Goal: Task Accomplishment & Management: Use online tool/utility

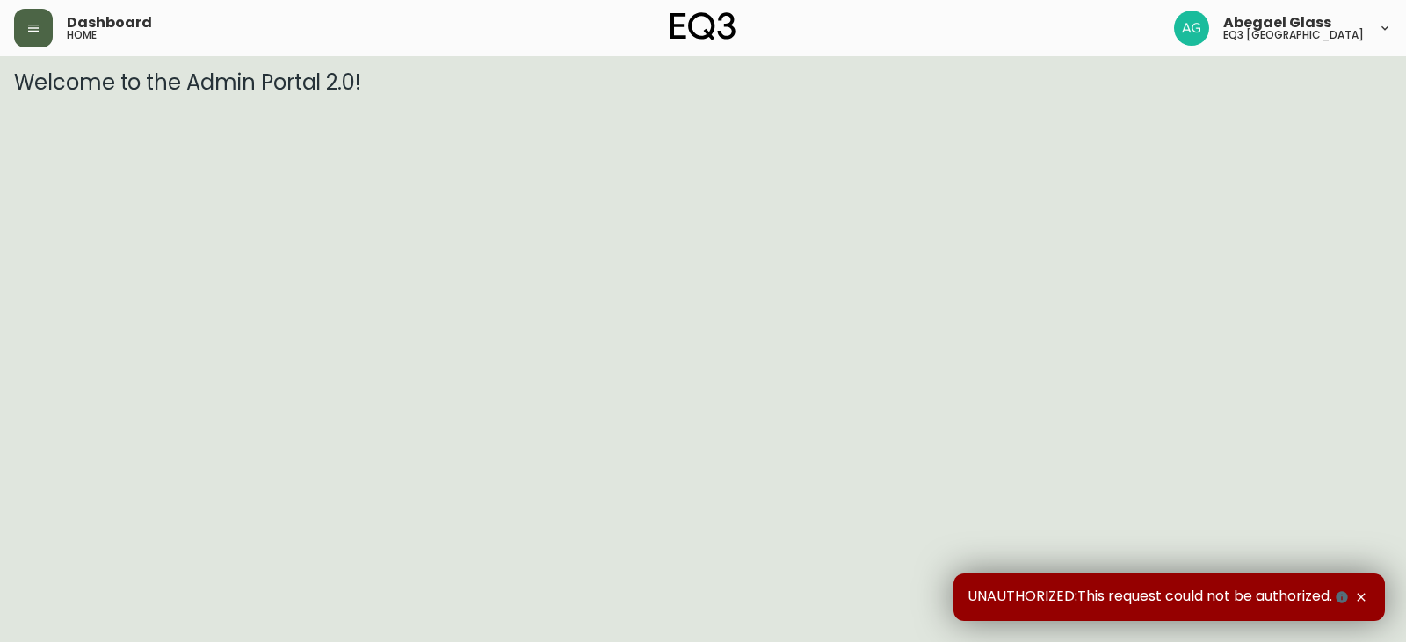
click at [32, 37] on button "button" at bounding box center [33, 28] width 39 height 39
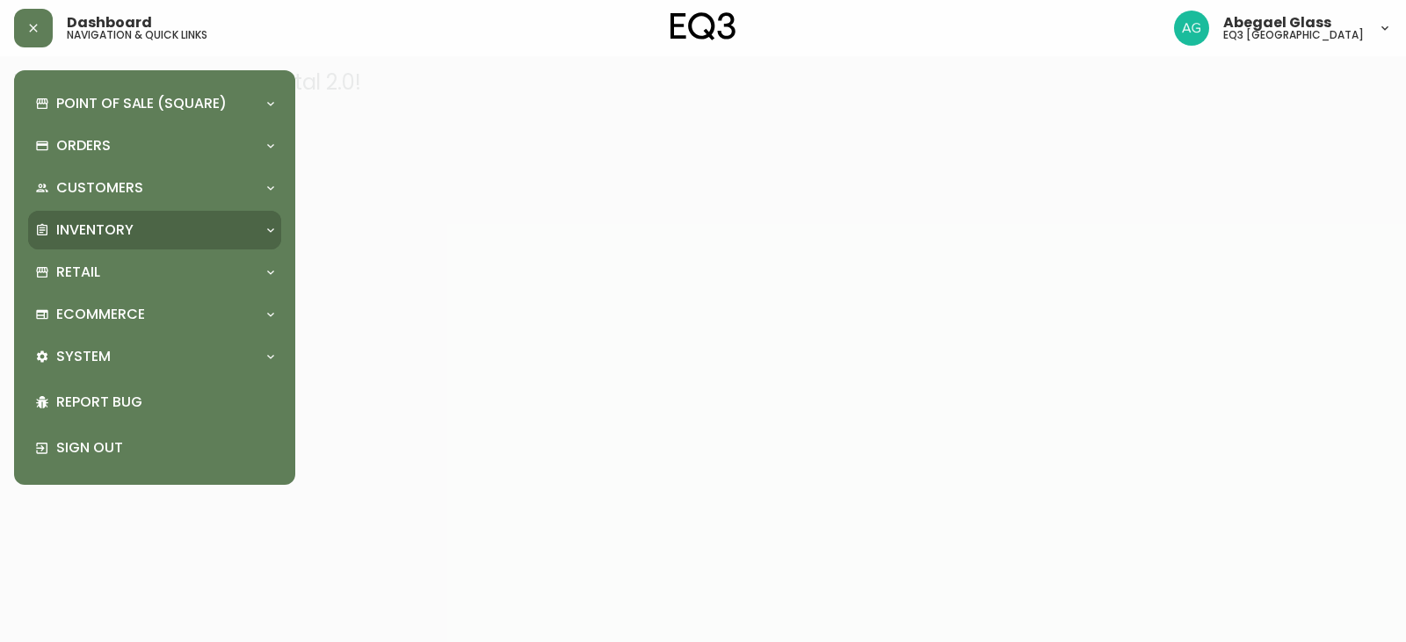
click at [162, 237] on div "Inventory" at bounding box center [145, 230] width 221 height 19
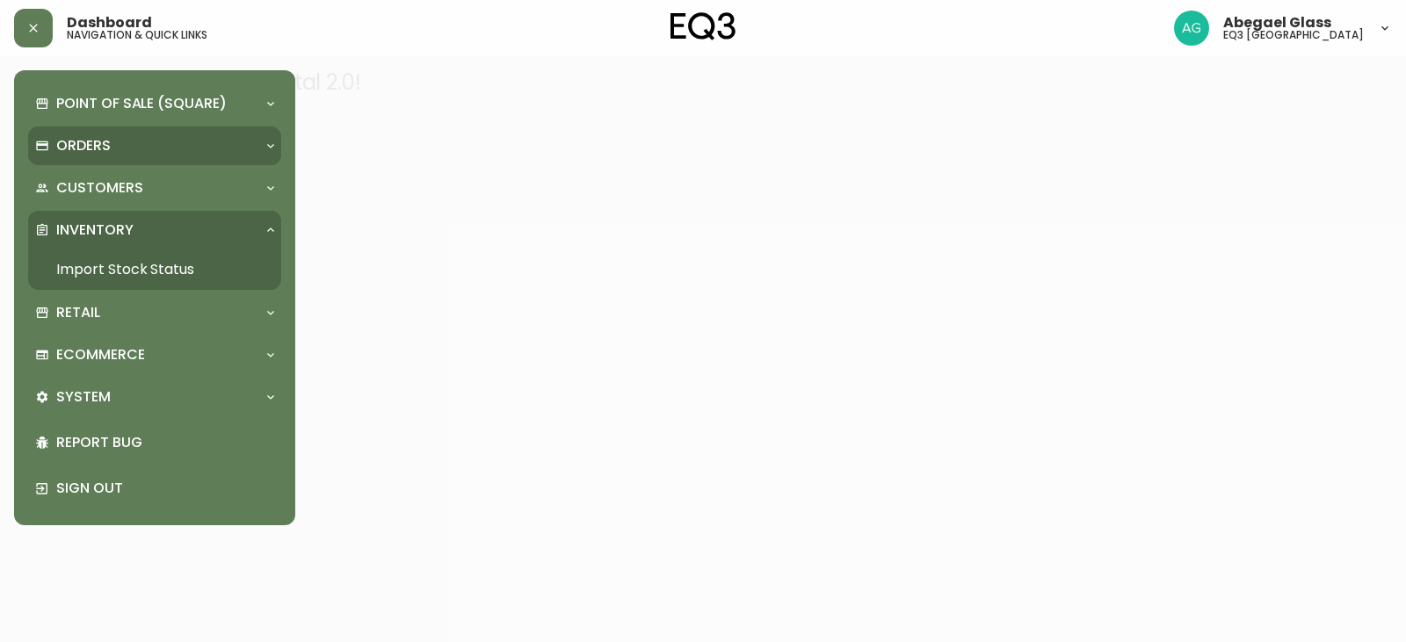
click at [153, 150] on div "Orders" at bounding box center [145, 145] width 221 height 19
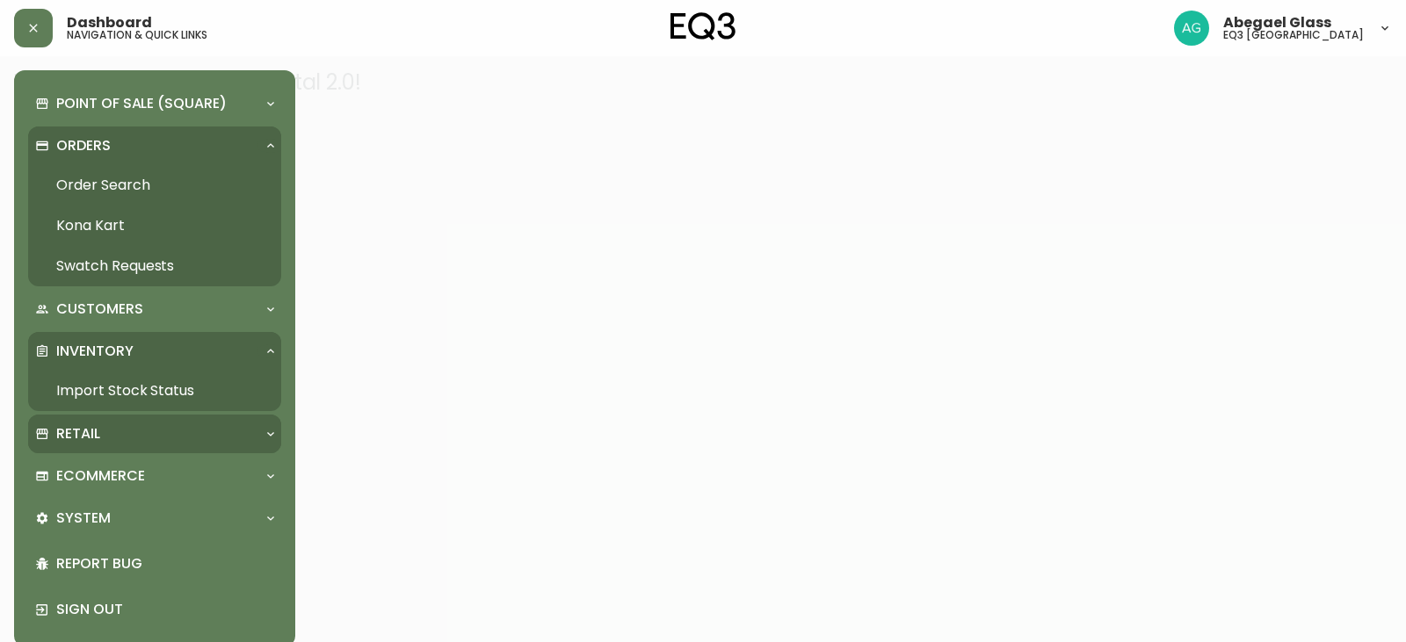
click at [142, 422] on div "Retail" at bounding box center [154, 434] width 253 height 39
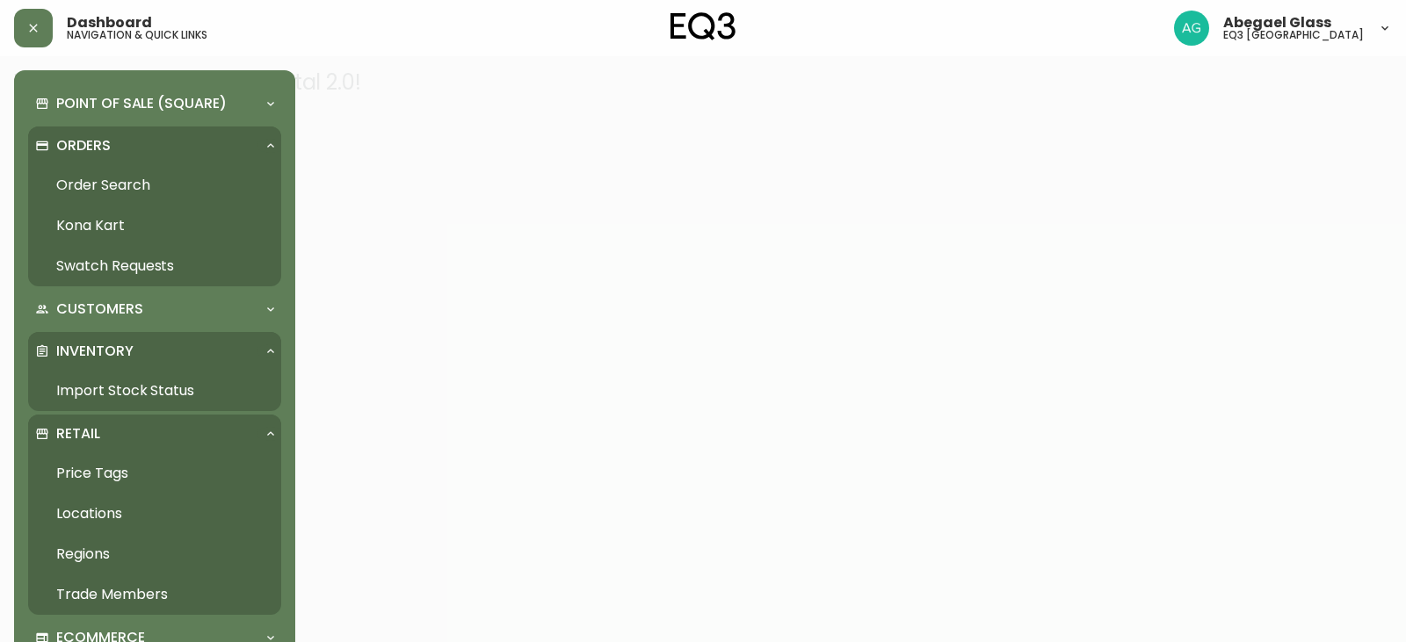
click at [139, 477] on link "Price Tags" at bounding box center [154, 473] width 253 height 40
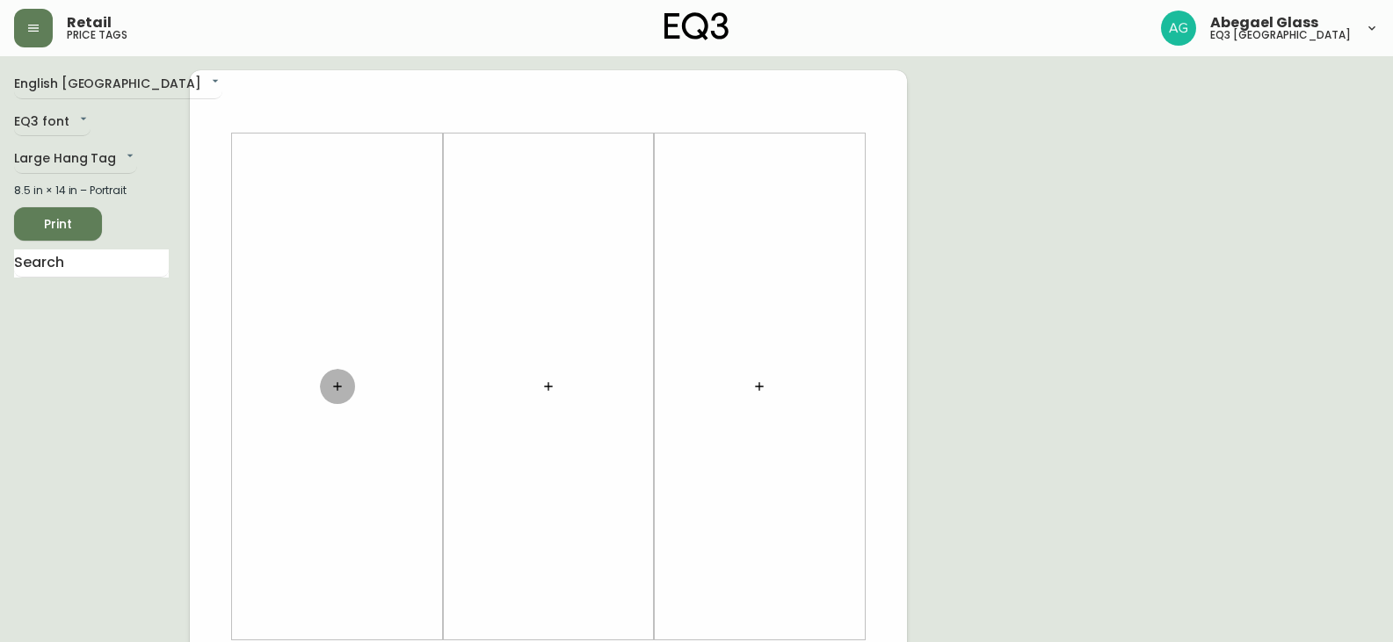
click at [340, 400] on button "button" at bounding box center [337, 386] width 35 height 35
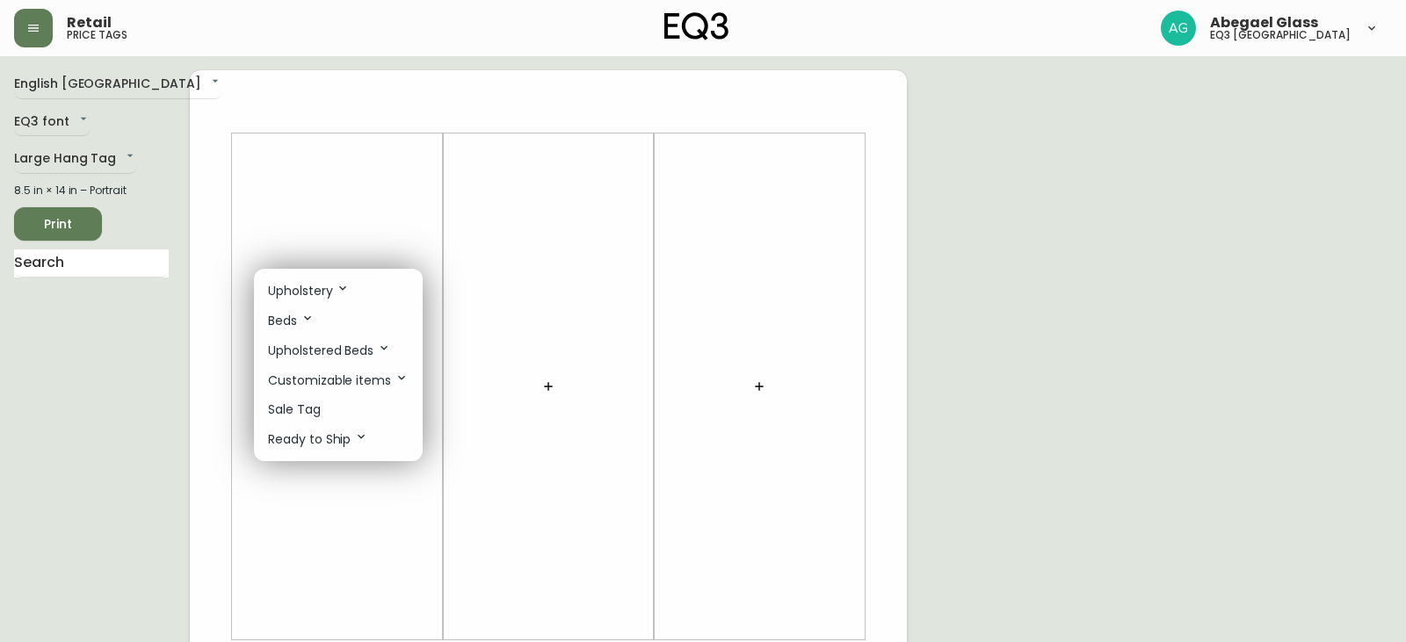
click at [293, 287] on p "Upholstery" at bounding box center [309, 290] width 82 height 19
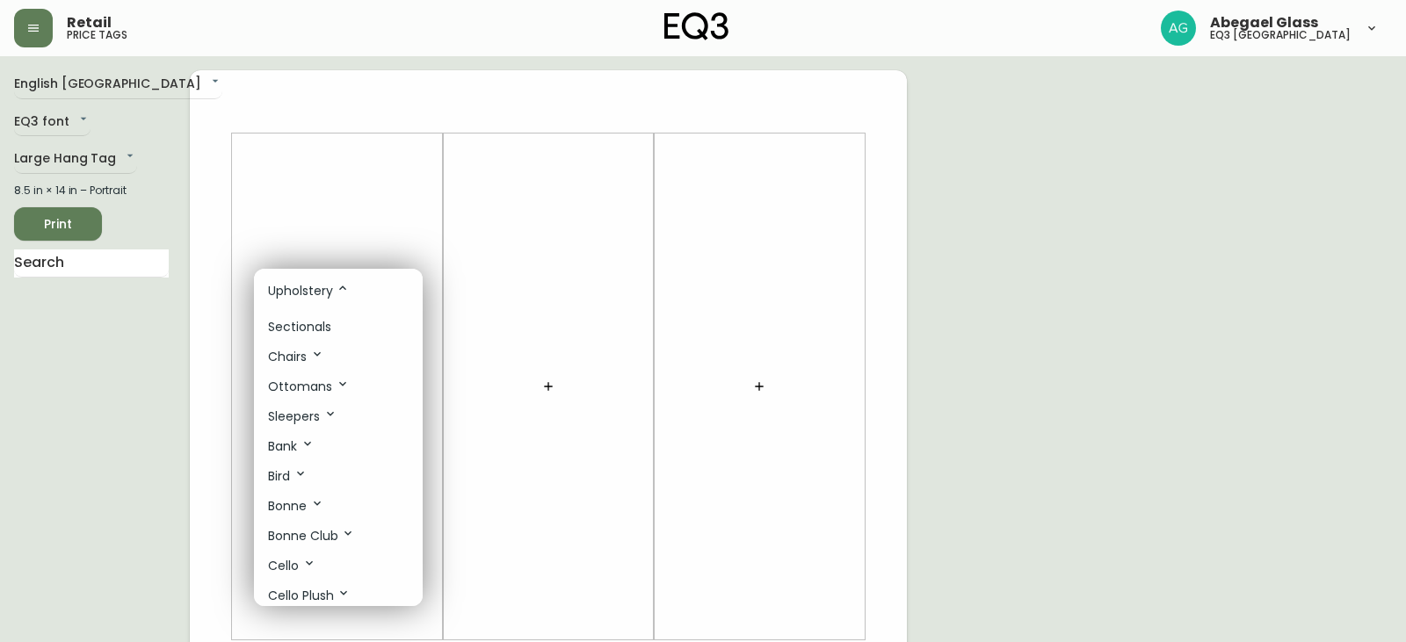
click at [85, 247] on div at bounding box center [703, 321] width 1406 height 642
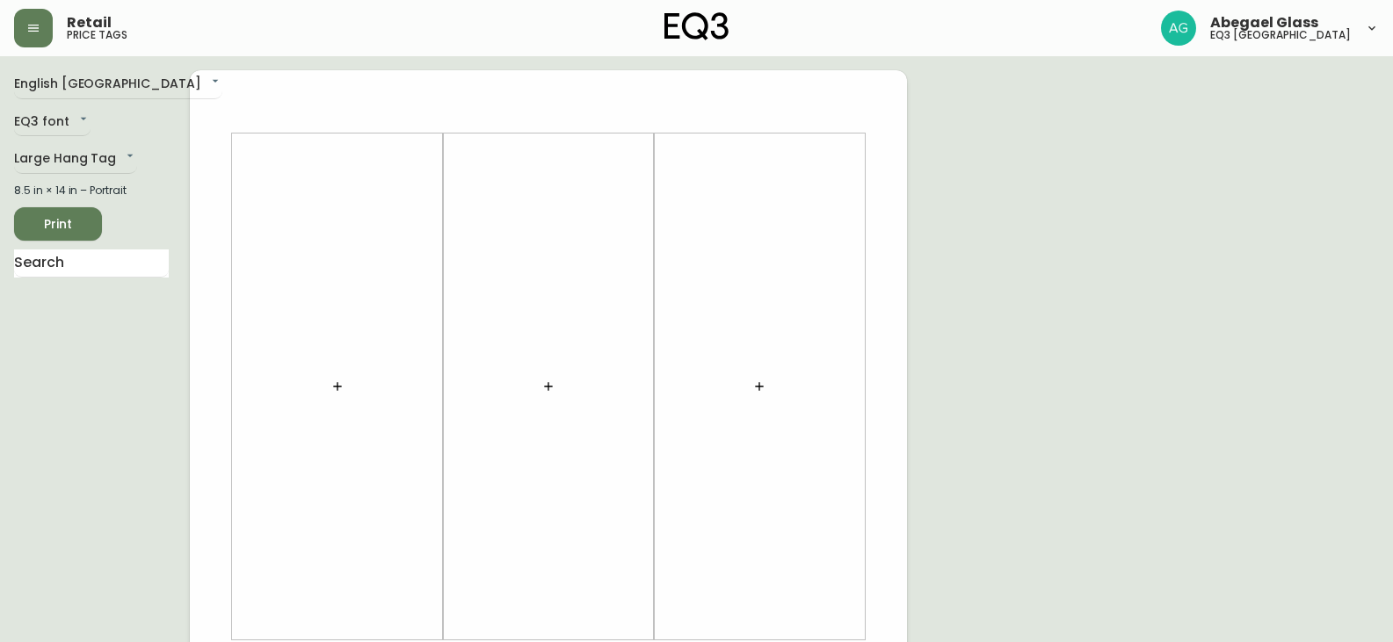
click at [98, 257] on div "Upholstery Sectionals Chairs [DEMOGRAPHIC_DATA] Sleepers Bank Bird Bonne Bonne …" at bounding box center [696, 211] width 1393 height 422
click at [84, 260] on input "text" at bounding box center [91, 264] width 155 height 28
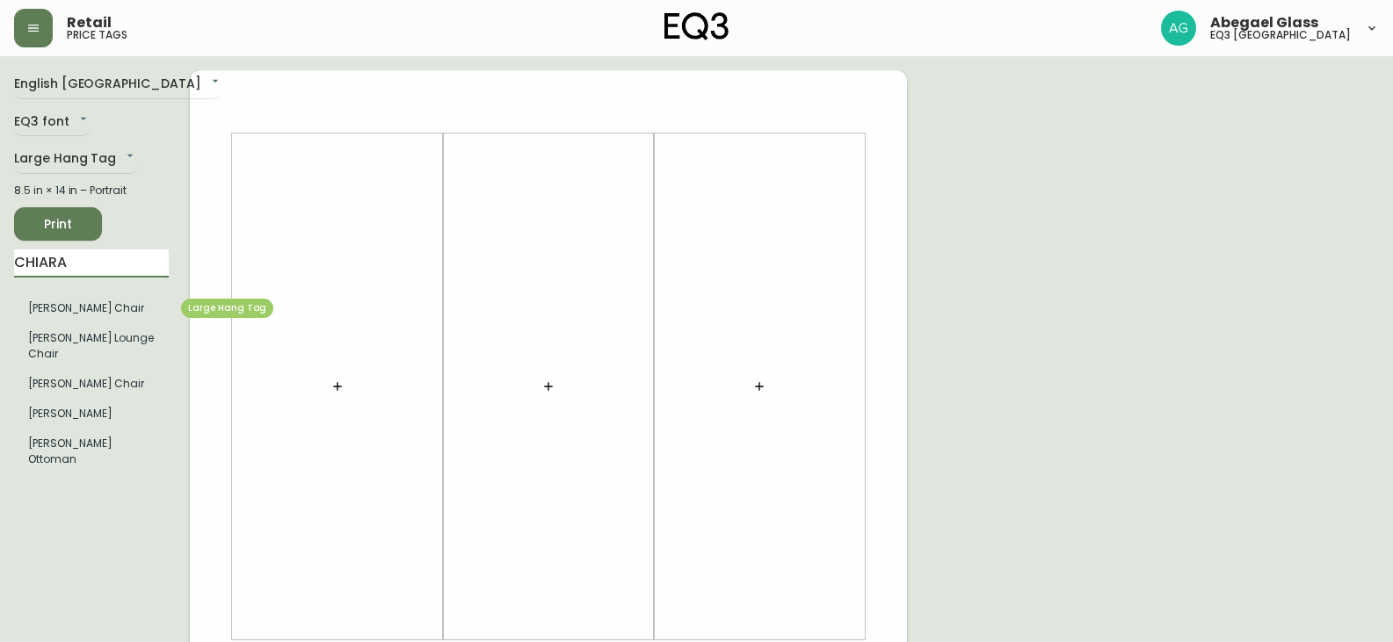
type input "CHIARA"
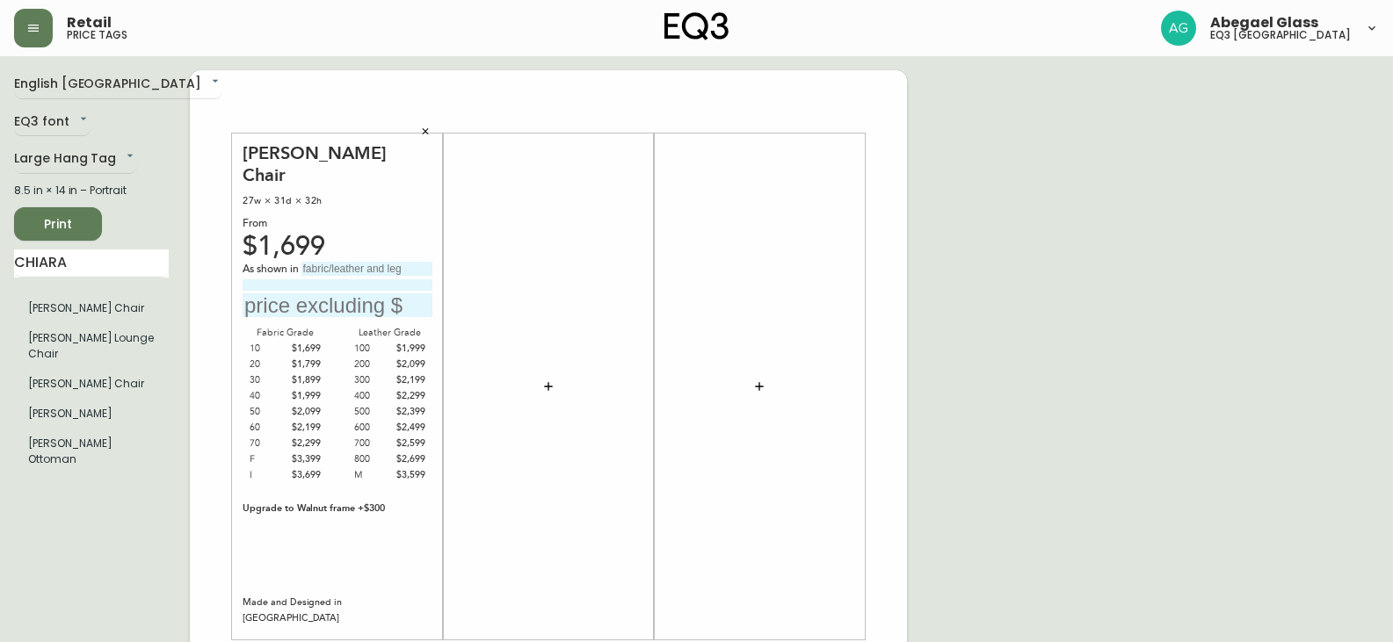
click at [364, 262] on input "text" at bounding box center [366, 269] width 131 height 14
type input "GRADE 300 PETRA TERRE"
drag, startPoint x: 431, startPoint y: 244, endPoint x: 255, endPoint y: 252, distance: 175.9
click at [264, 262] on div "As shown in GRADE 300 PETRA TERRE" at bounding box center [338, 270] width 190 height 16
type input "g"
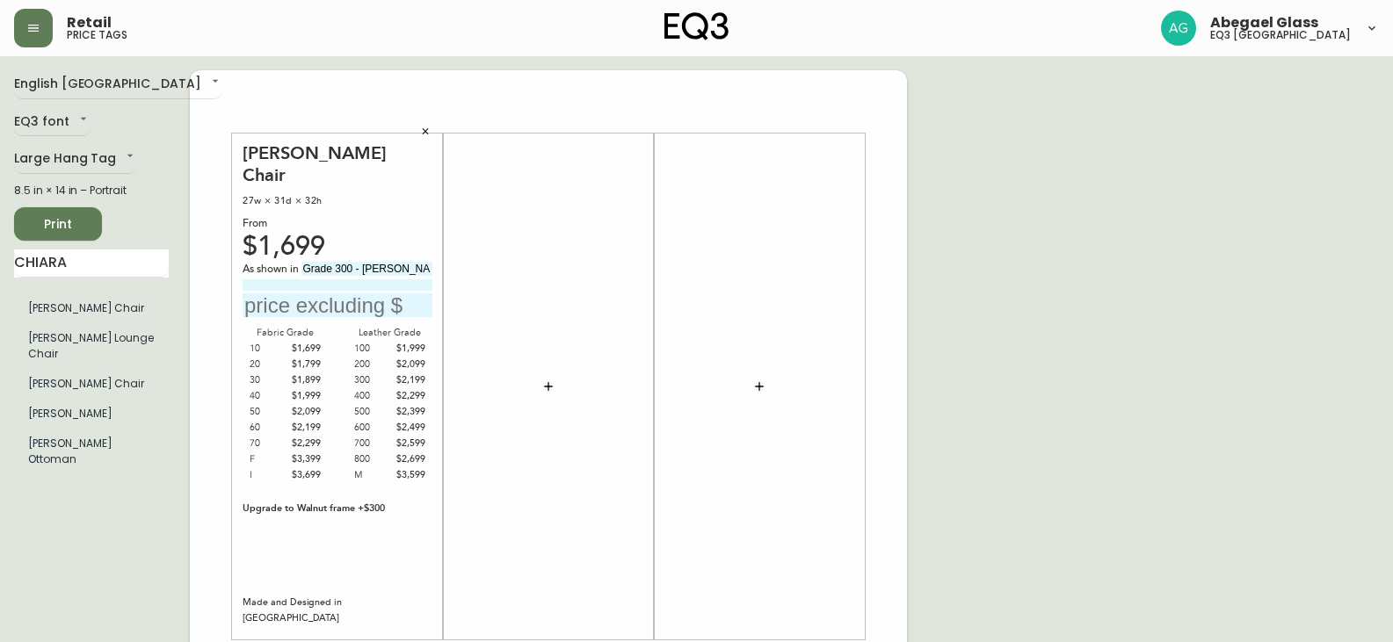
type input "Grade 300 - [PERSON_NAME]"
click at [301, 269] on div "As shown in Grade 300 - [PERSON_NAME]" at bounding box center [338, 289] width 190 height 55
click at [301, 293] on input "text" at bounding box center [338, 305] width 190 height 24
type input "$2499"
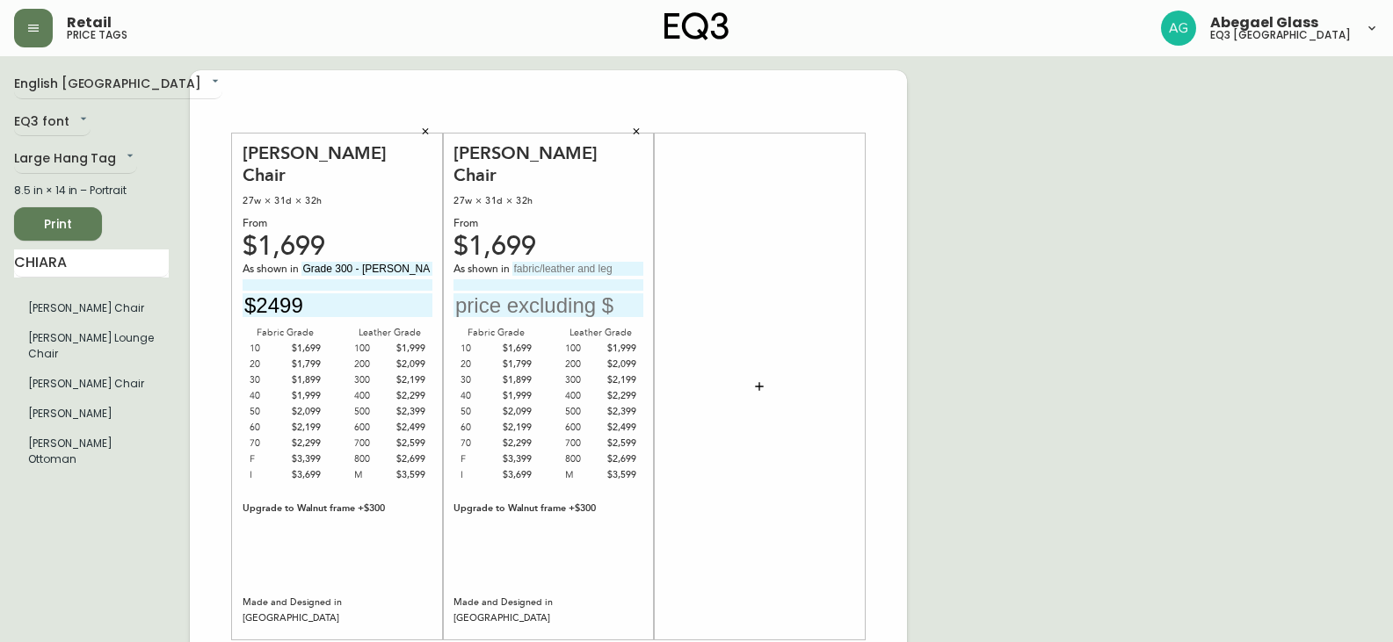
click at [561, 262] on input "text" at bounding box center [577, 269] width 131 height 14
type input "Grade 300 - [PERSON_NAME]"
click at [511, 293] on input "text" at bounding box center [548, 305] width 190 height 24
type input "$2499"
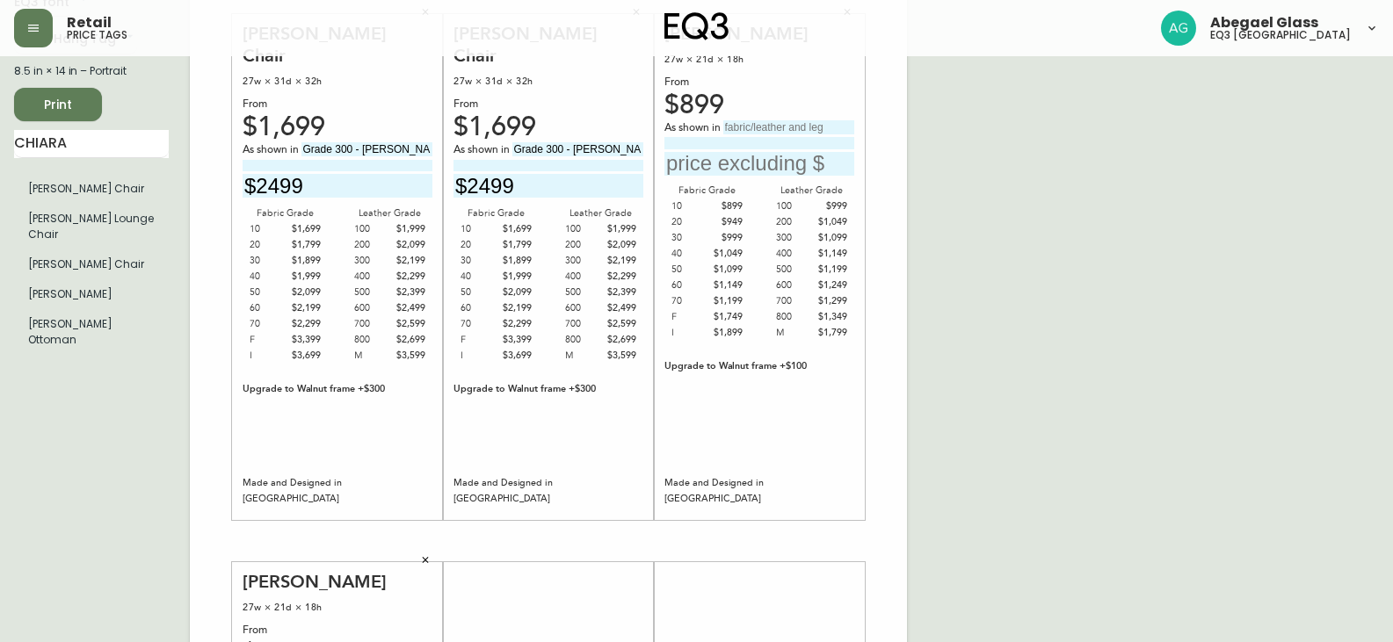
scroll to position [88, 0]
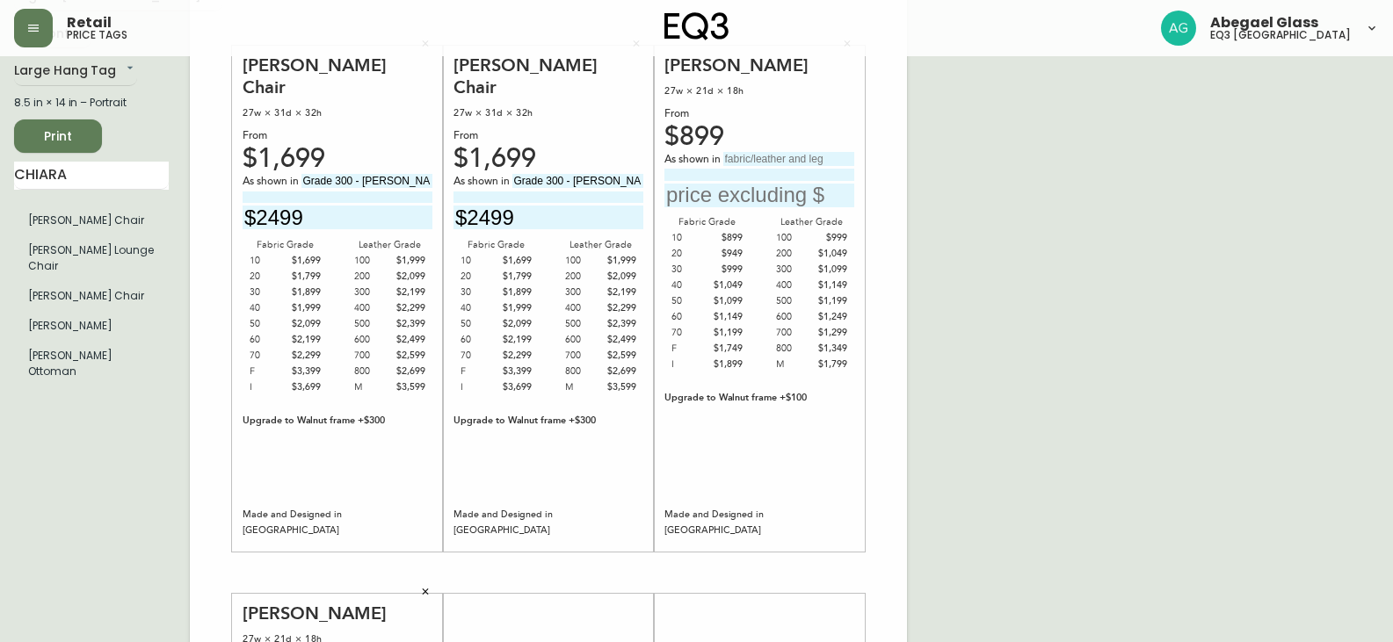
click at [738, 197] on input "text" at bounding box center [759, 196] width 190 height 24
type input "$1199"
click at [746, 166] on div "As shown in" at bounding box center [759, 160] width 190 height 16
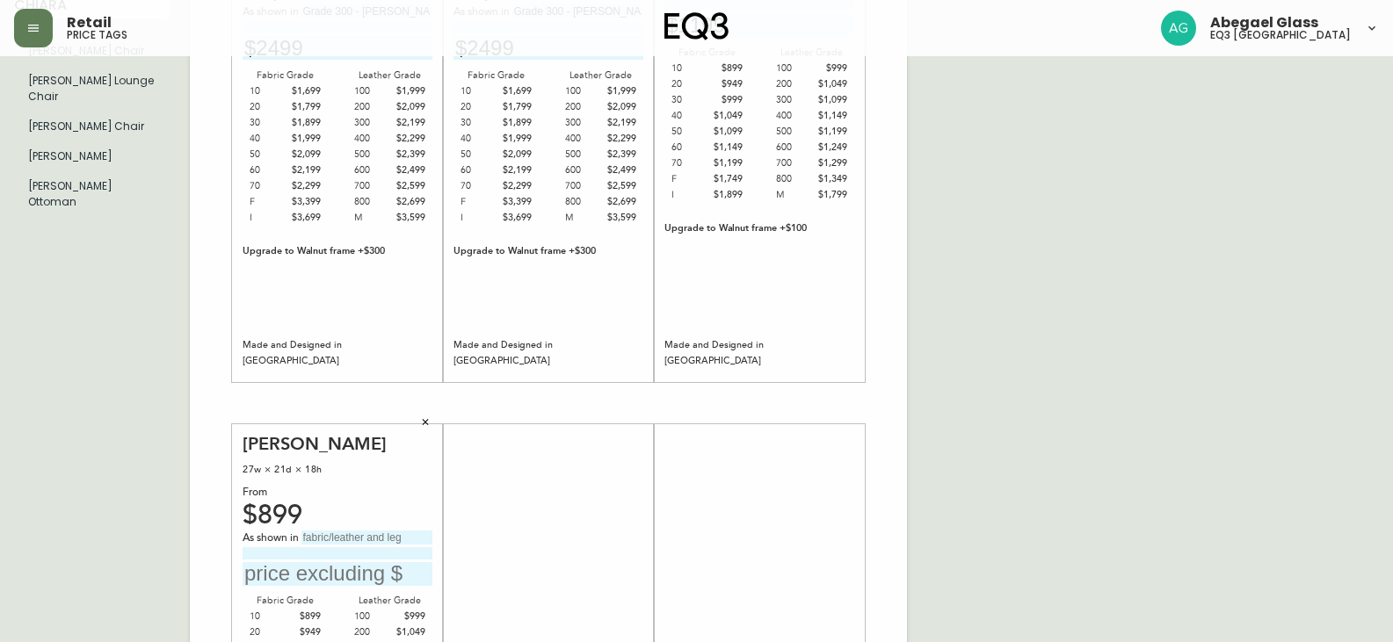
scroll to position [82, 0]
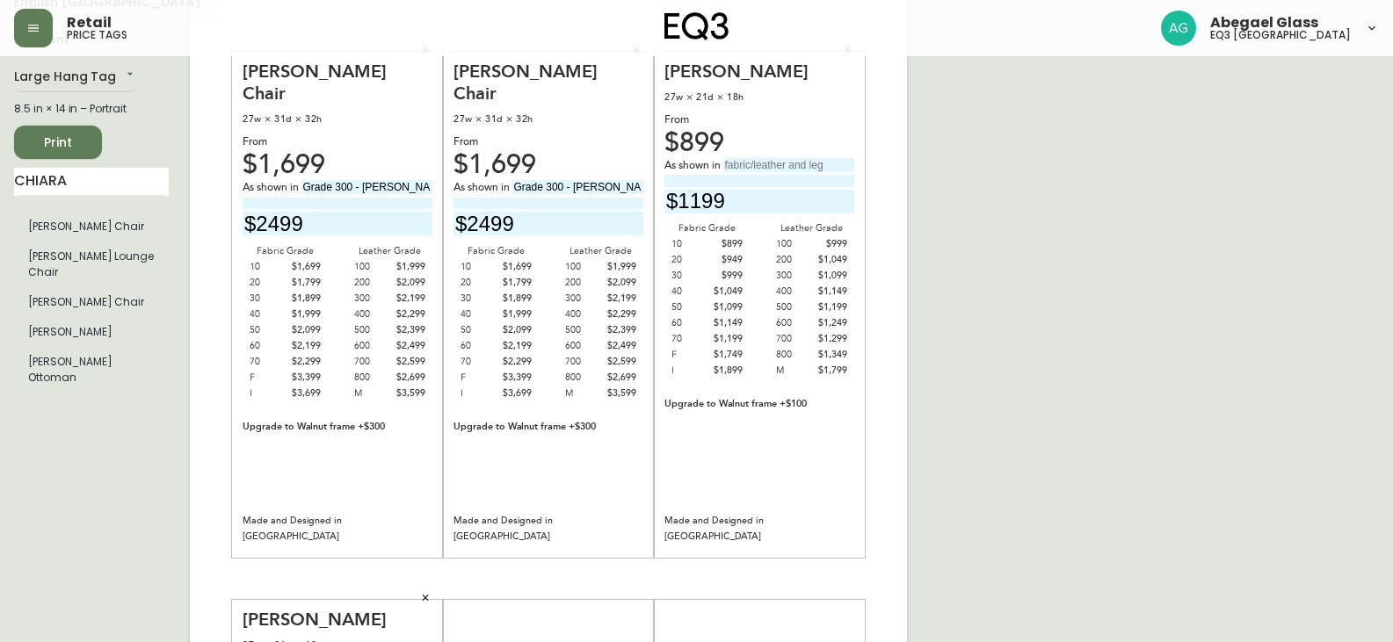
click at [753, 175] on input at bounding box center [759, 180] width 190 height 11
click at [750, 167] on input "text" at bounding box center [788, 165] width 131 height 14
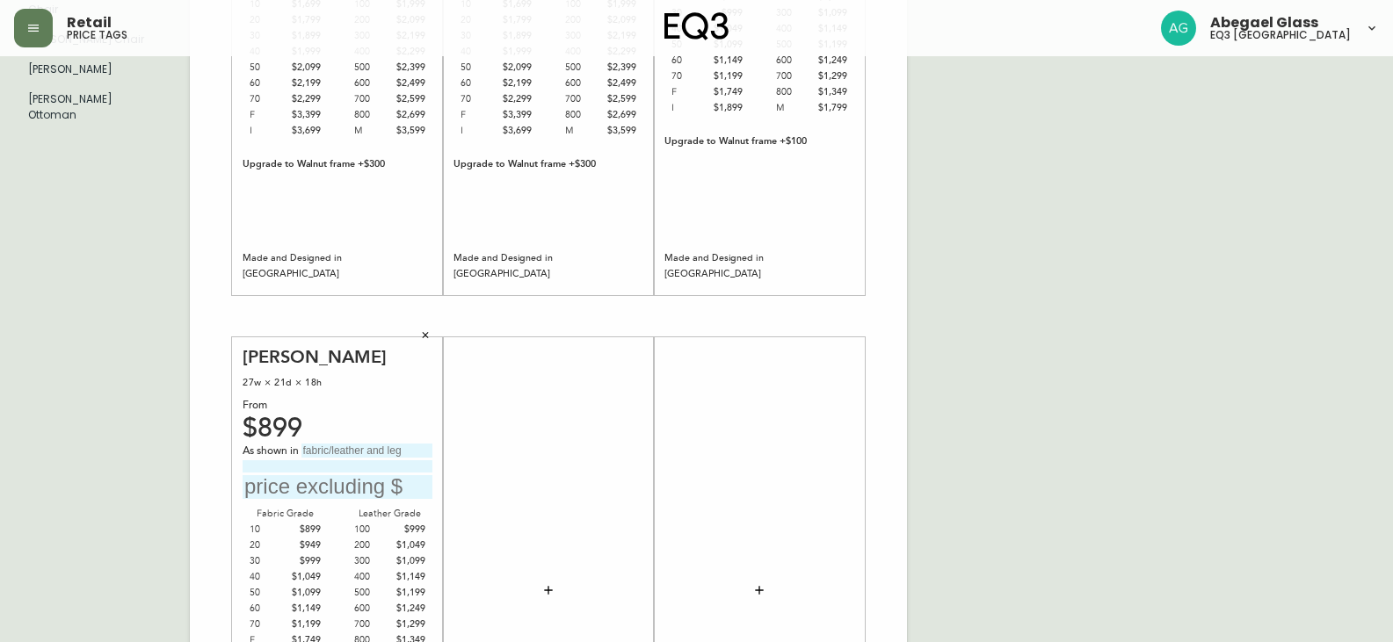
scroll to position [345, 0]
type input "Grade 300 - [PERSON_NAME]"
click at [309, 460] on input at bounding box center [338, 465] width 190 height 11
click at [312, 452] on input "text" at bounding box center [366, 450] width 131 height 14
type input "Grade 300 - [PERSON_NAME]"
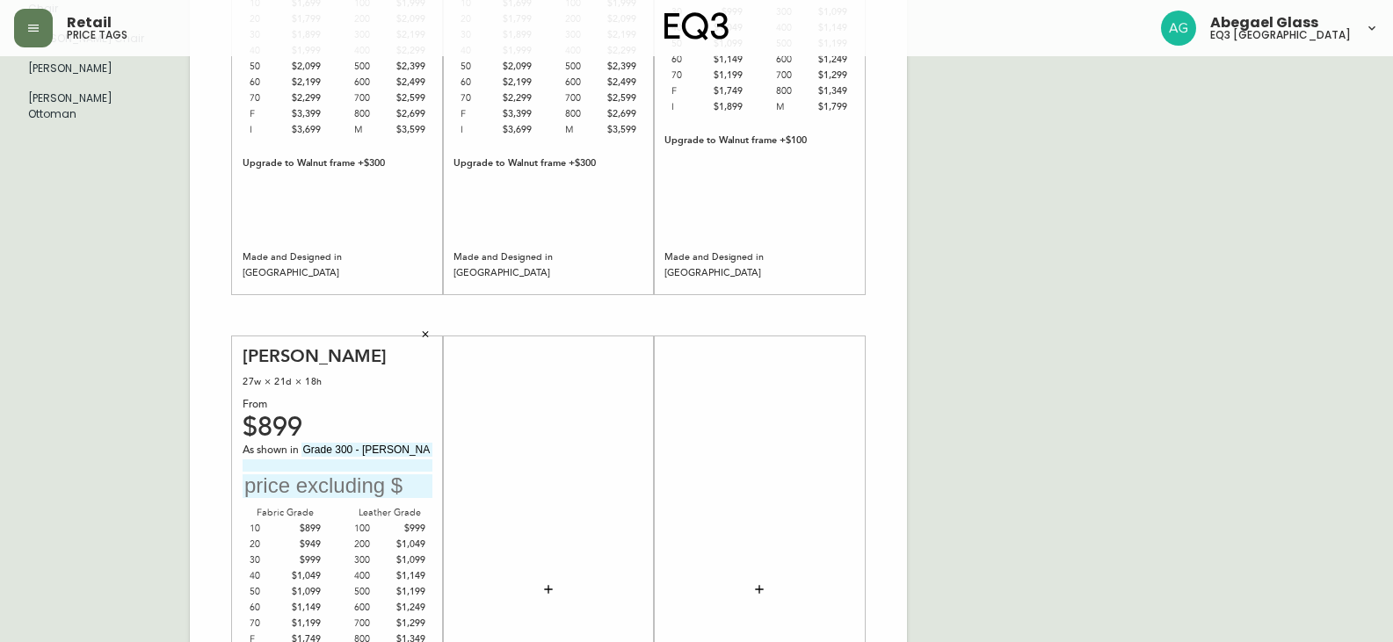
click at [296, 492] on input "text" at bounding box center [338, 486] width 190 height 24
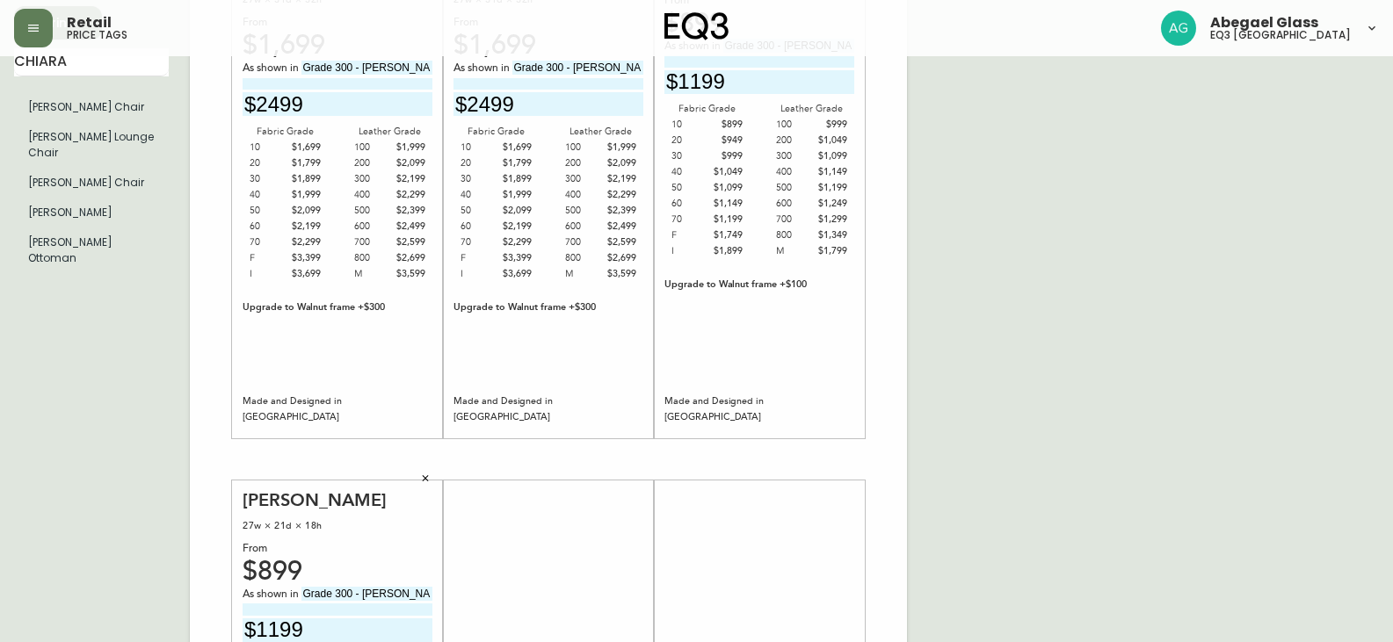
scroll to position [176, 0]
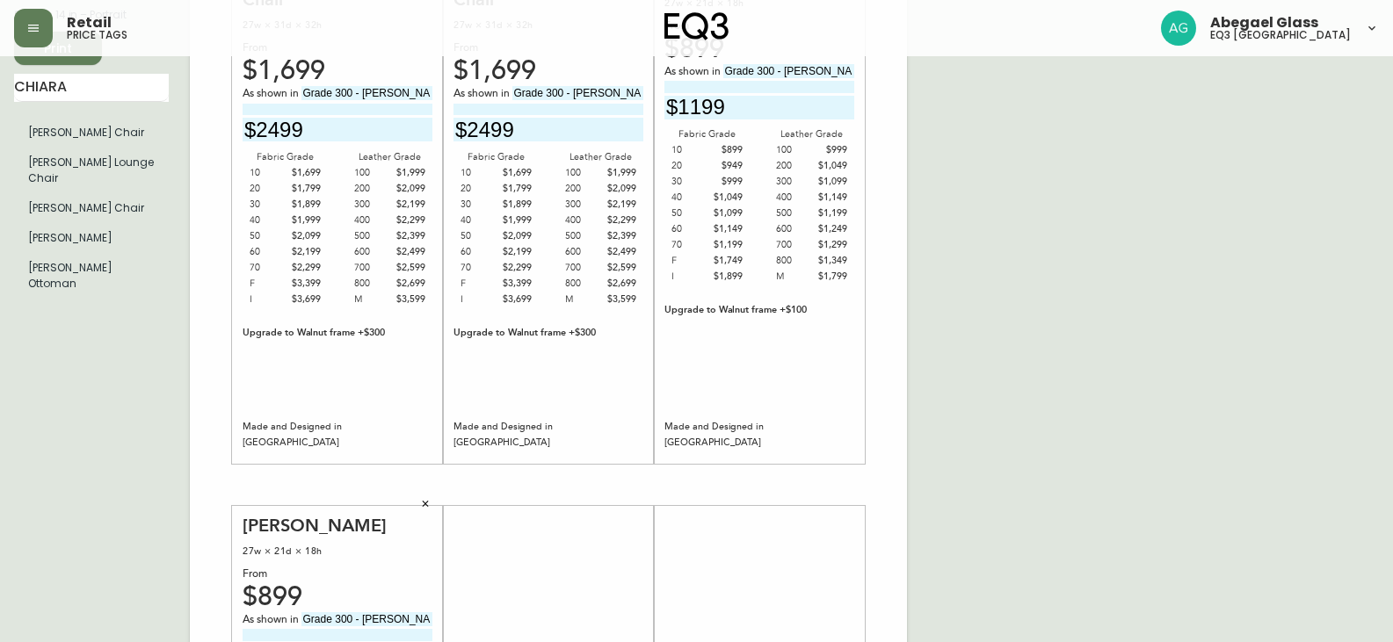
type input "$1199"
click at [1185, 231] on div "English Canada en_CA EQ3 font EQ3 Large Hang Tag large 8.5 in × 14 in – Portrai…" at bounding box center [696, 485] width 1365 height 1181
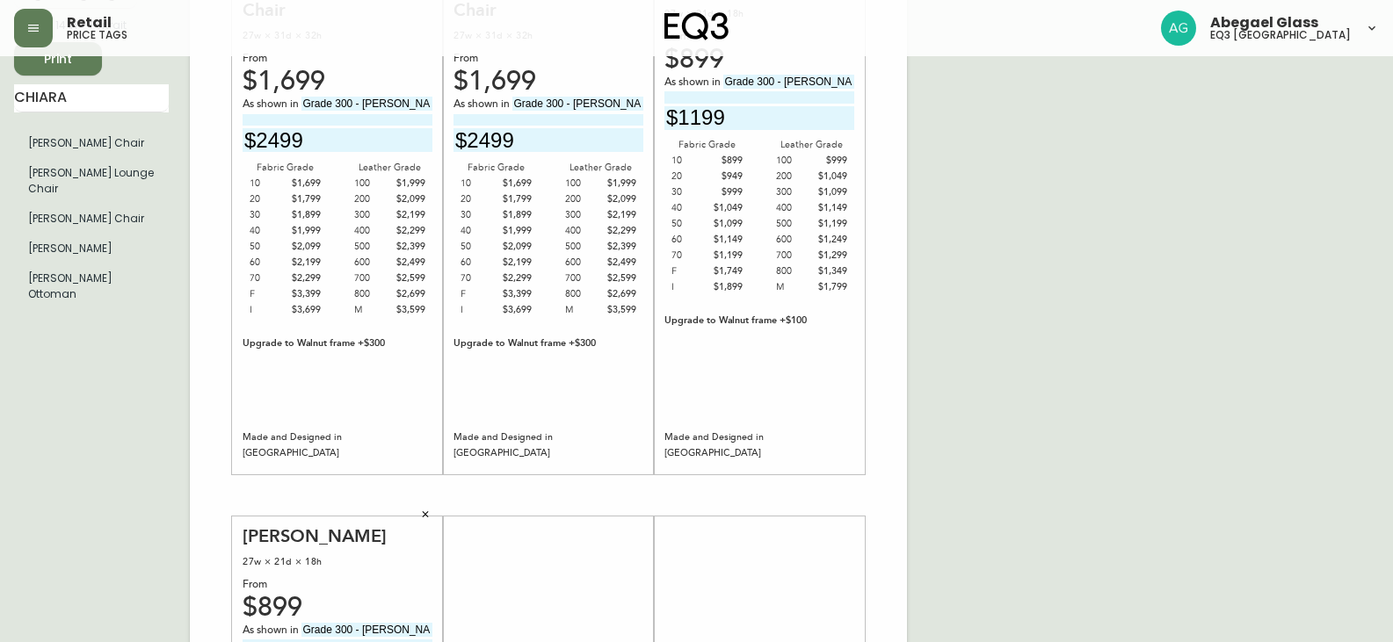
scroll to position [0, 0]
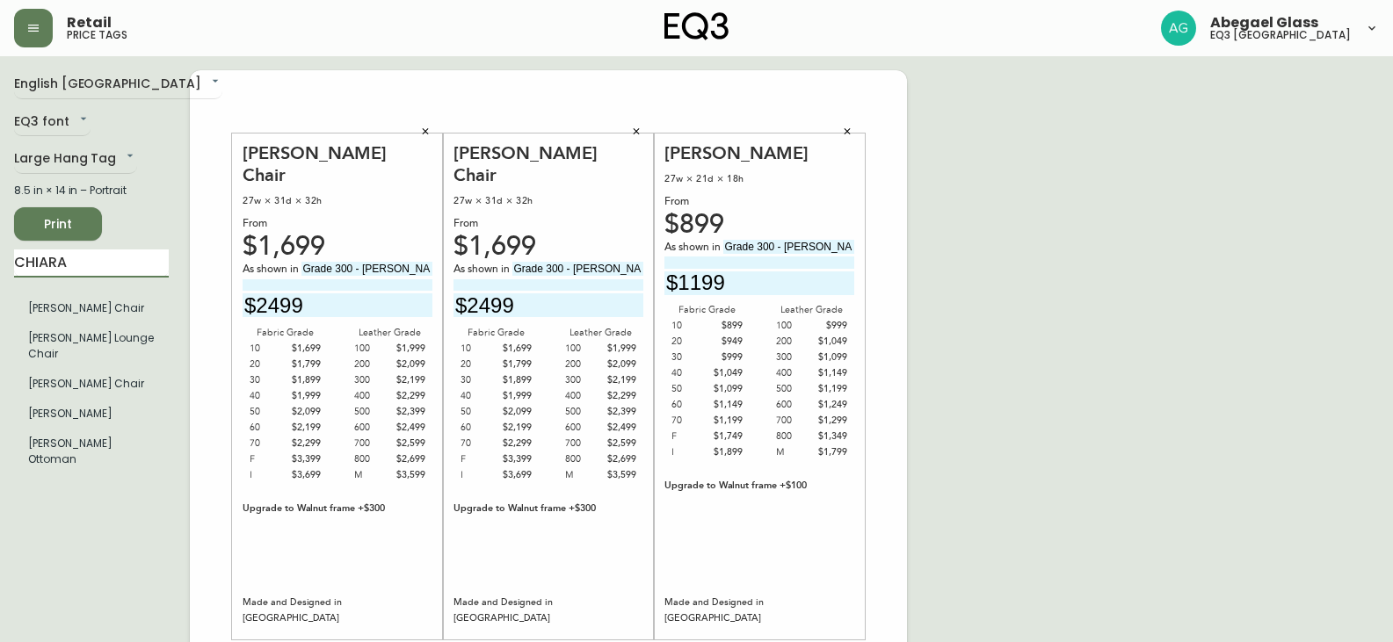
drag, startPoint x: 73, startPoint y: 250, endPoint x: 0, endPoint y: 254, distance: 73.1
click at [0, 262] on main "English Canada en_CA EQ3 font EQ3 Large Hang Tag large 8.5 in × 14 in – Portrai…" at bounding box center [696, 653] width 1393 height 1195
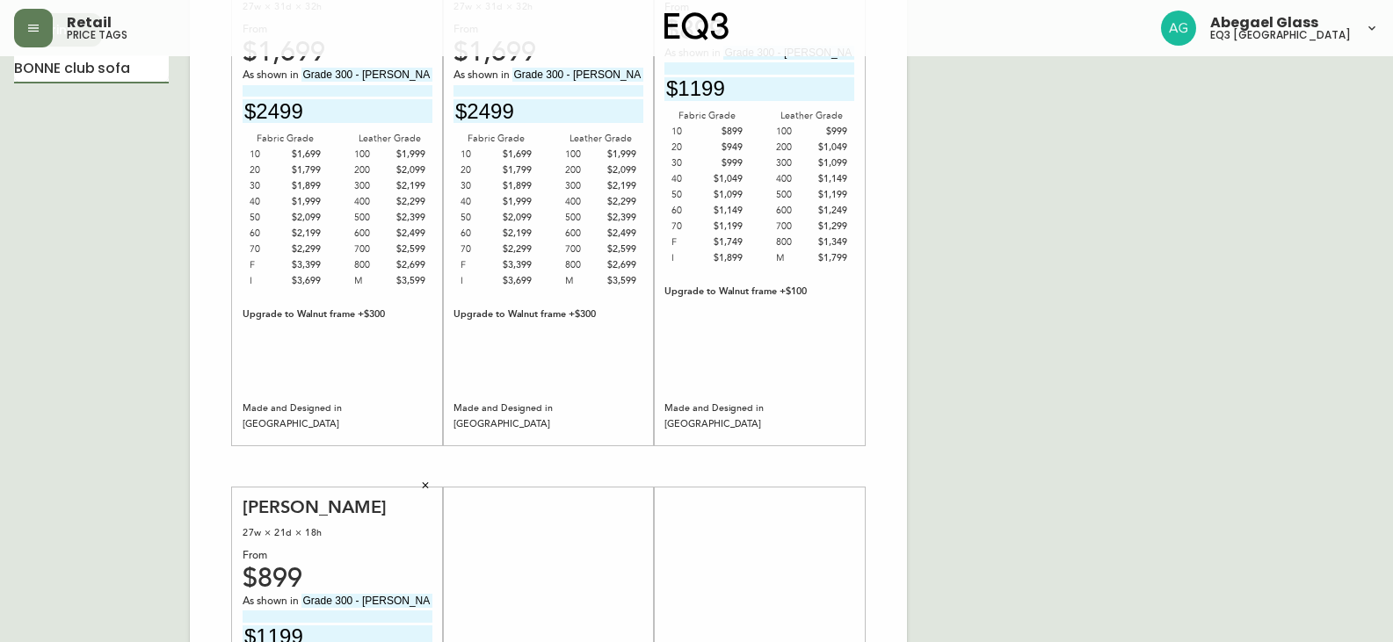
scroll to position [88, 0]
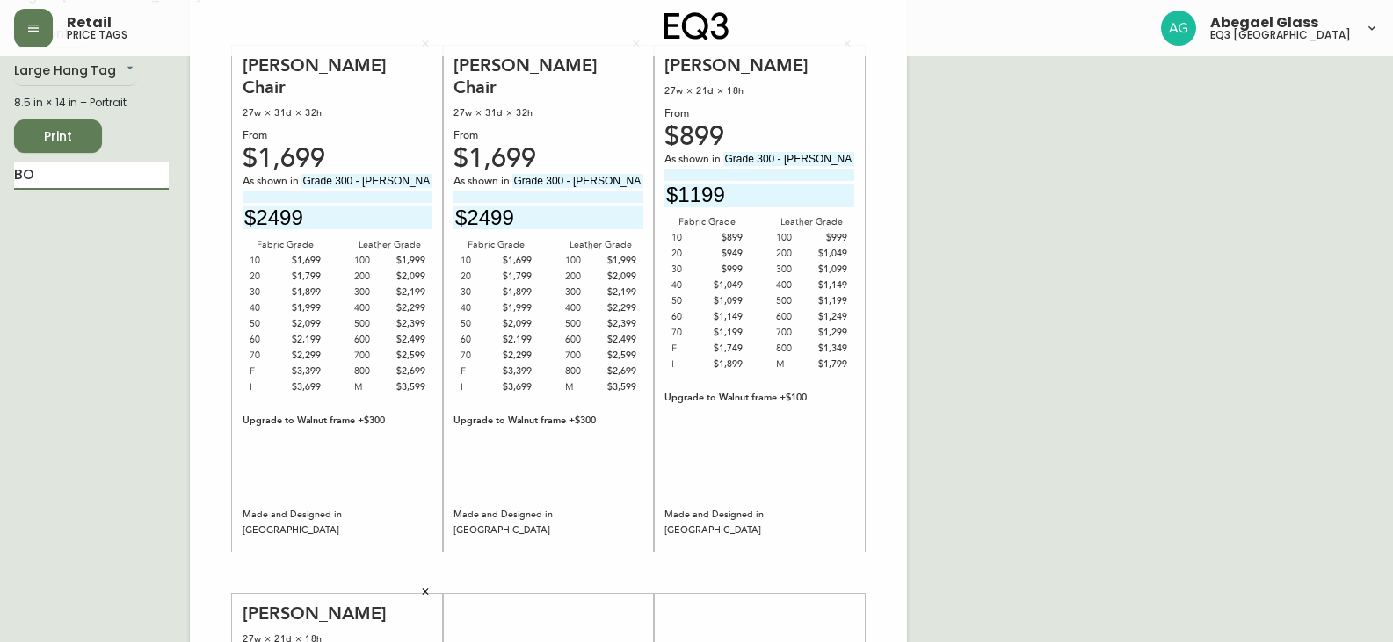
type input "B"
paste input "7253-01"
type input "7"
paste input "37253-01"
type input "37253-01"
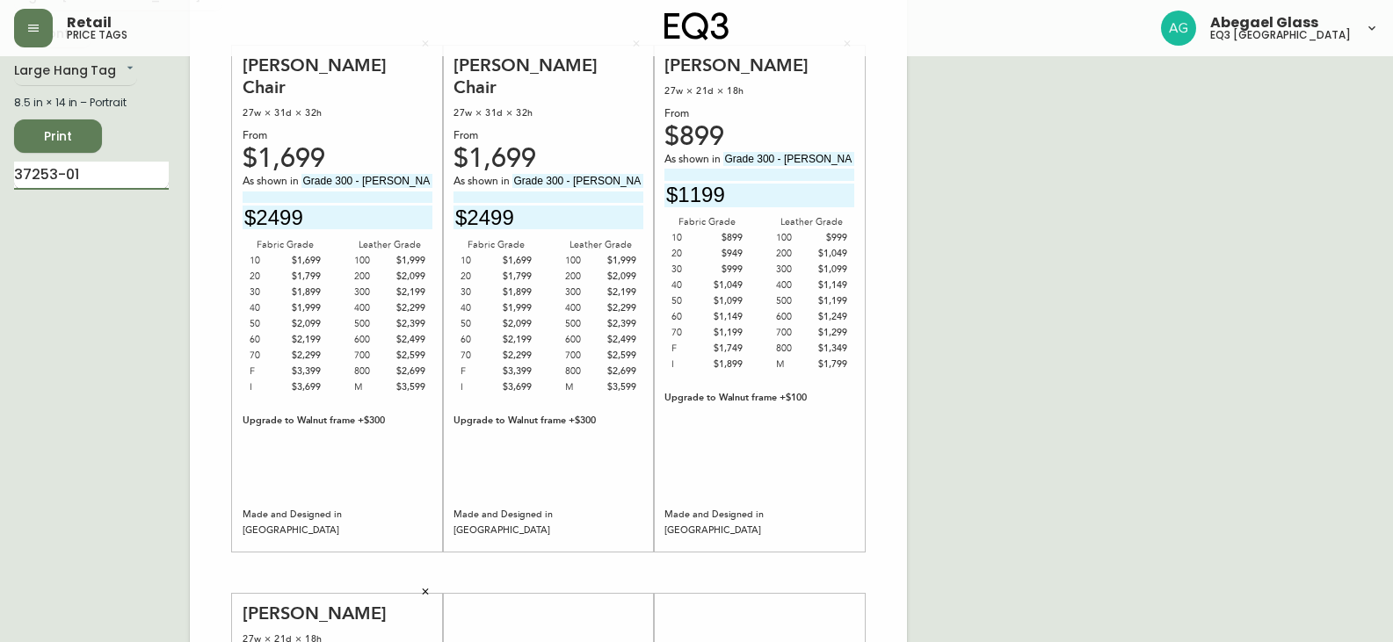
click at [110, 177] on input "37253-01" at bounding box center [91, 176] width 155 height 28
drag, startPoint x: 105, startPoint y: 175, endPoint x: 0, endPoint y: 183, distance: 105.7
click at [0, 183] on main "English [GEOGRAPHIC_DATA] en_CA EQ3 font EQ3 Large Hang Tag large 8.5 in × 14 i…" at bounding box center [696, 565] width 1393 height 1195
type input "b"
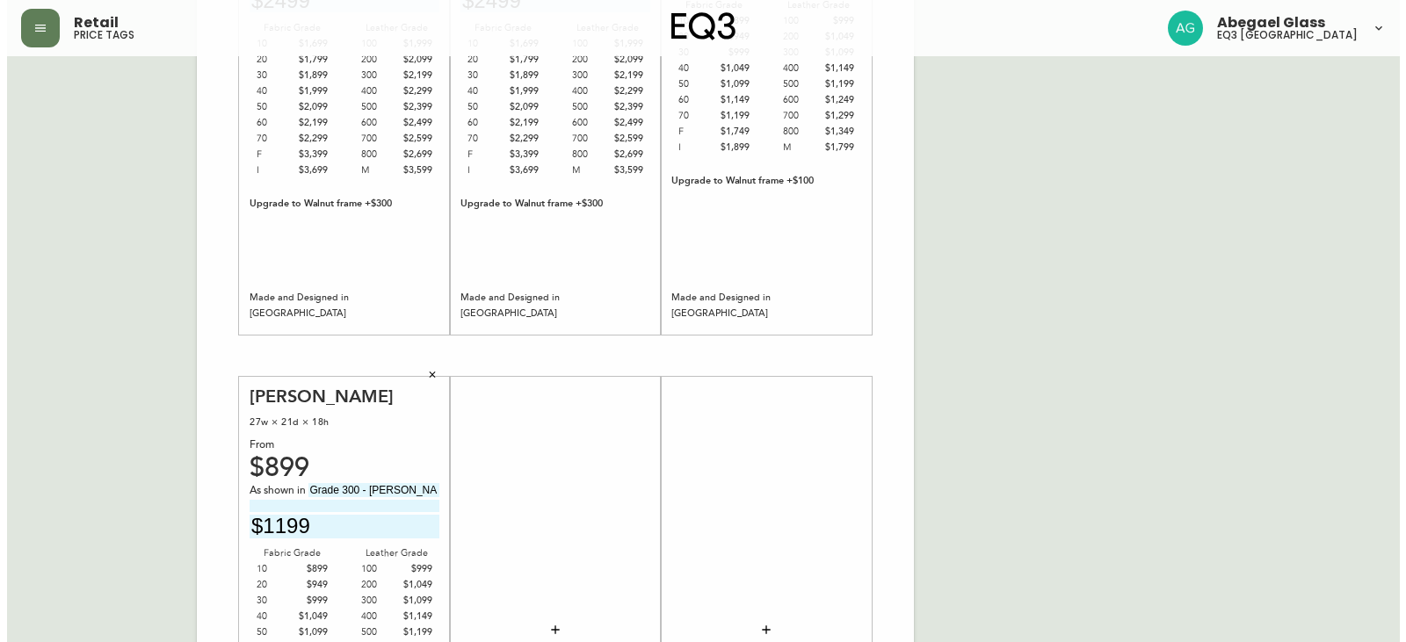
scroll to position [439, 0]
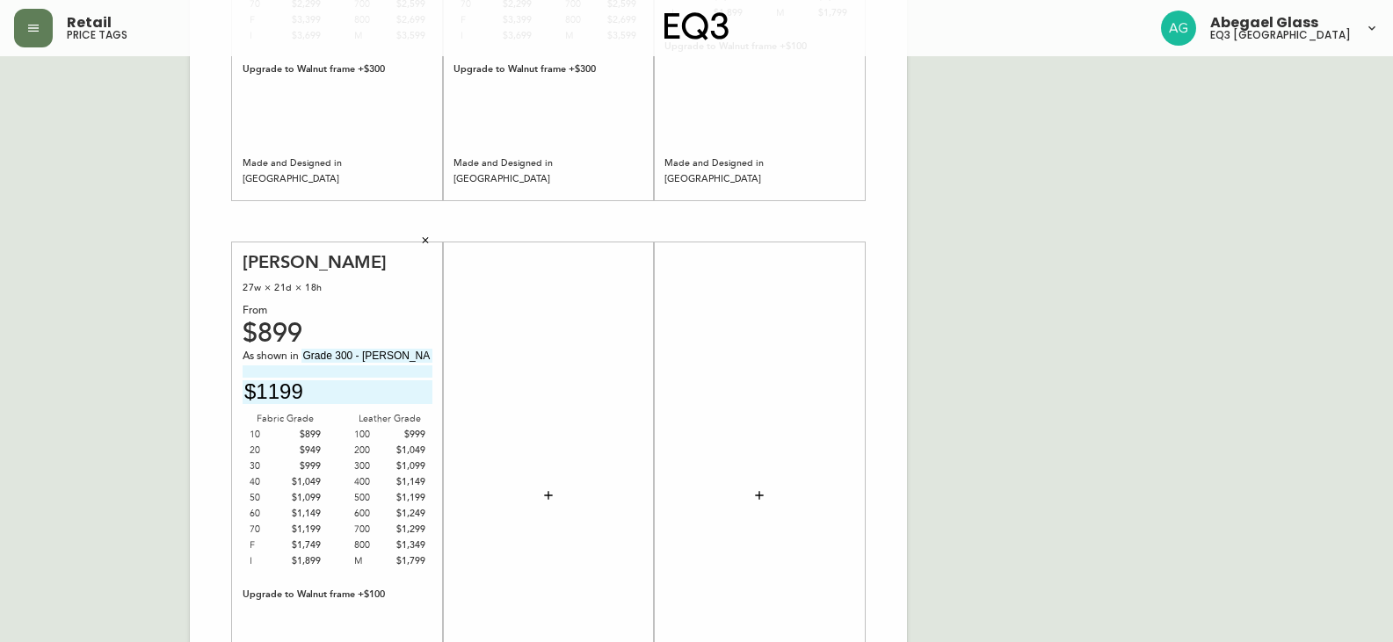
click at [537, 483] on button "button" at bounding box center [548, 495] width 35 height 35
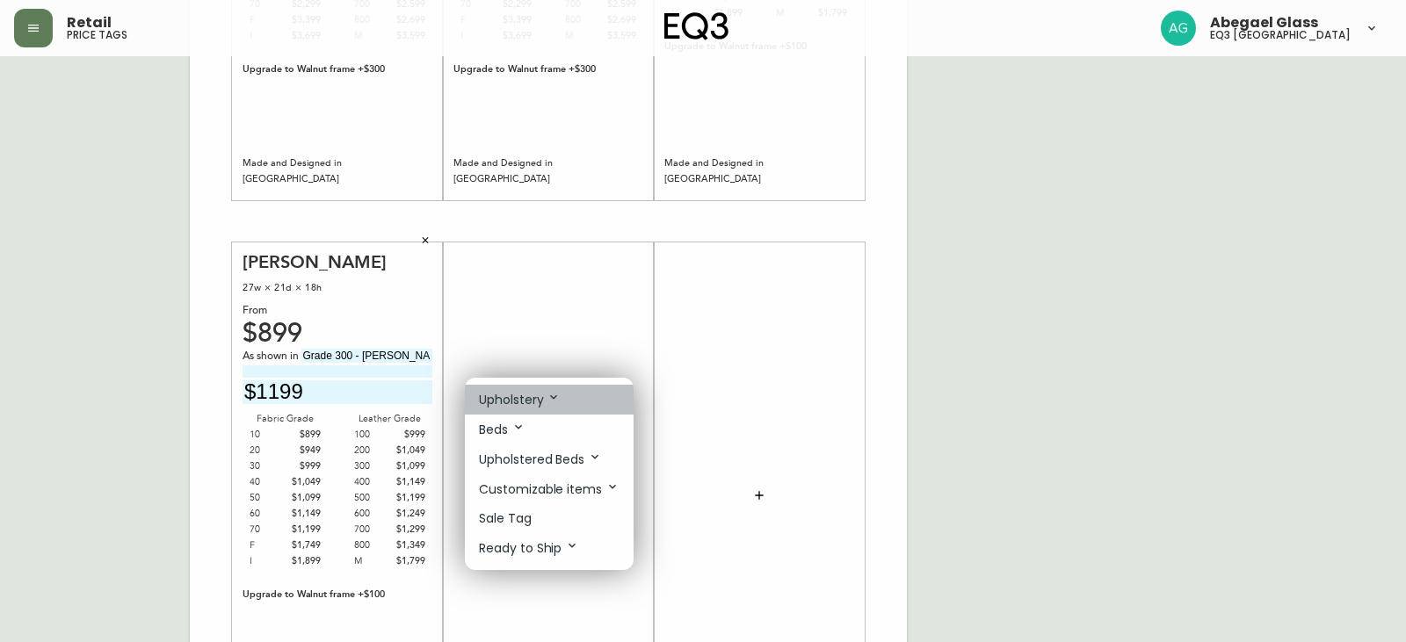
click at [554, 395] on icon at bounding box center [554, 397] width 14 height 14
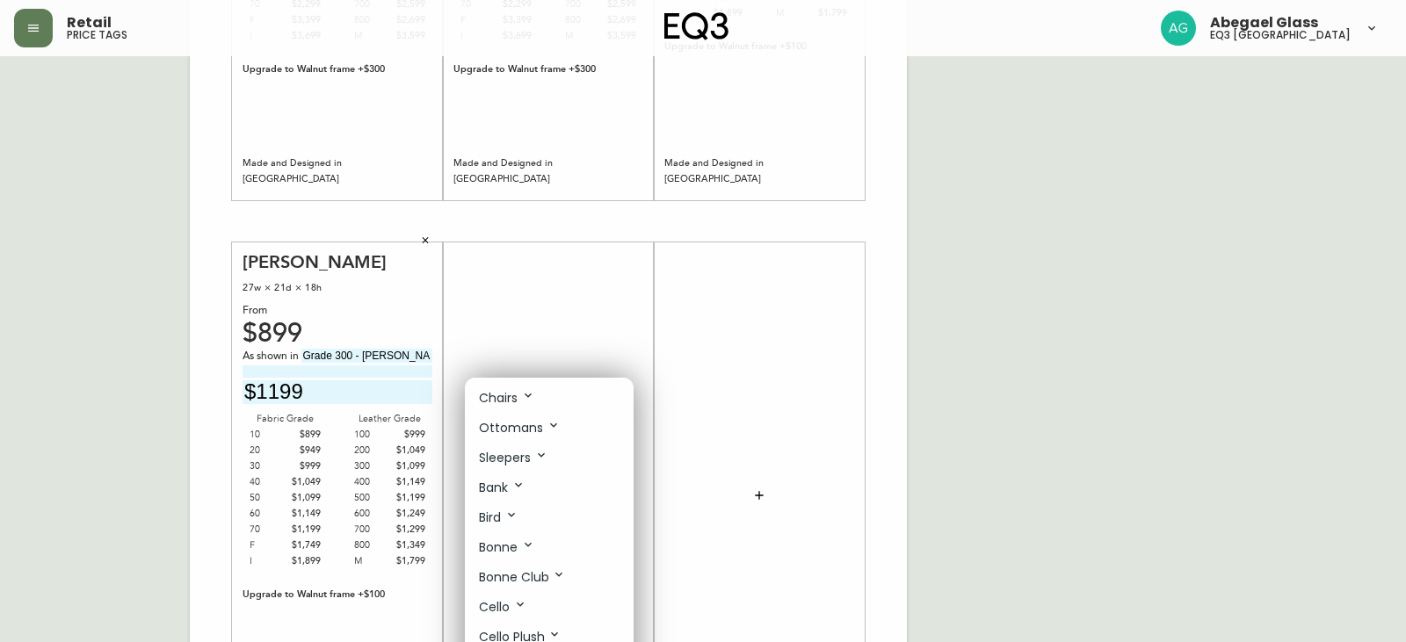
scroll to position [176, 0]
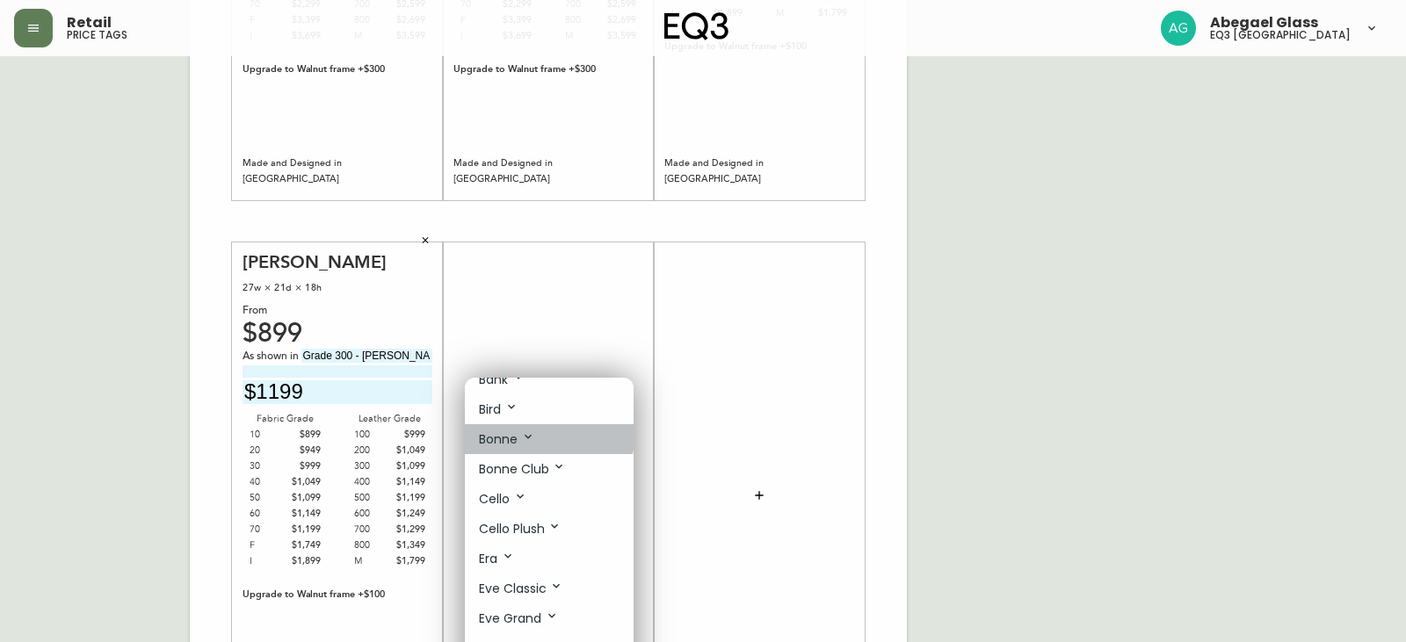
click at [518, 430] on p "Bonne" at bounding box center [507, 439] width 56 height 19
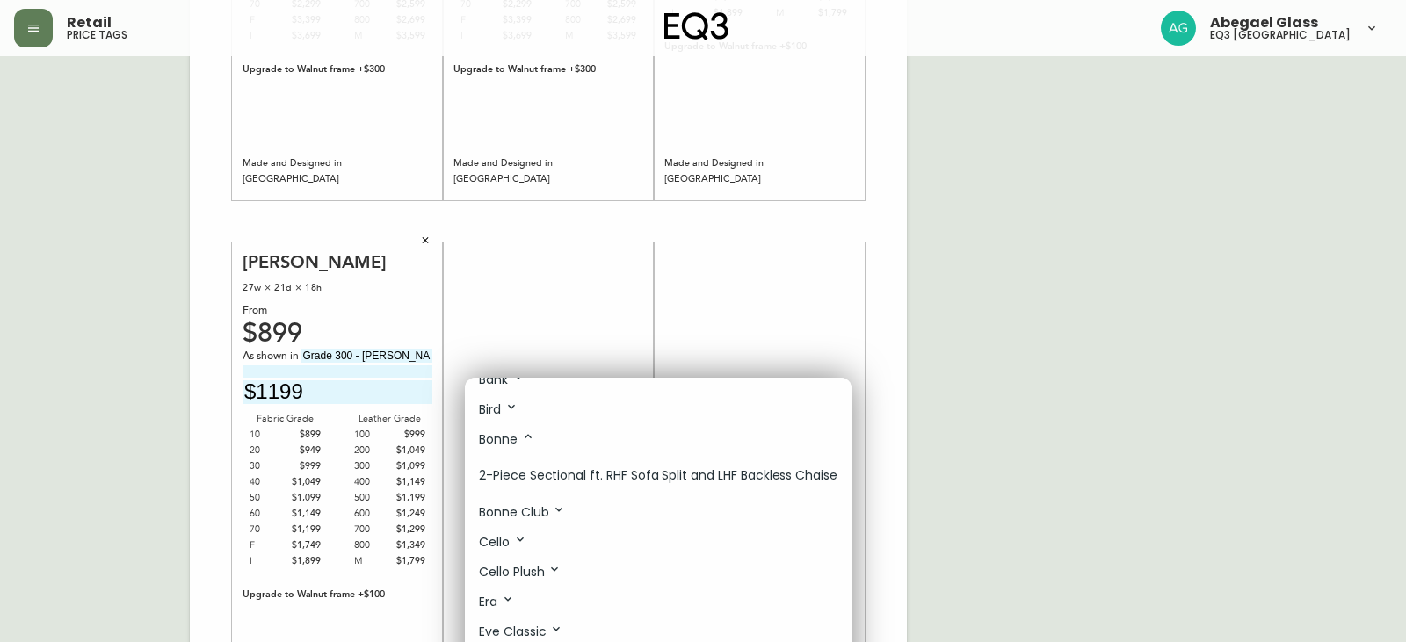
click at [525, 509] on p "Bonne Club" at bounding box center [522, 512] width 87 height 19
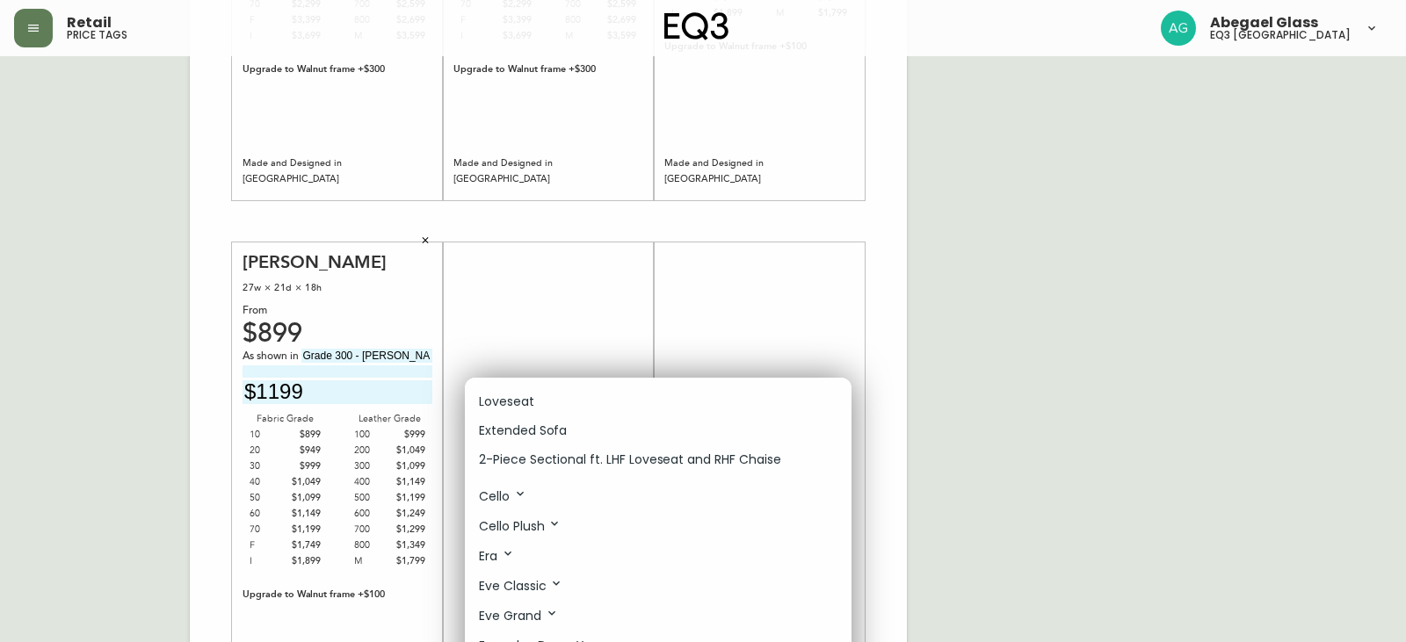
scroll to position [264, 0]
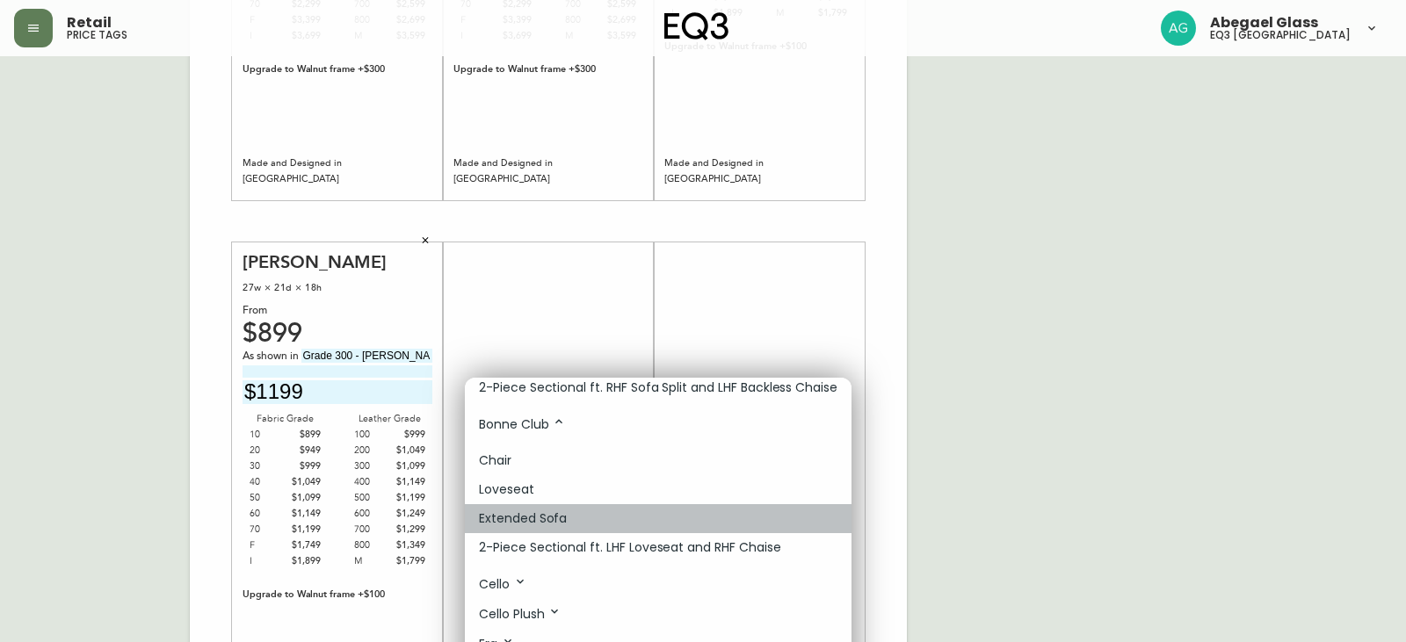
click at [511, 514] on p "Extended Sofa" at bounding box center [523, 519] width 88 height 18
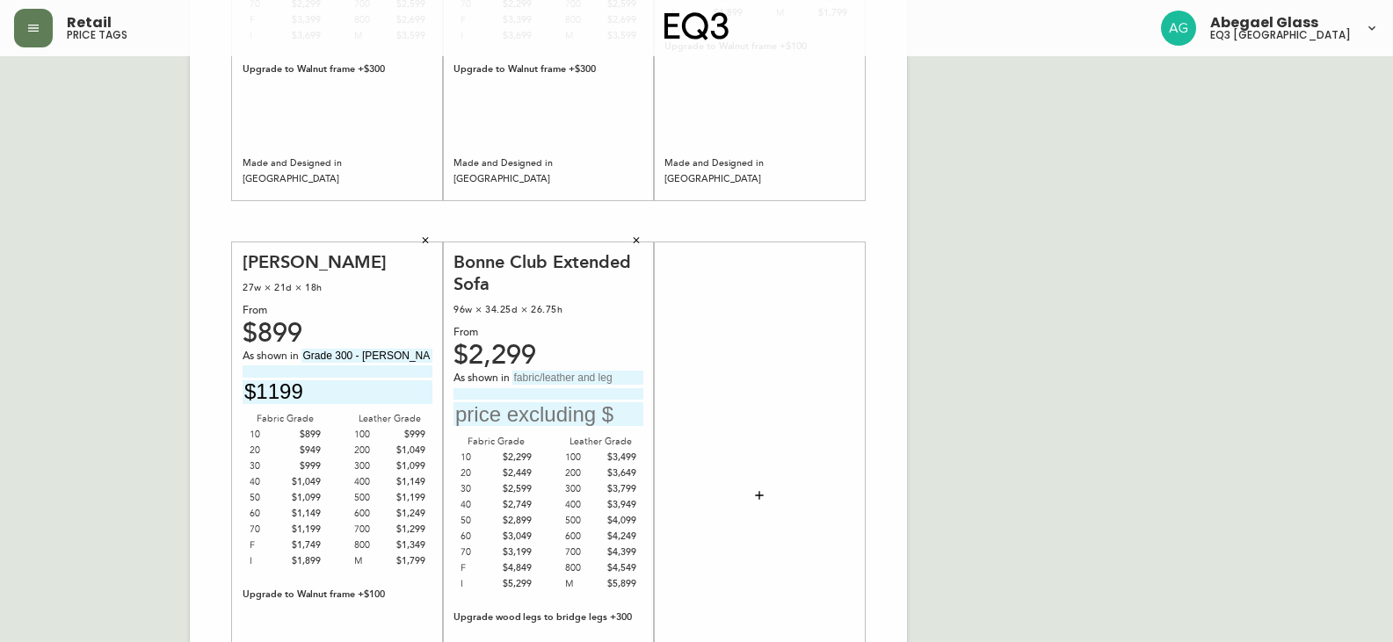
click at [637, 245] on icon "button" at bounding box center [636, 240] width 11 height 11
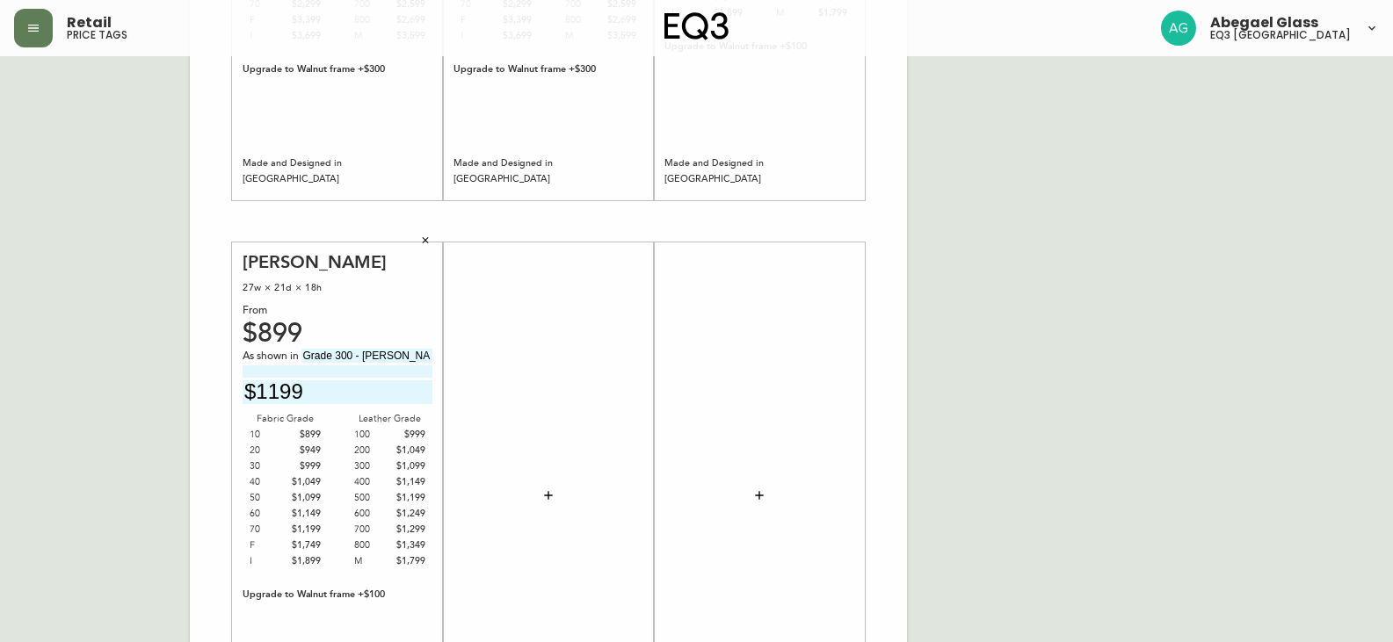
click at [543, 502] on icon "button" at bounding box center [548, 496] width 14 height 14
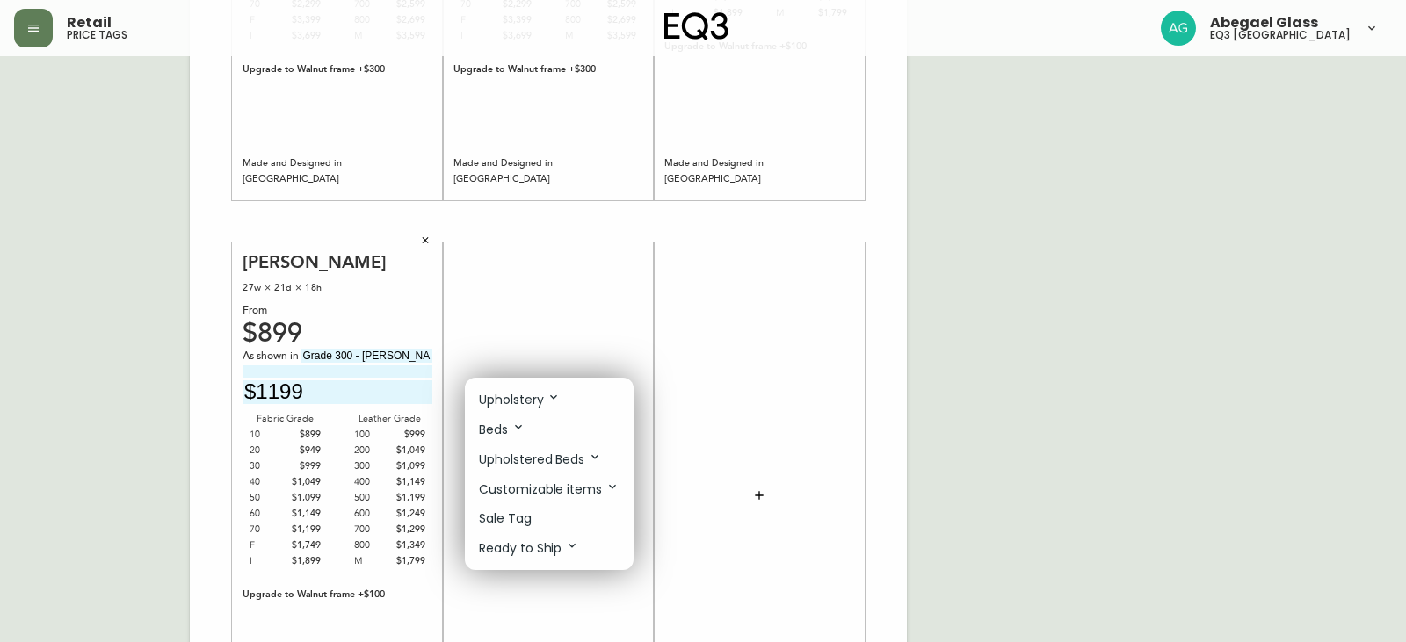
click at [559, 450] on p "Upholstered Beds" at bounding box center [540, 459] width 123 height 19
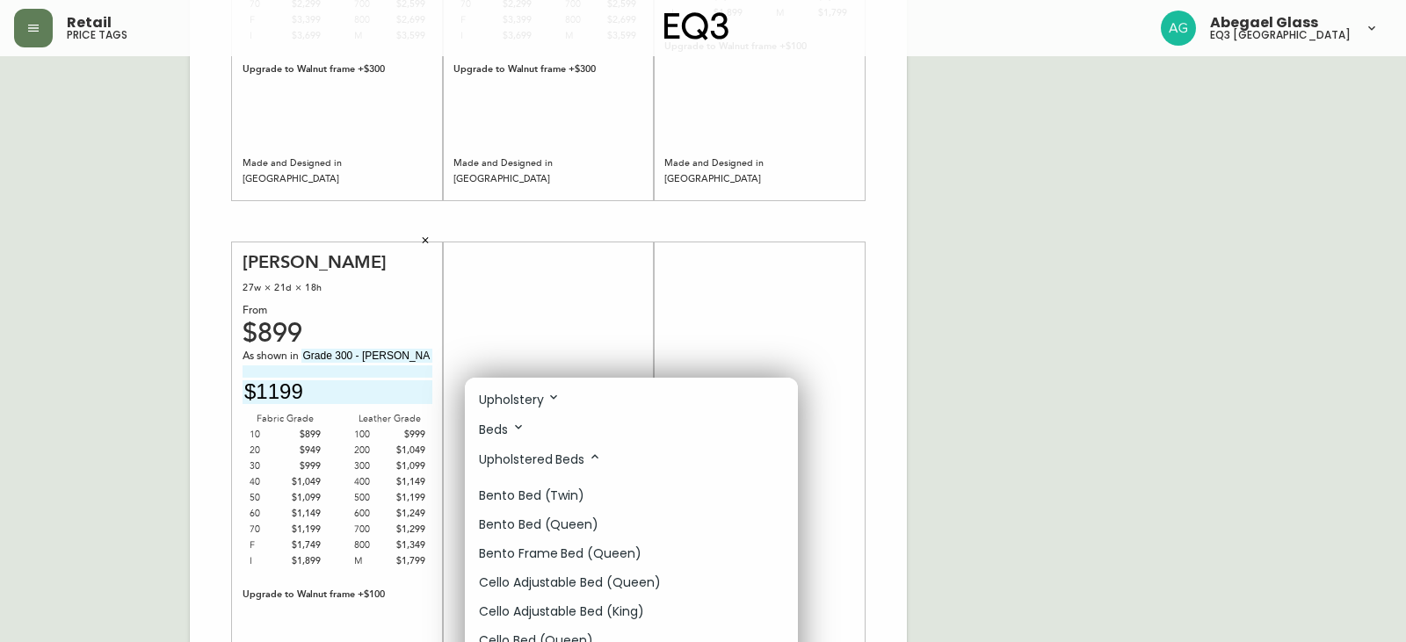
click at [521, 399] on p "Upholstery" at bounding box center [520, 399] width 82 height 19
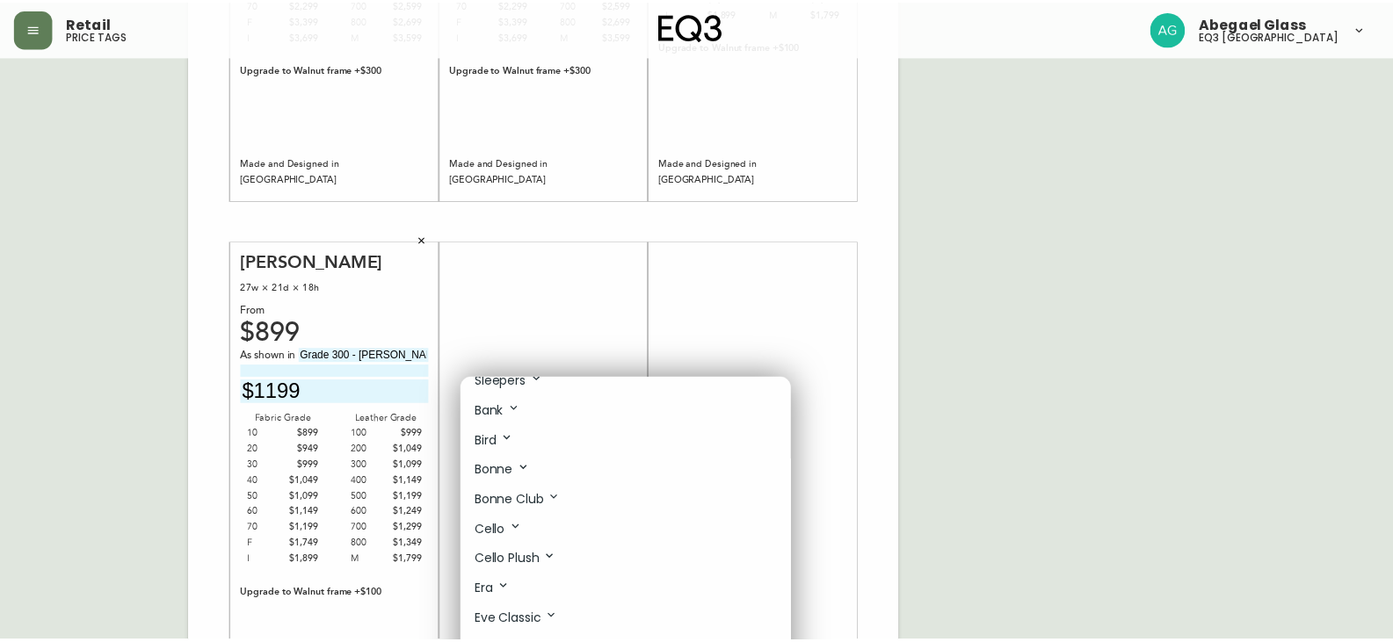
scroll to position [176, 0]
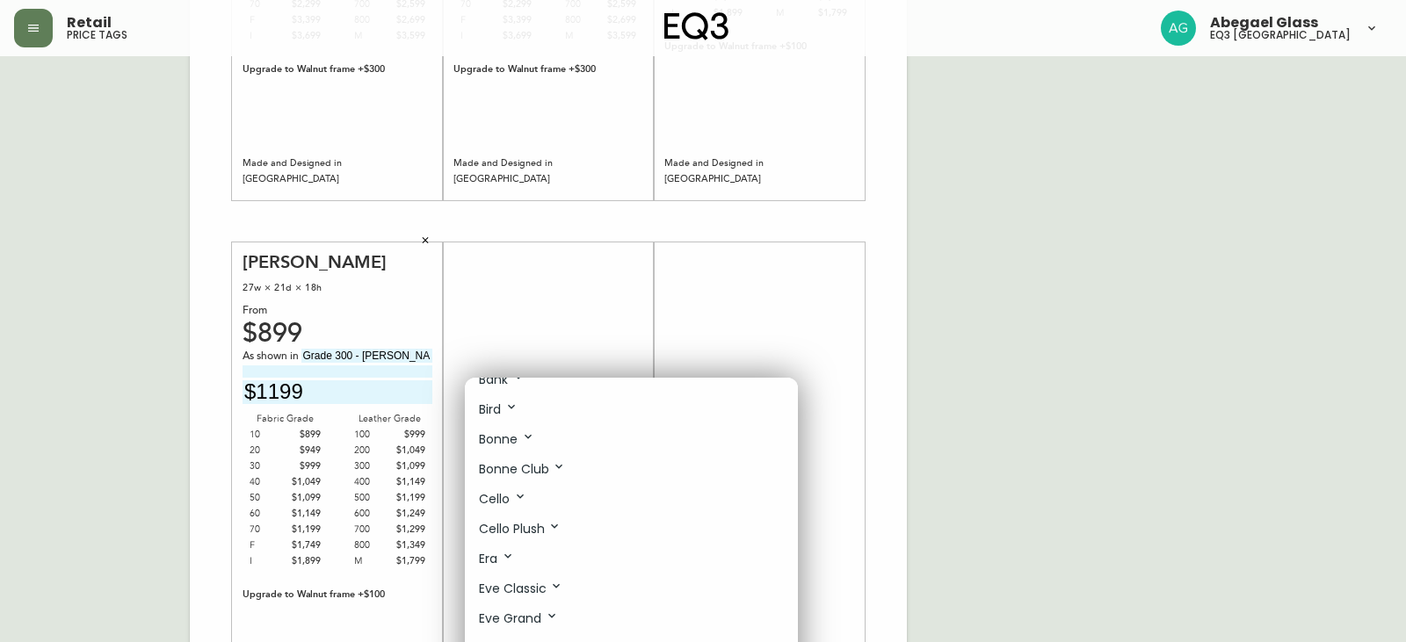
click at [513, 442] on p "Bonne" at bounding box center [507, 439] width 56 height 19
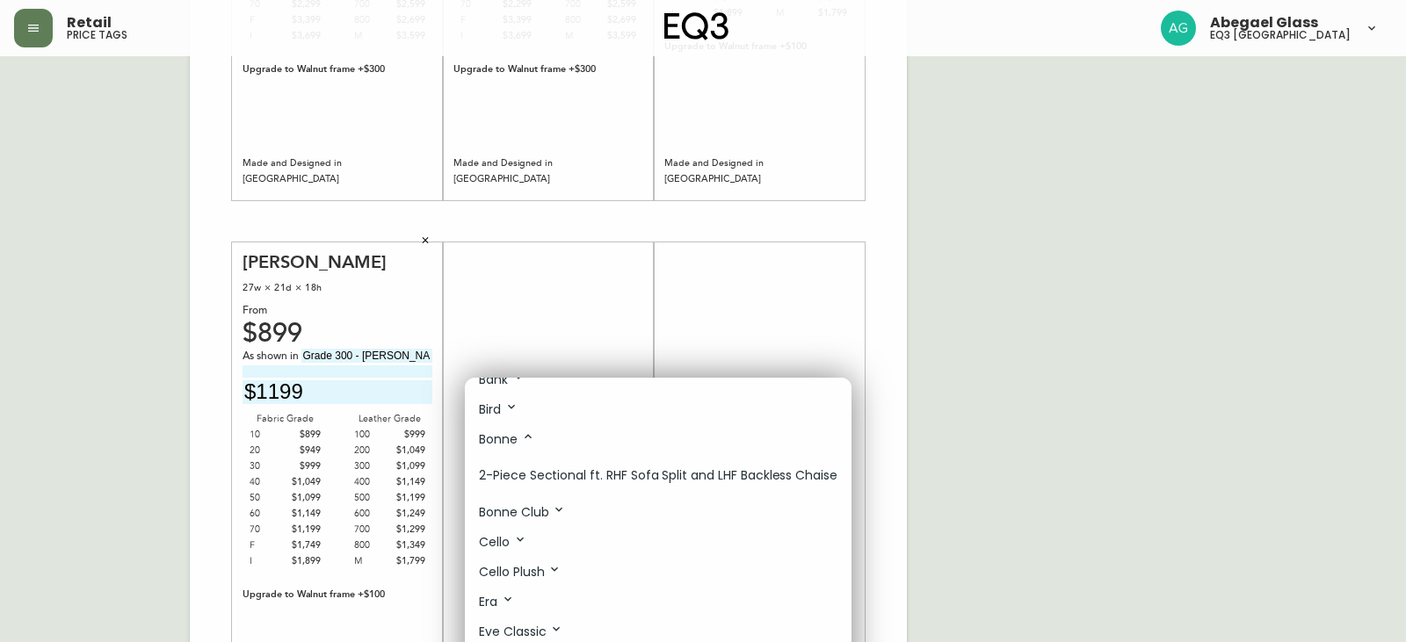
click at [529, 511] on p "Bonne Club" at bounding box center [522, 512] width 87 height 19
click at [519, 568] on li "Loveseat" at bounding box center [658, 577] width 387 height 29
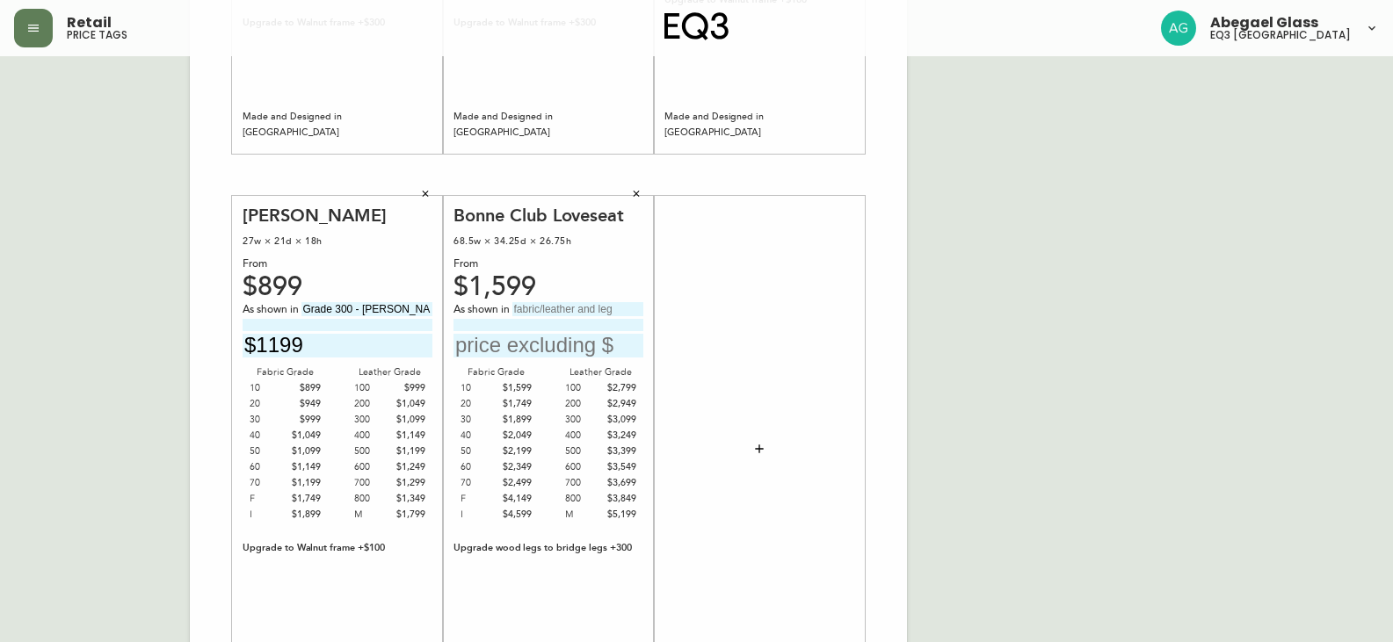
scroll to position [527, 0]
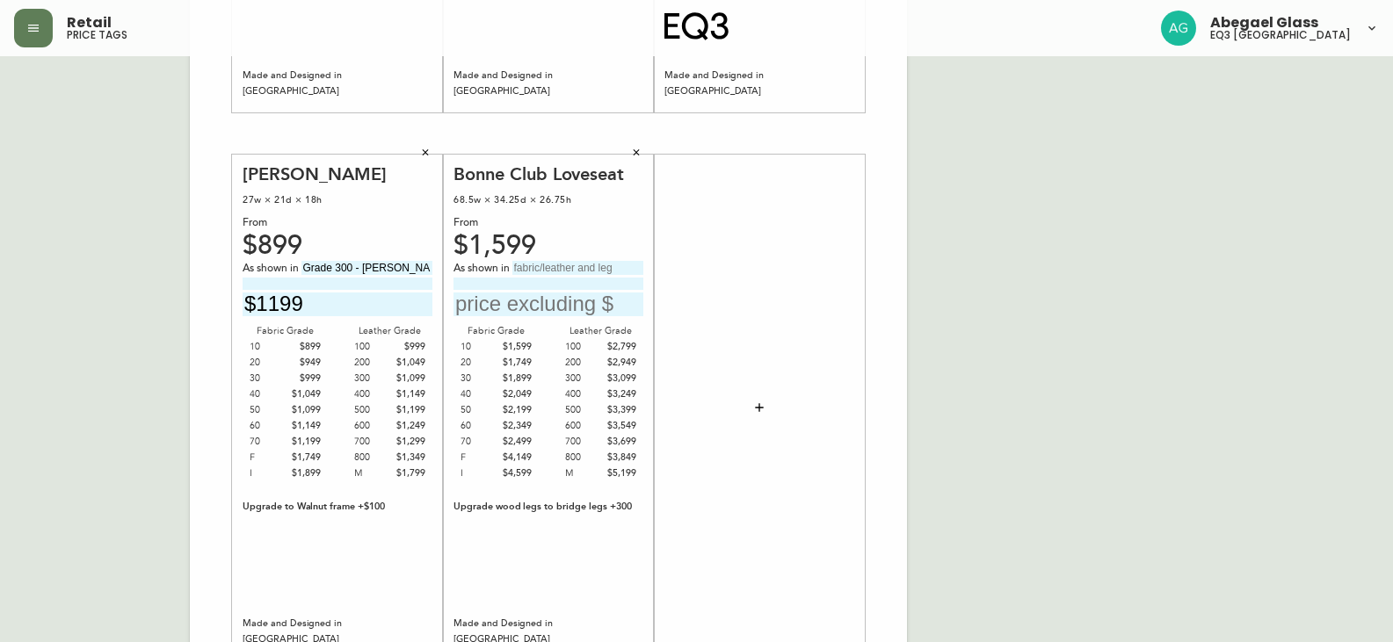
click at [553, 271] on input "text" at bounding box center [577, 268] width 131 height 14
type input "g"
type input "Grade 300 - [PERSON_NAME]"
click at [588, 308] on input "text" at bounding box center [548, 305] width 190 height 24
type input "$3499"
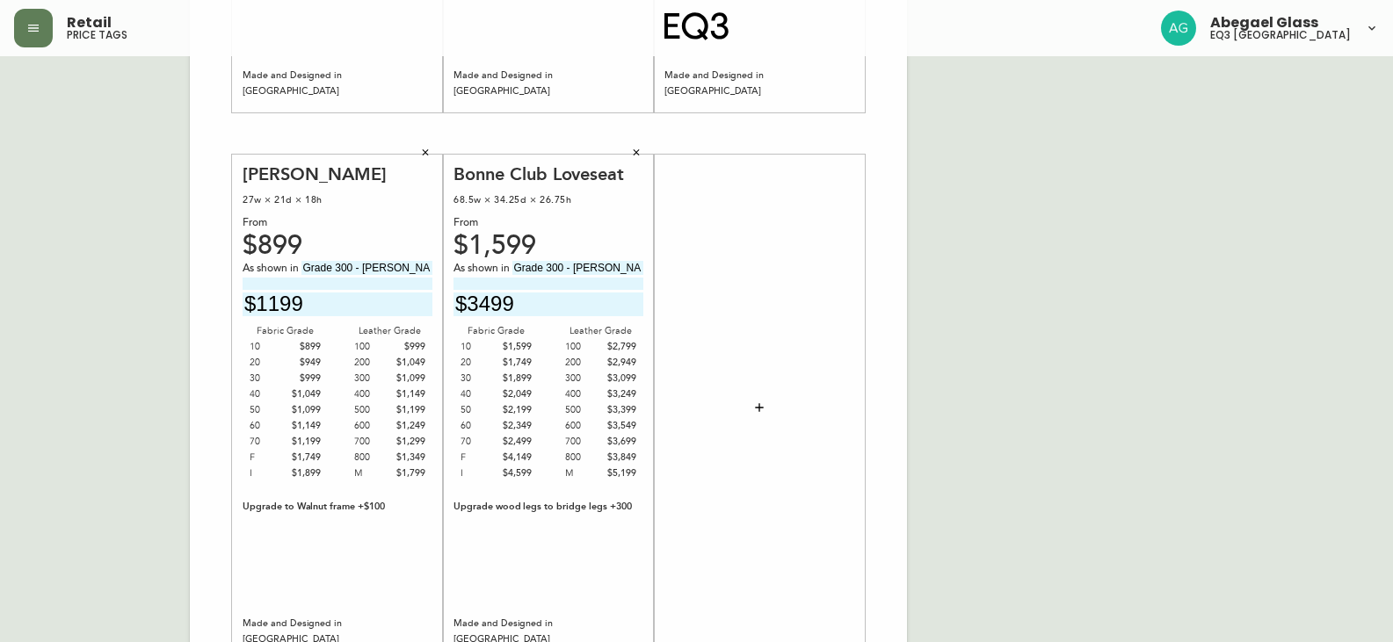
click at [755, 411] on icon "button" at bounding box center [759, 408] width 14 height 14
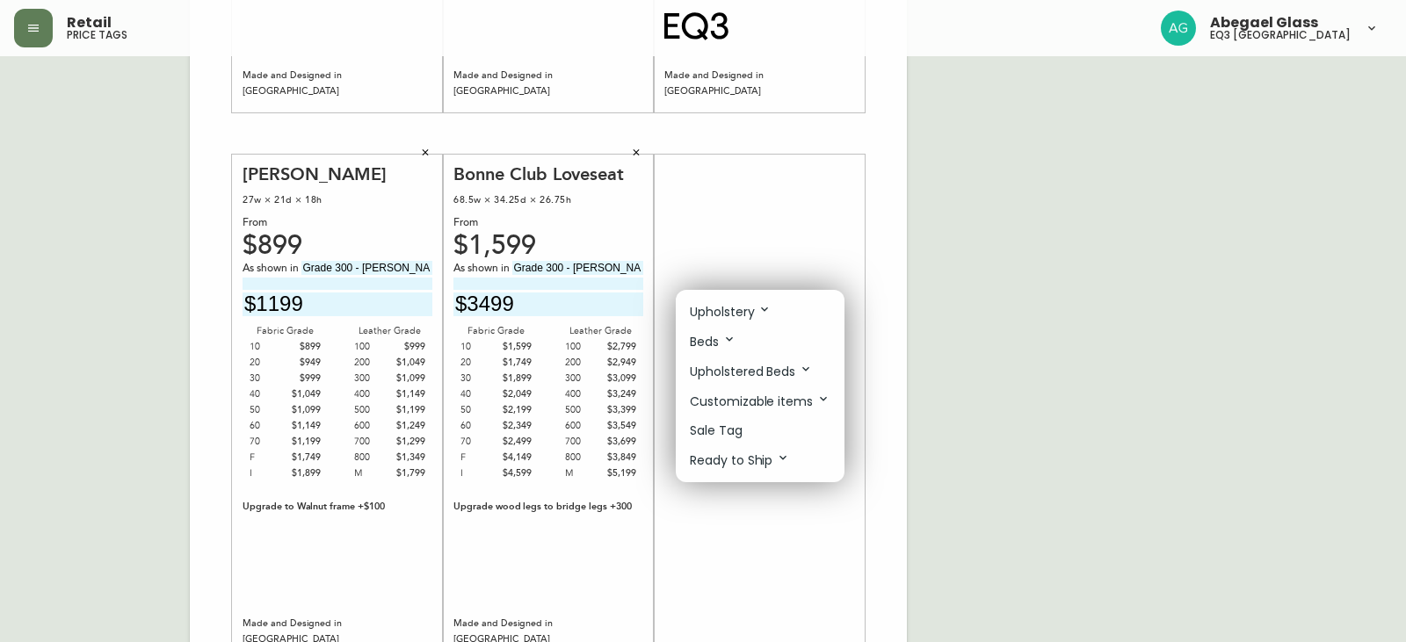
click at [1107, 226] on div at bounding box center [703, 321] width 1406 height 642
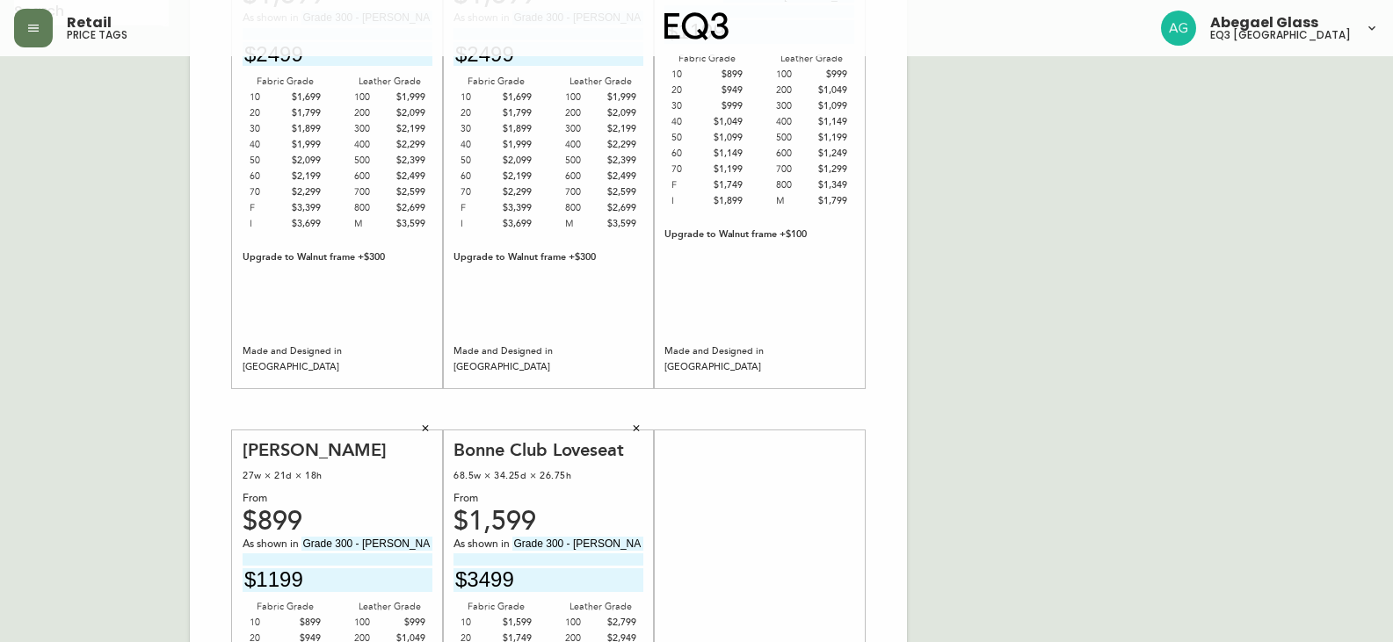
scroll to position [88, 0]
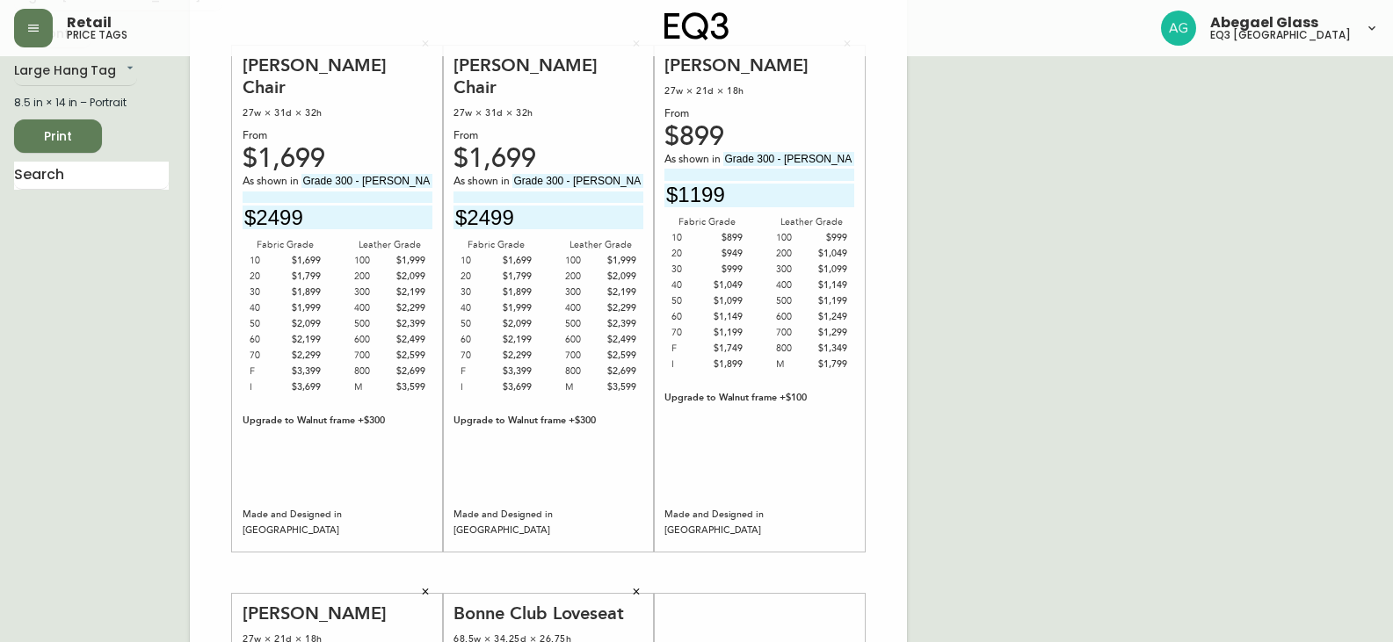
click at [101, 188] on input "text" at bounding box center [91, 176] width 155 height 28
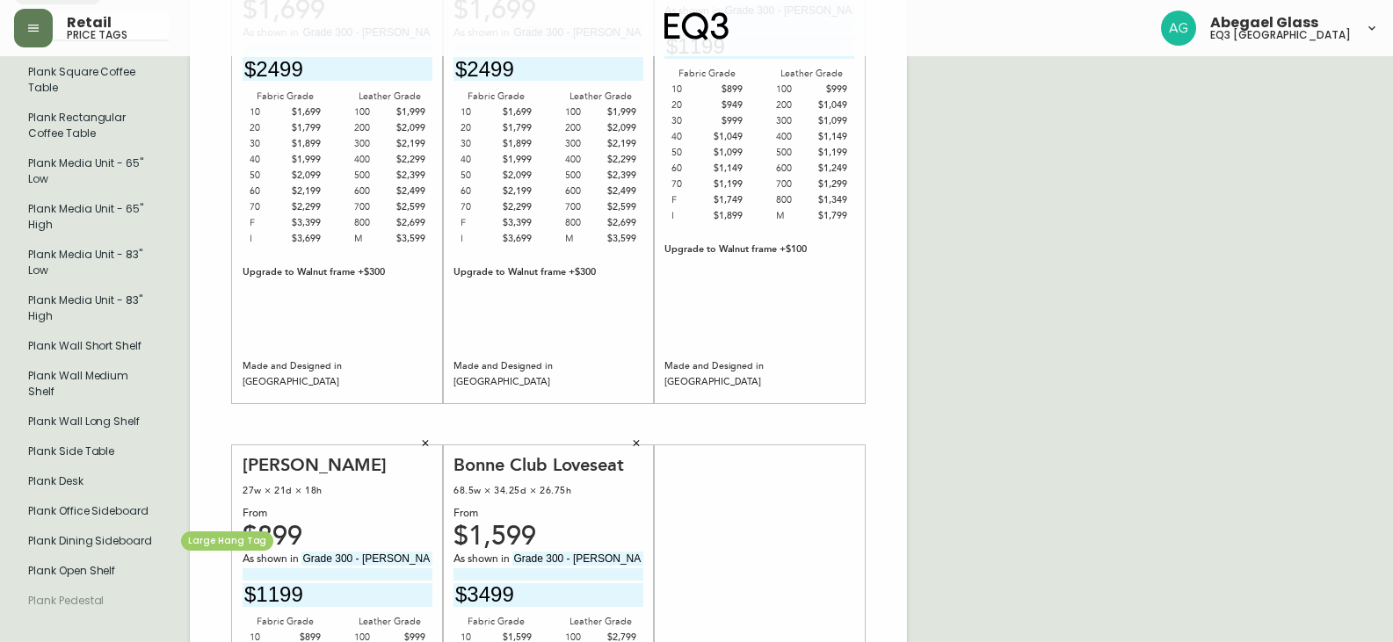
scroll to position [264, 0]
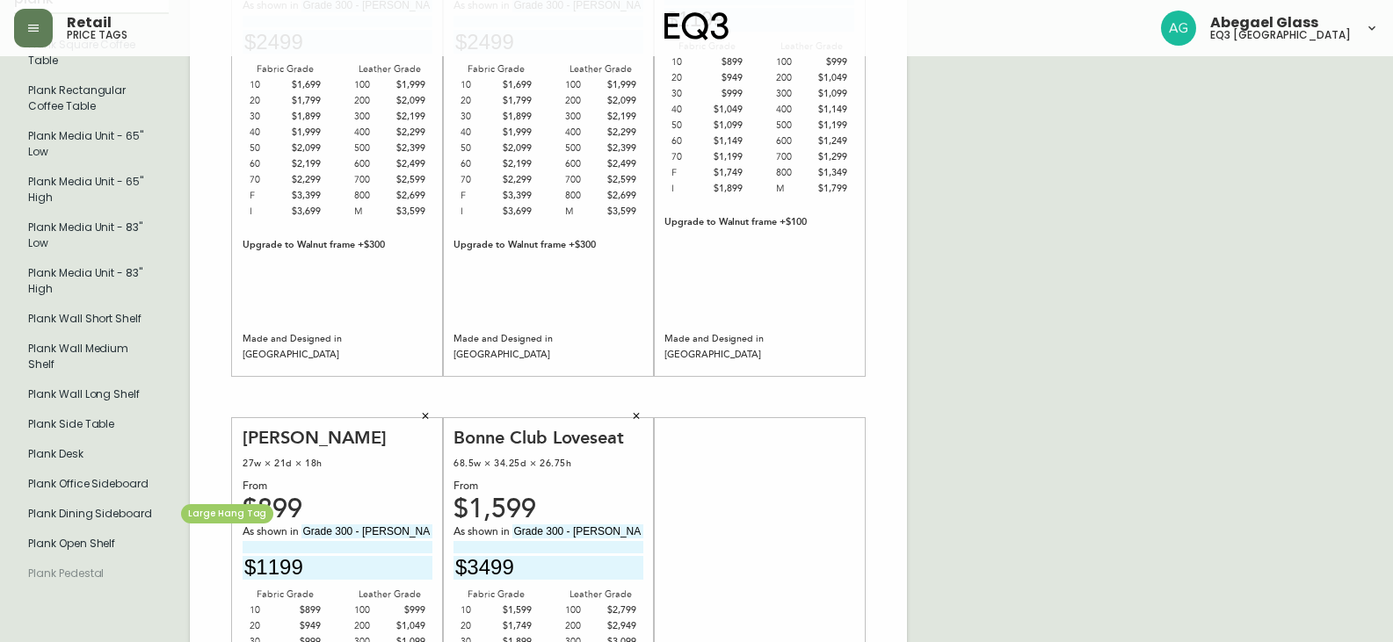
type input "plank"
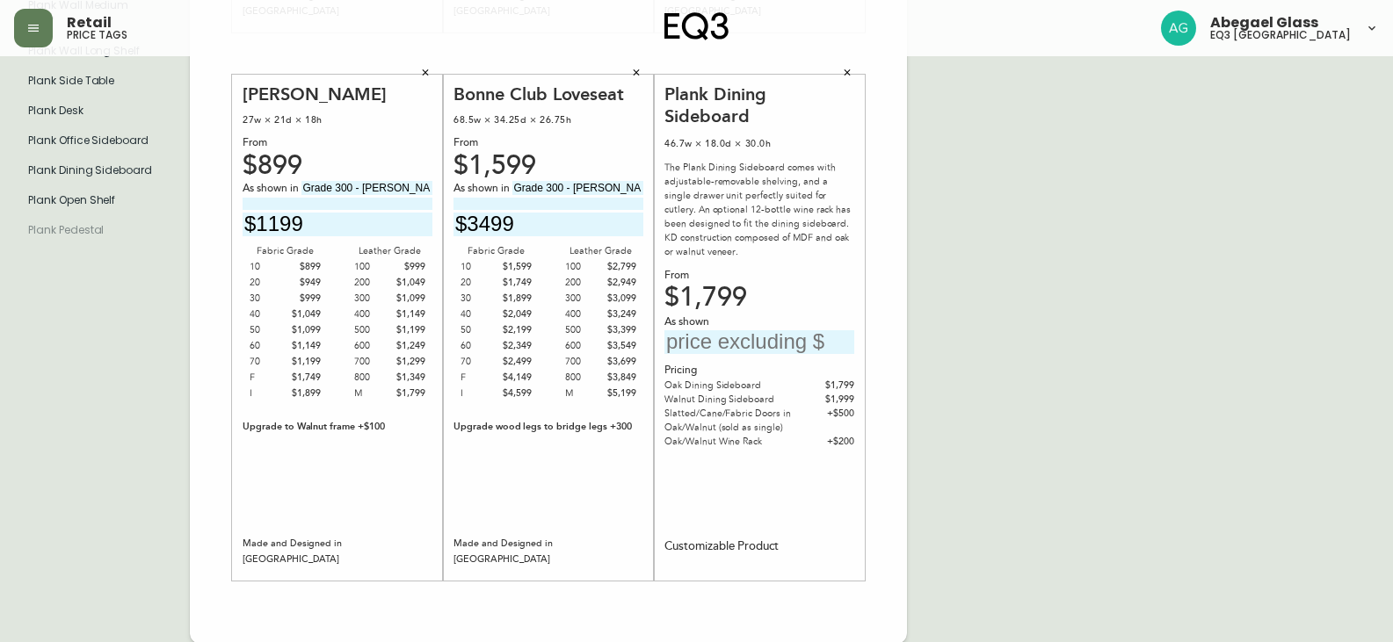
scroll to position [609, 0]
click at [743, 329] on input "text" at bounding box center [759, 341] width 190 height 24
type input "$2699"
click at [1092, 297] on div "English Canada en_CA EQ3 font EQ3 Large Hang Tag large 8.5 in × 14 in – Portrai…" at bounding box center [696, 51] width 1365 height 1181
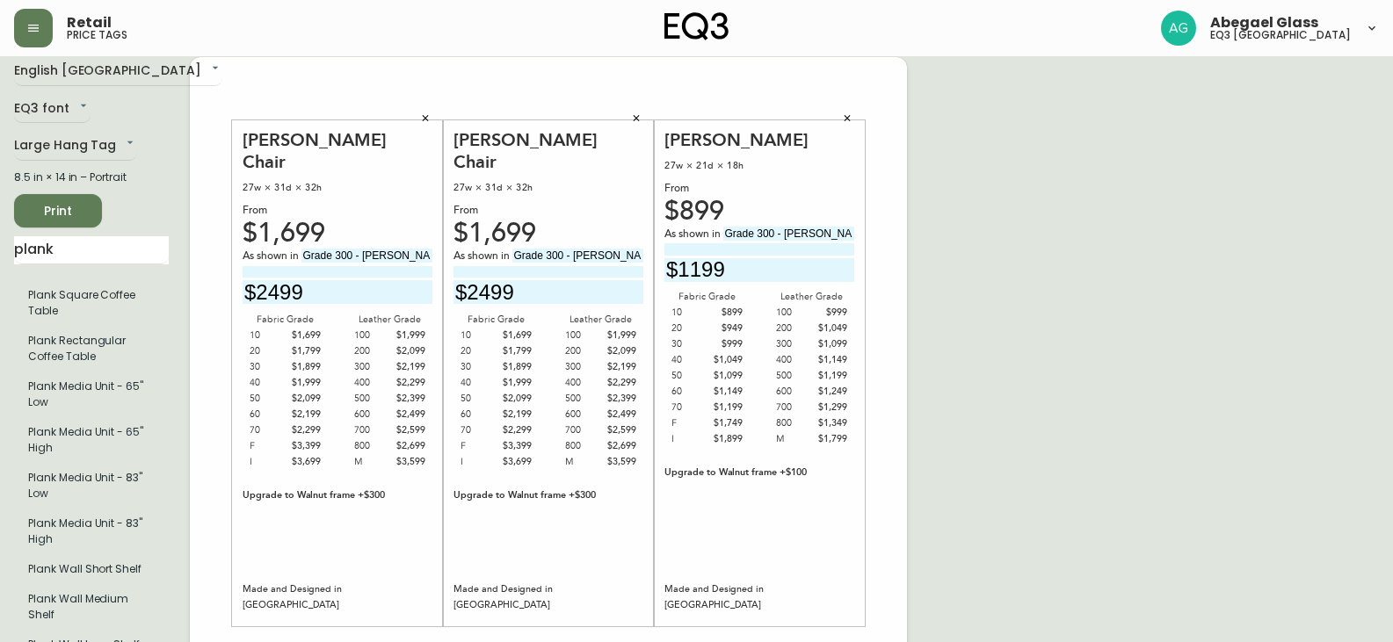
scroll to position [0, 0]
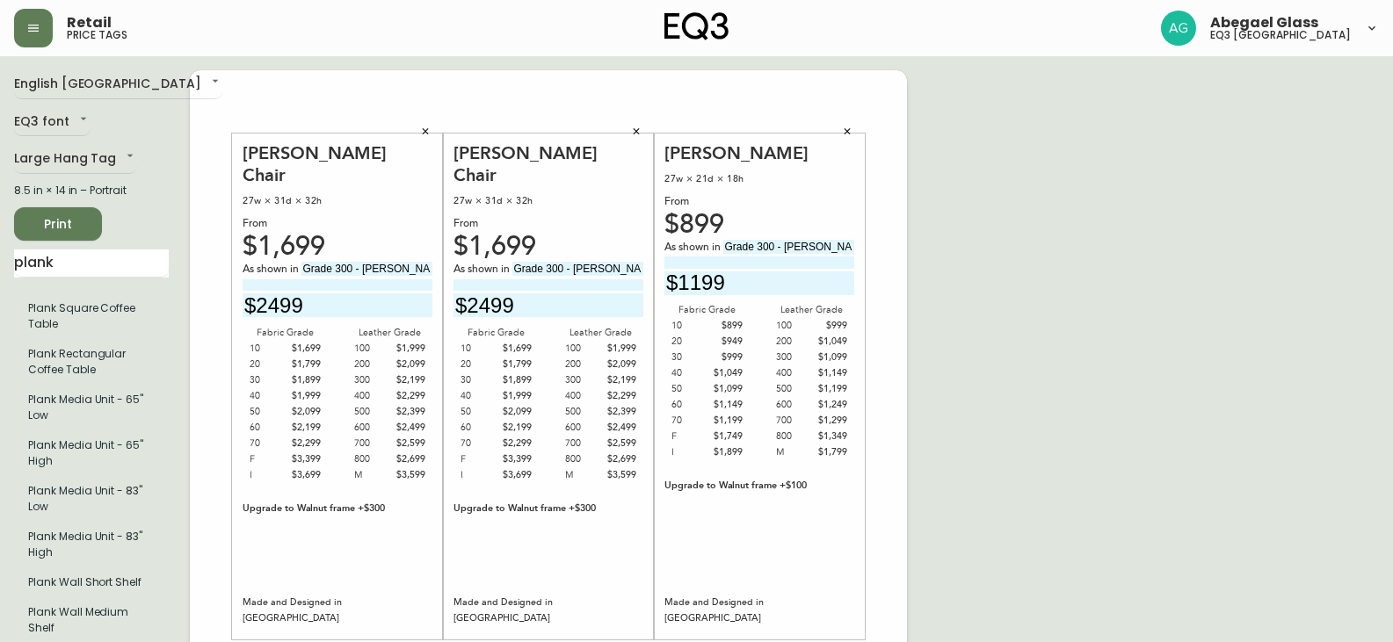
click at [59, 221] on span "Print" at bounding box center [58, 225] width 60 height 22
click at [87, 227] on span "Print" at bounding box center [58, 225] width 60 height 22
click at [66, 232] on span "Print" at bounding box center [58, 225] width 60 height 22
click at [426, 138] on button "button" at bounding box center [425, 132] width 26 height 26
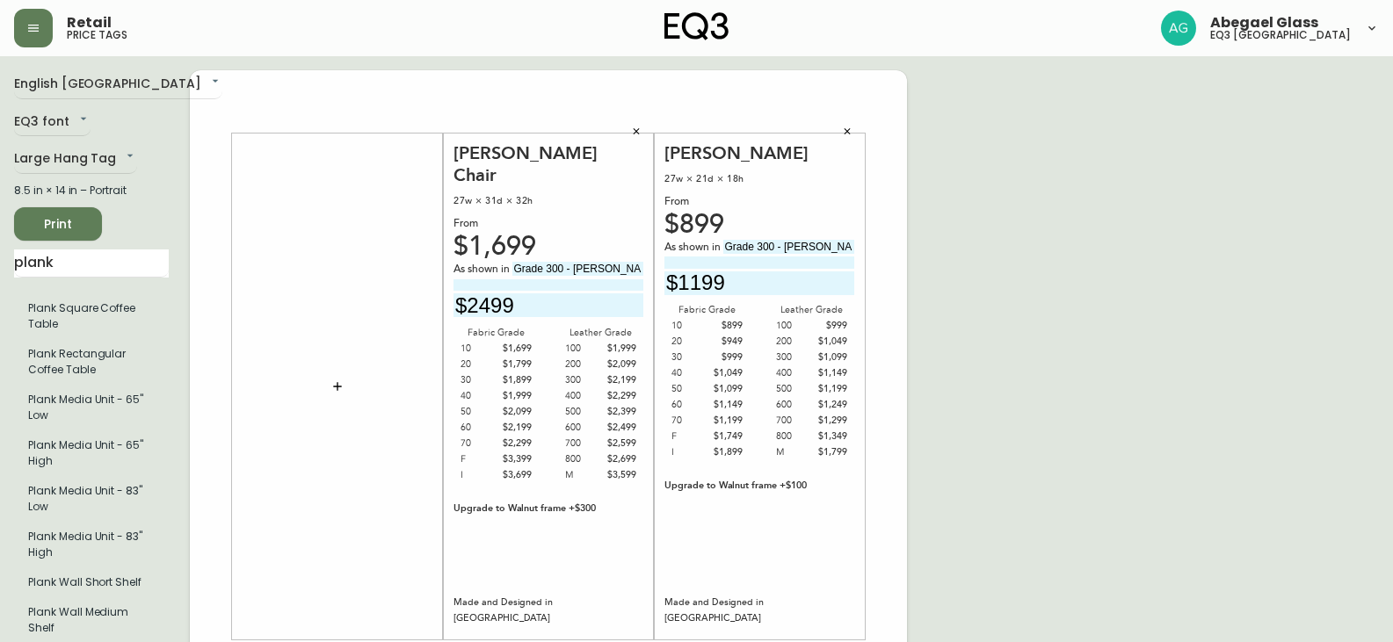
click at [652, 131] on div "[PERSON_NAME] Chair 27w × 31d × 32h From $1,699 As shown in Grade 300 - Petra T…" at bounding box center [548, 386] width 211 height 548
click at [646, 131] on button "button" at bounding box center [636, 132] width 26 height 26
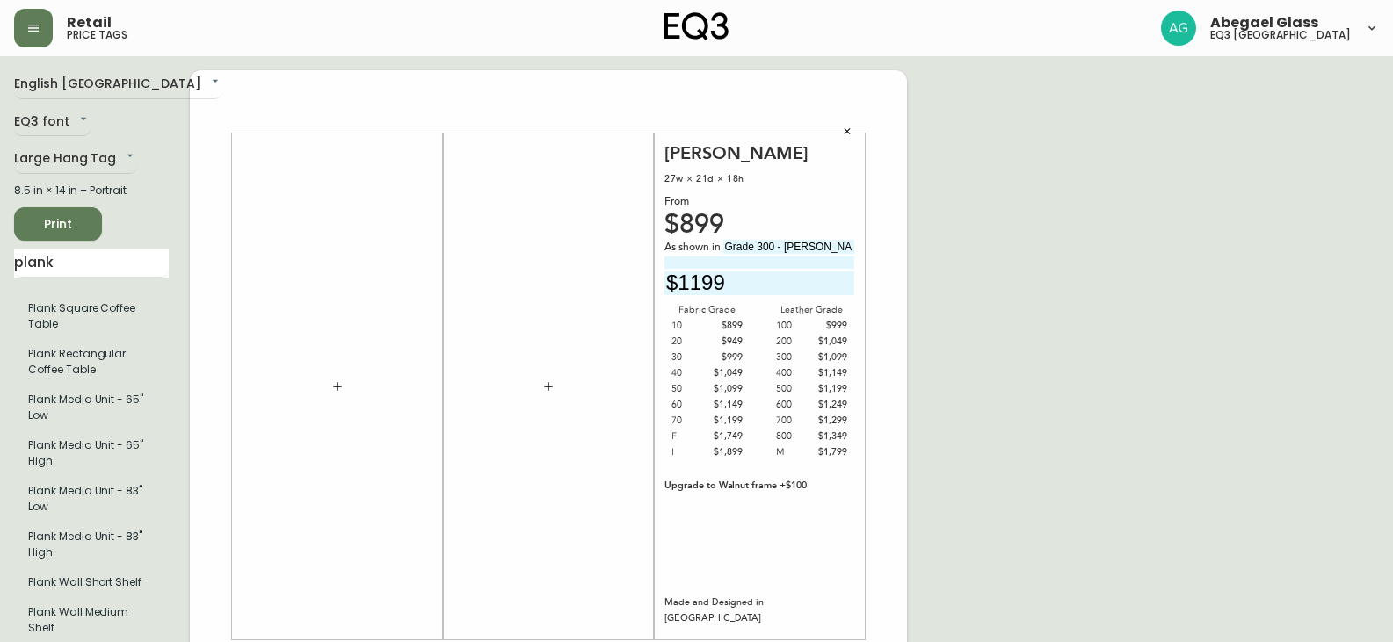
click at [845, 137] on button "button" at bounding box center [847, 132] width 26 height 26
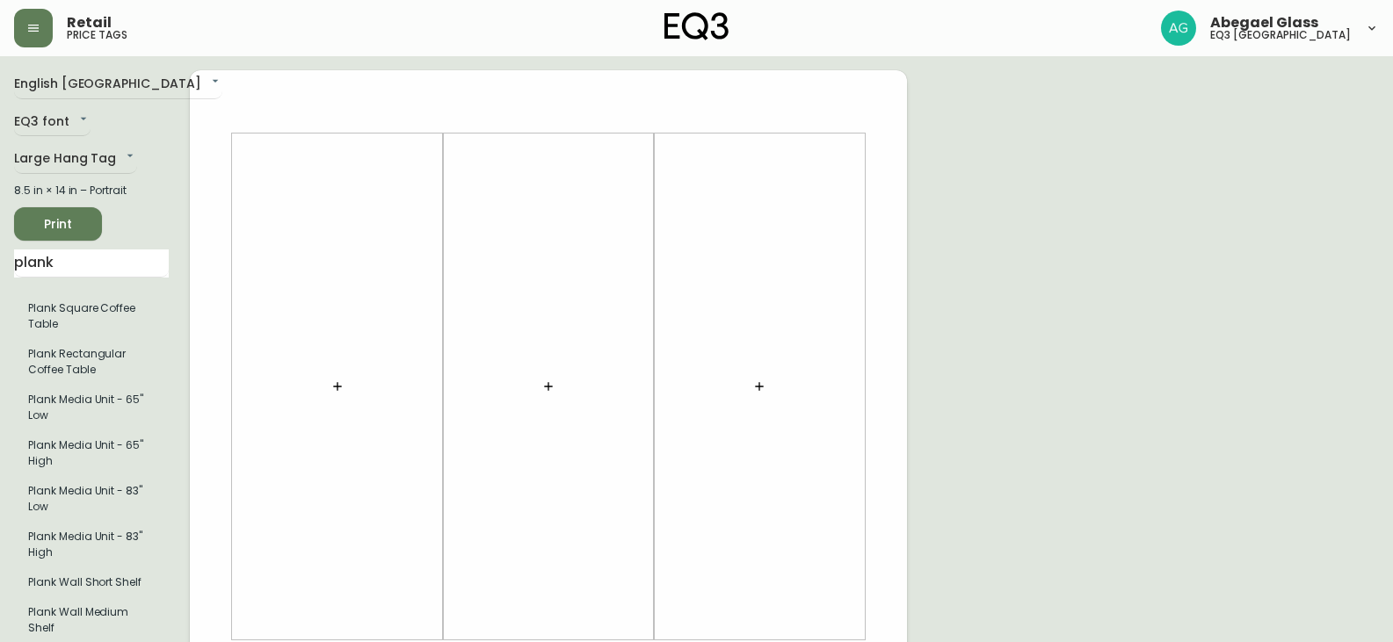
scroll to position [439, 0]
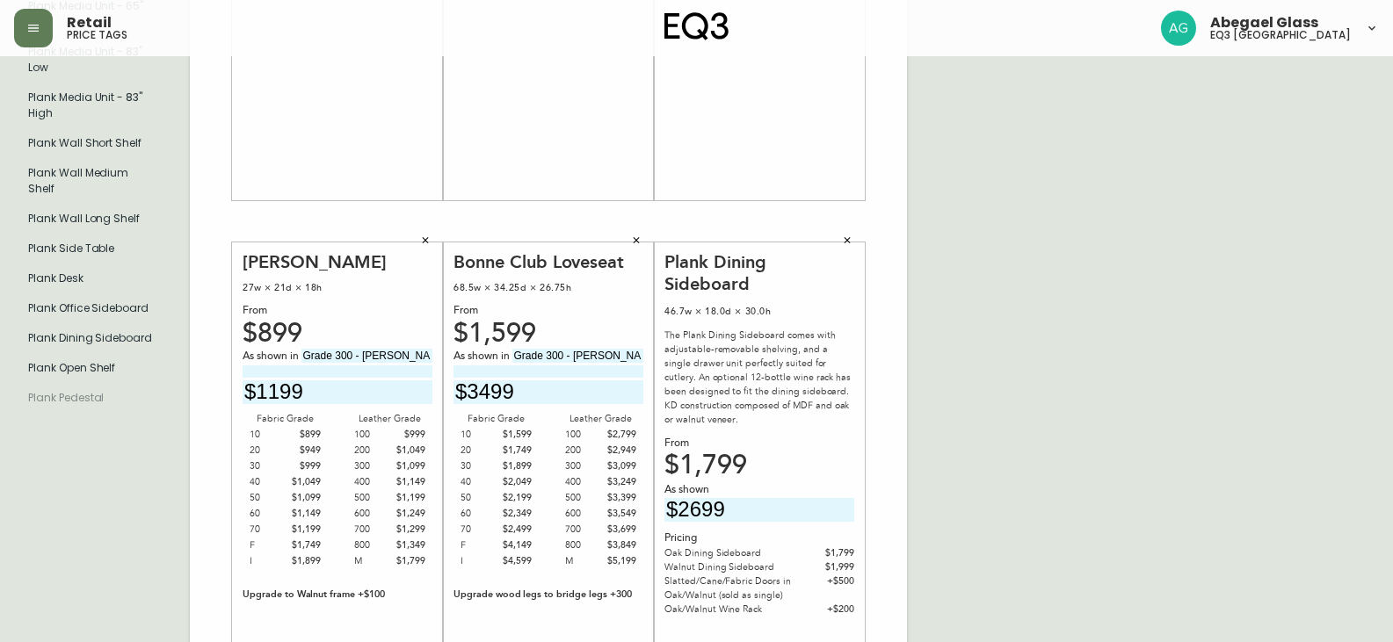
click at [848, 247] on button "button" at bounding box center [847, 241] width 26 height 26
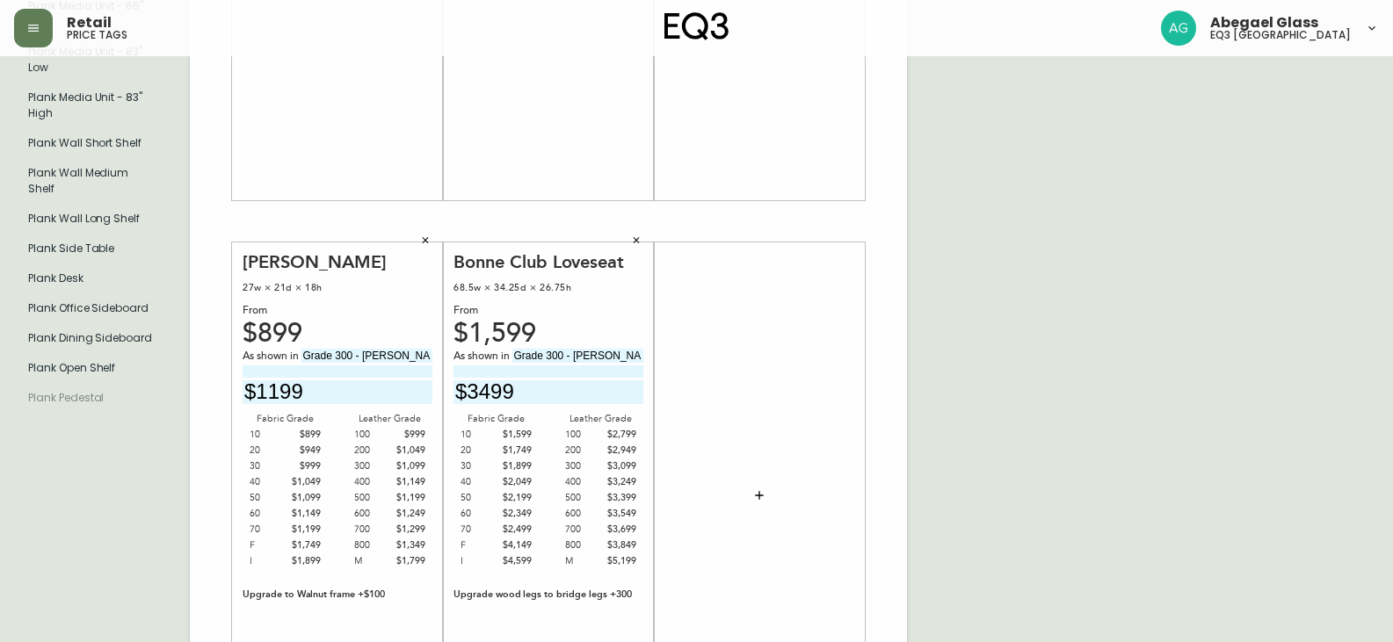
click at [627, 238] on button "button" at bounding box center [636, 241] width 26 height 26
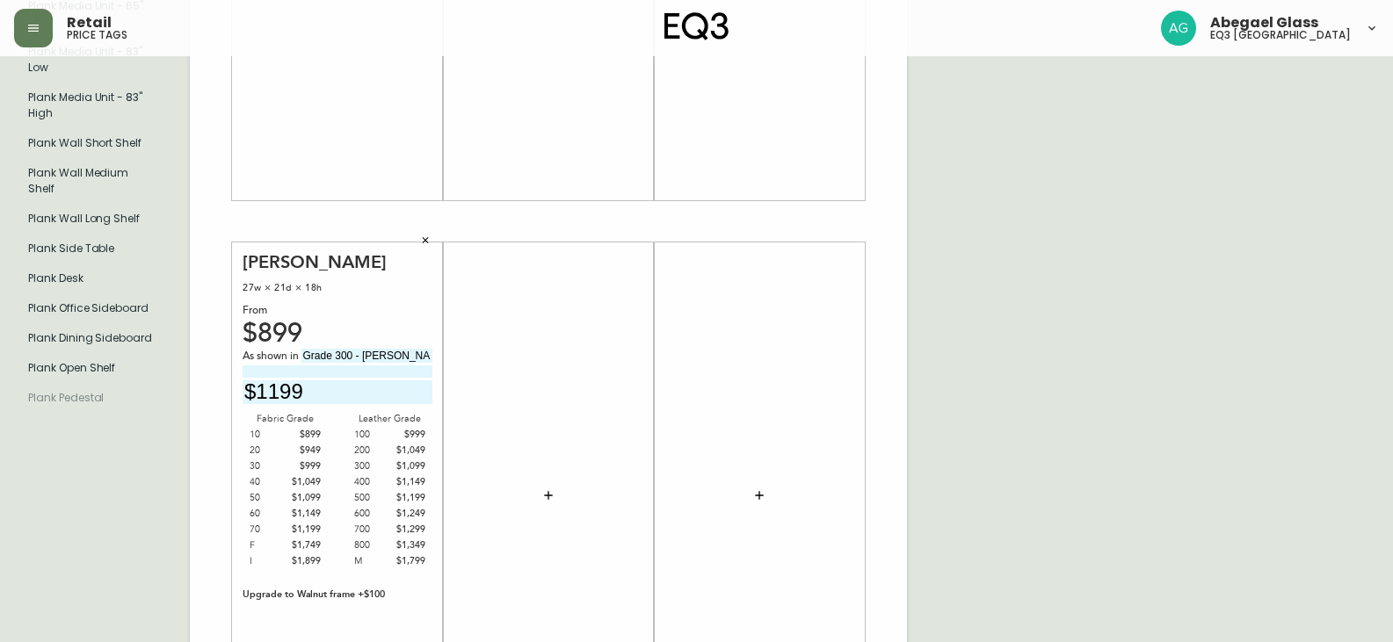
click at [429, 243] on icon "button" at bounding box center [425, 240] width 11 height 11
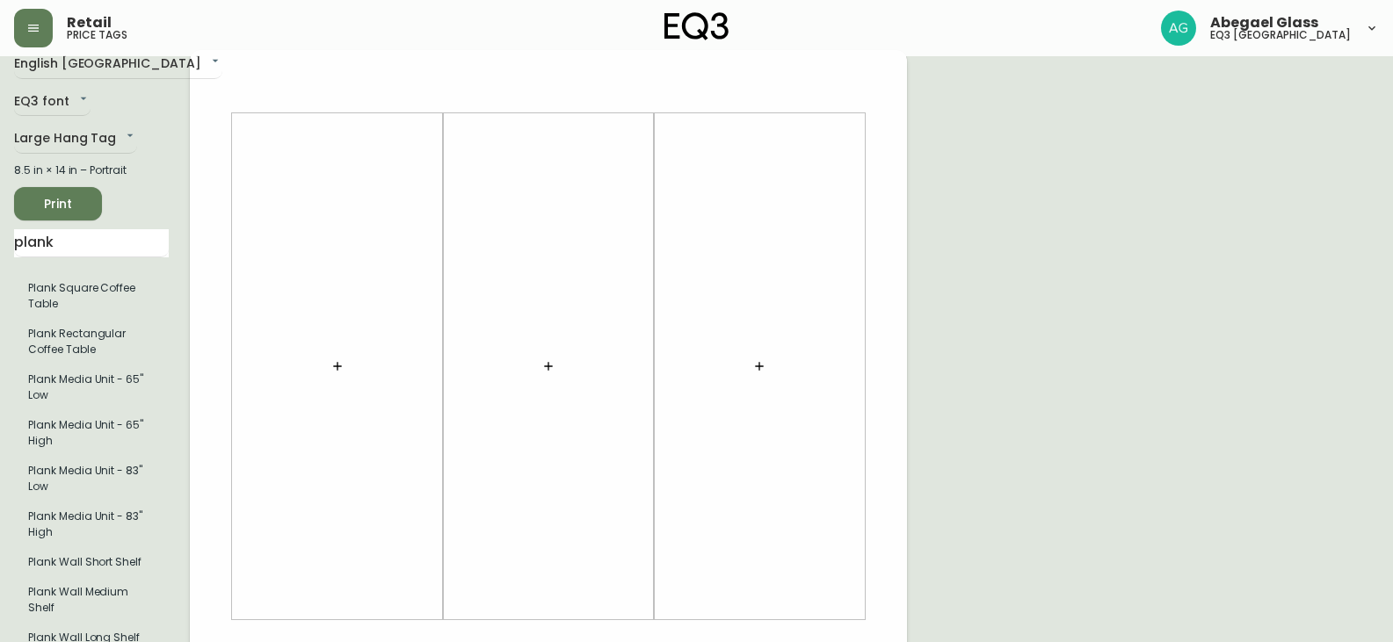
scroll to position [0, 0]
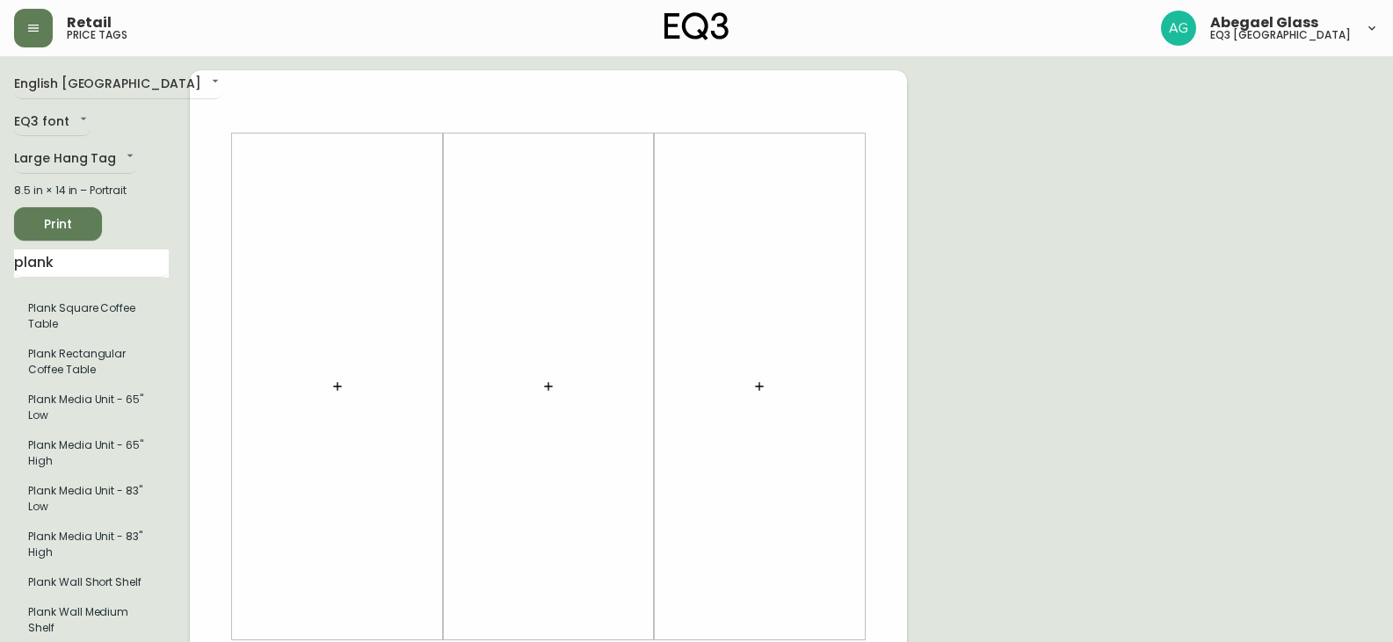
drag, startPoint x: 81, startPoint y: 264, endPoint x: 0, endPoint y: 209, distance: 97.5
click at [0, 210] on main "English Canada en_CA EQ3 font EQ3 Large Hang Tag large 8.5 in × 14 in – Portrai…" at bounding box center [696, 653] width 1393 height 1195
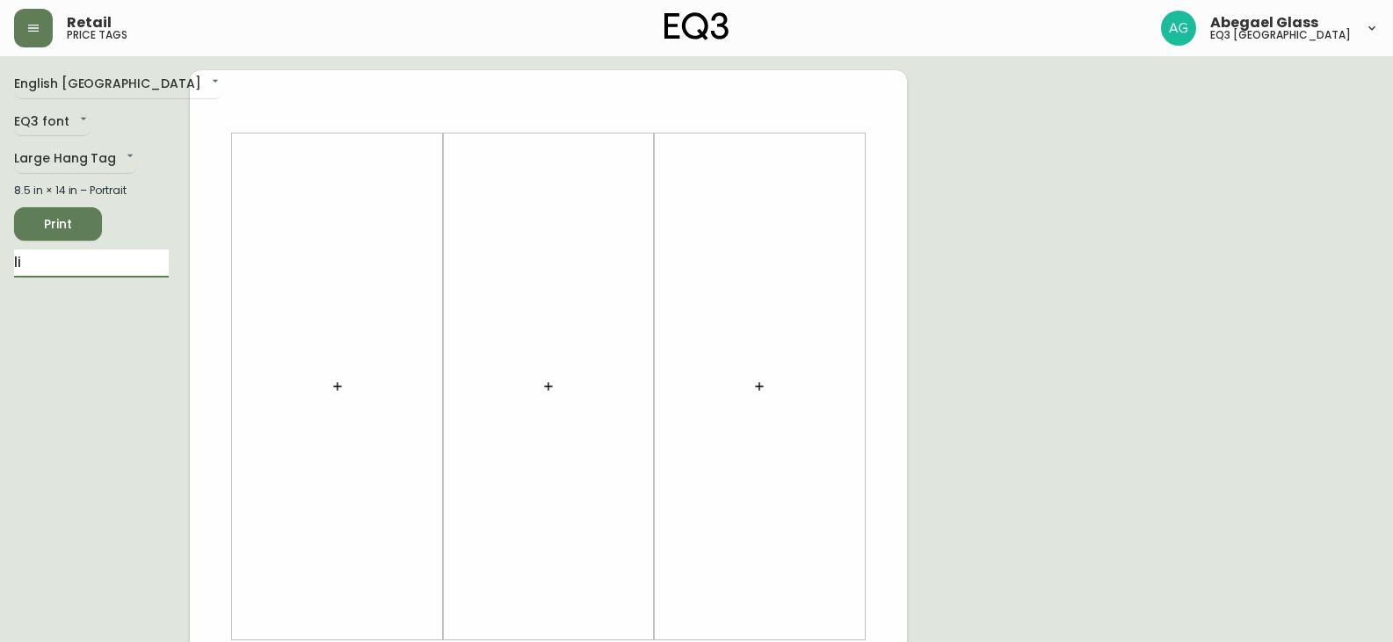
type input "lil"
drag, startPoint x: 67, startPoint y: 262, endPoint x: 0, endPoint y: 209, distance: 85.1
click at [0, 230] on main "English Canada en_CA EQ3 font EQ3 Large Hang Tag large 8.5 in × 14 in – Portrai…" at bounding box center [696, 653] width 1393 height 1195
type input "barli"
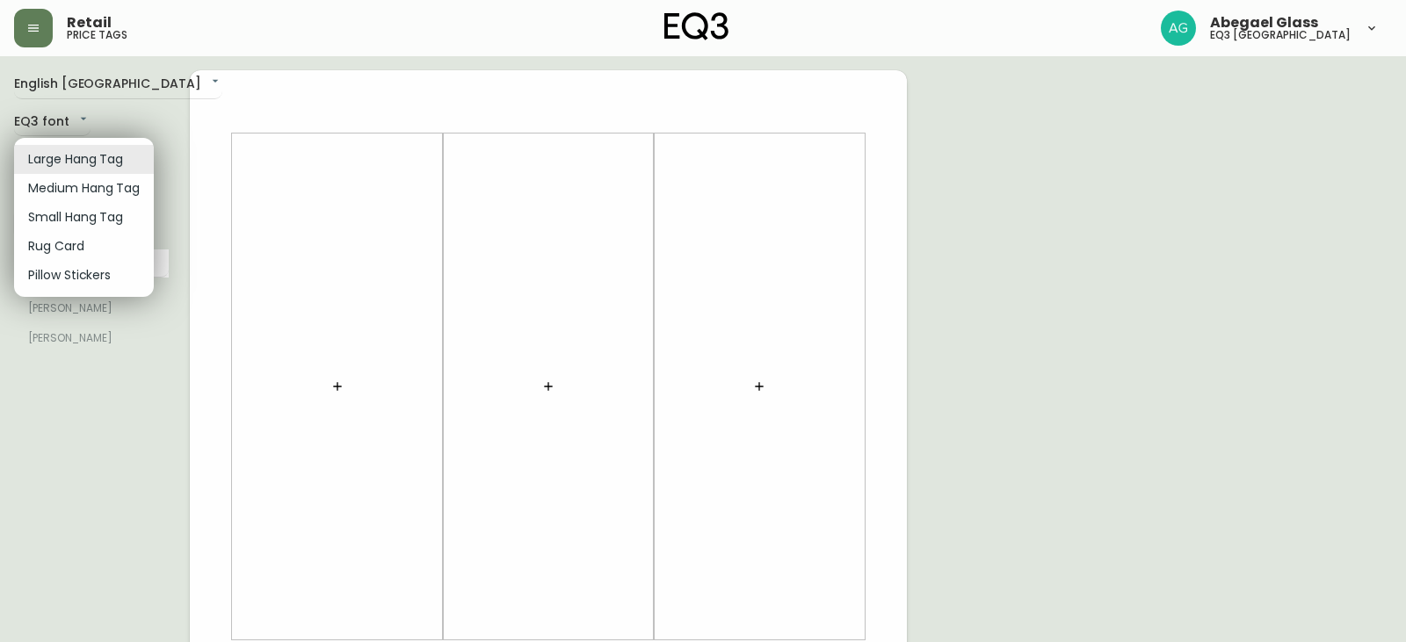
click at [62, 158] on body "Retail price tags Abegael Glass eq3 [GEOGRAPHIC_DATA] English [GEOGRAPHIC_DATA]…" at bounding box center [703, 625] width 1406 height 1251
click at [101, 187] on li "Medium Hang Tag" at bounding box center [84, 188] width 140 height 29
type input "medium"
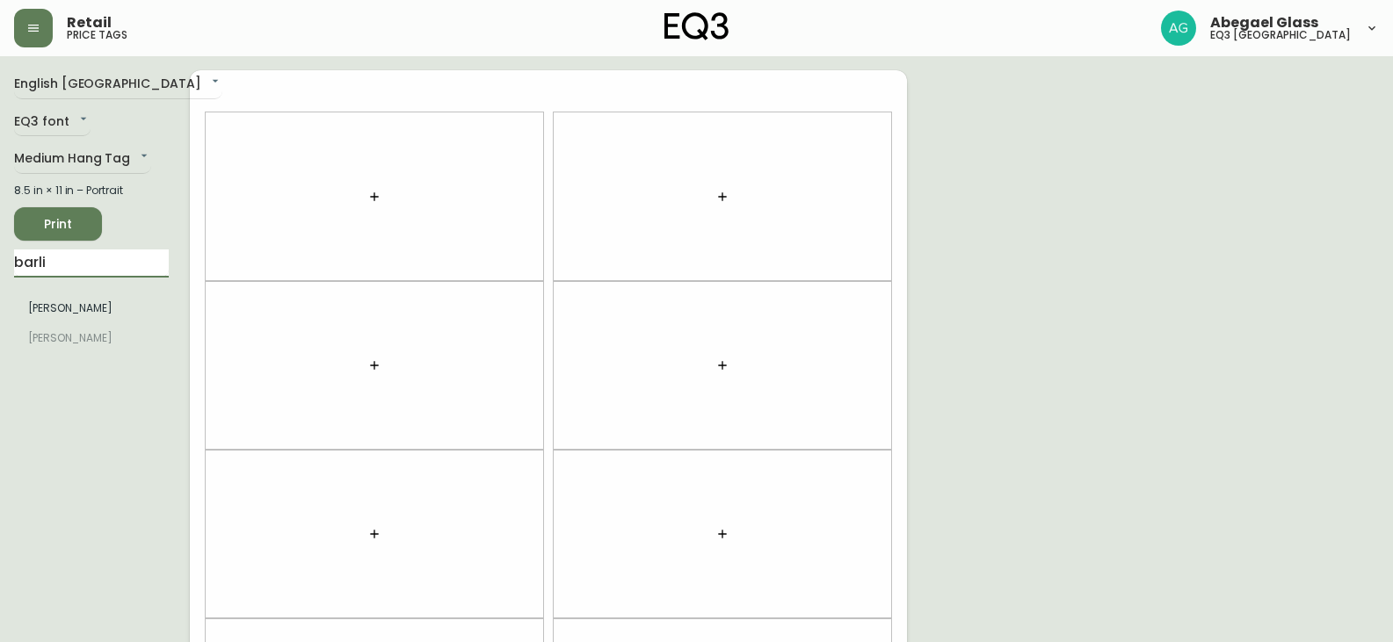
drag, startPoint x: 56, startPoint y: 276, endPoint x: 0, endPoint y: 248, distance: 62.9
click at [2, 263] on main "English Canada en_CA EQ3 font EQ3 Medium Hang Tag medium 8.5 in × 11 in – Portr…" at bounding box center [696, 527] width 1393 height 942
type input "lill"
click at [69, 167] on body "Retail price tags Abegael Glass eq3 [GEOGRAPHIC_DATA] English [GEOGRAPHIC_DATA]…" at bounding box center [703, 499] width 1406 height 998
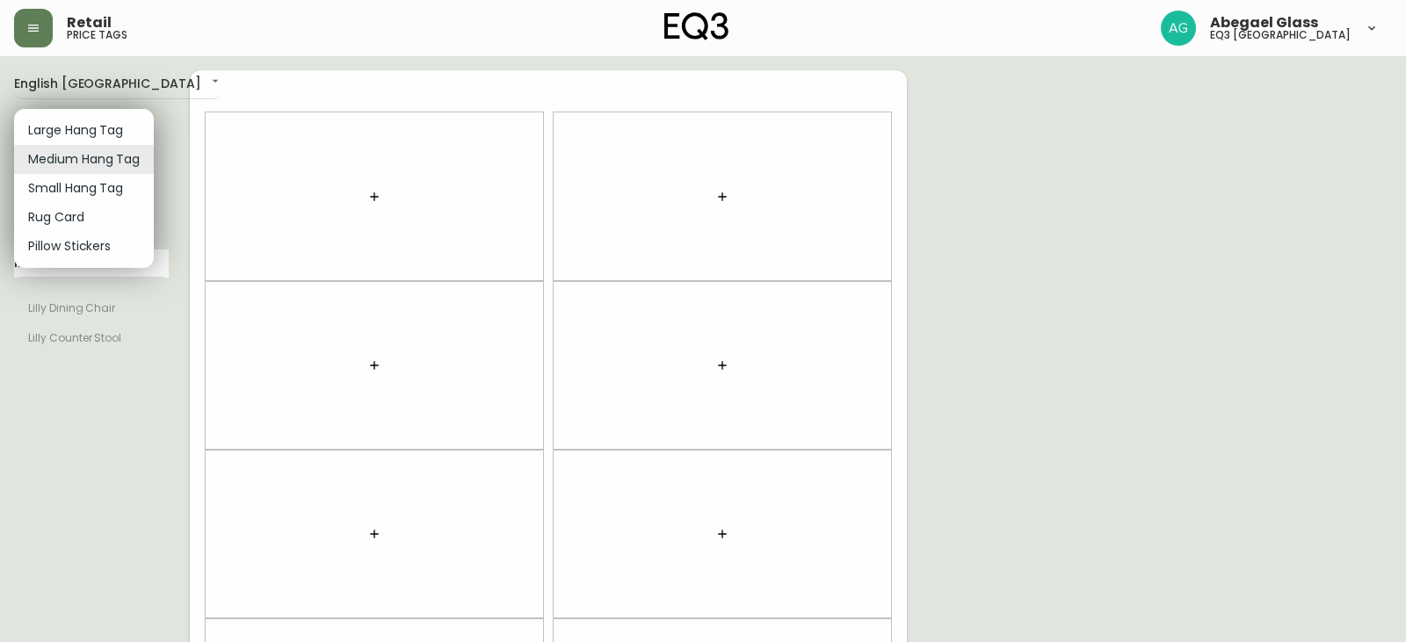
click at [81, 193] on li "Small Hang Tag" at bounding box center [84, 188] width 140 height 29
type input "small"
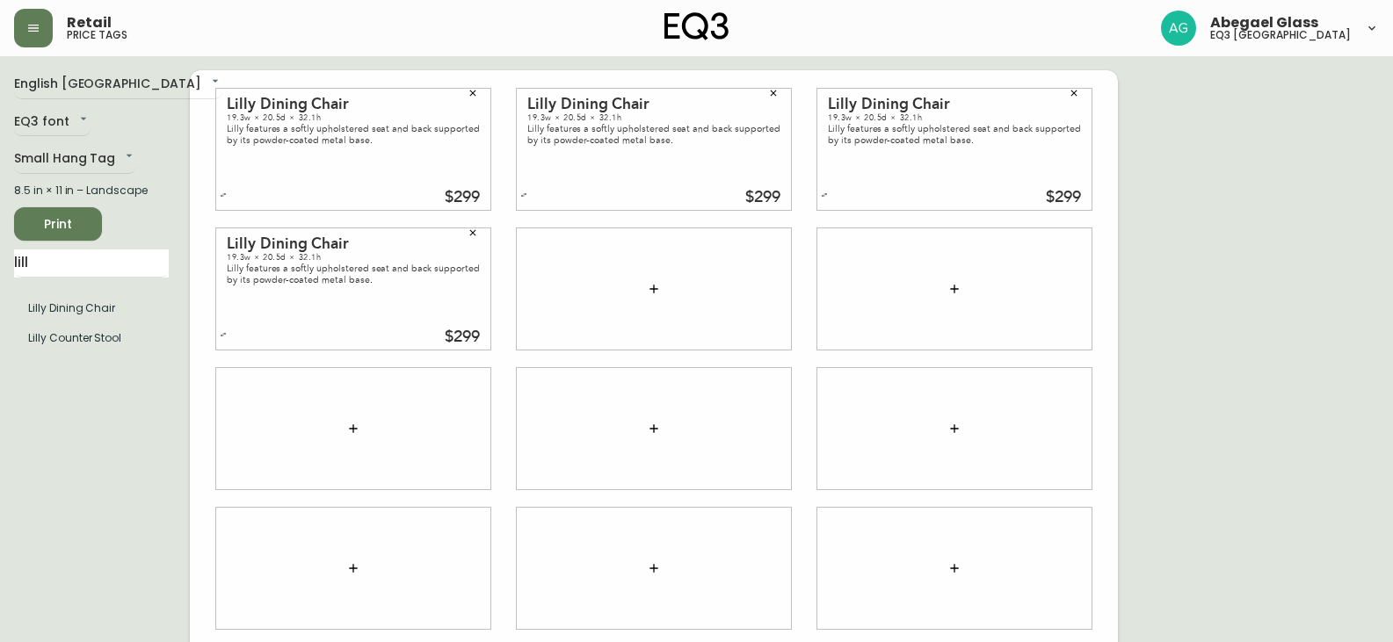
drag, startPoint x: 49, startPoint y: 271, endPoint x: 0, endPoint y: 262, distance: 50.0
click at [0, 270] on main "English Canada en_CA EQ3 font EQ3 Small Hang Tag small 8.5 in × 11 in – Landsca…" at bounding box center [696, 421] width 1393 height 731
type input "barli"
click at [37, 22] on icon "button" at bounding box center [33, 28] width 14 height 14
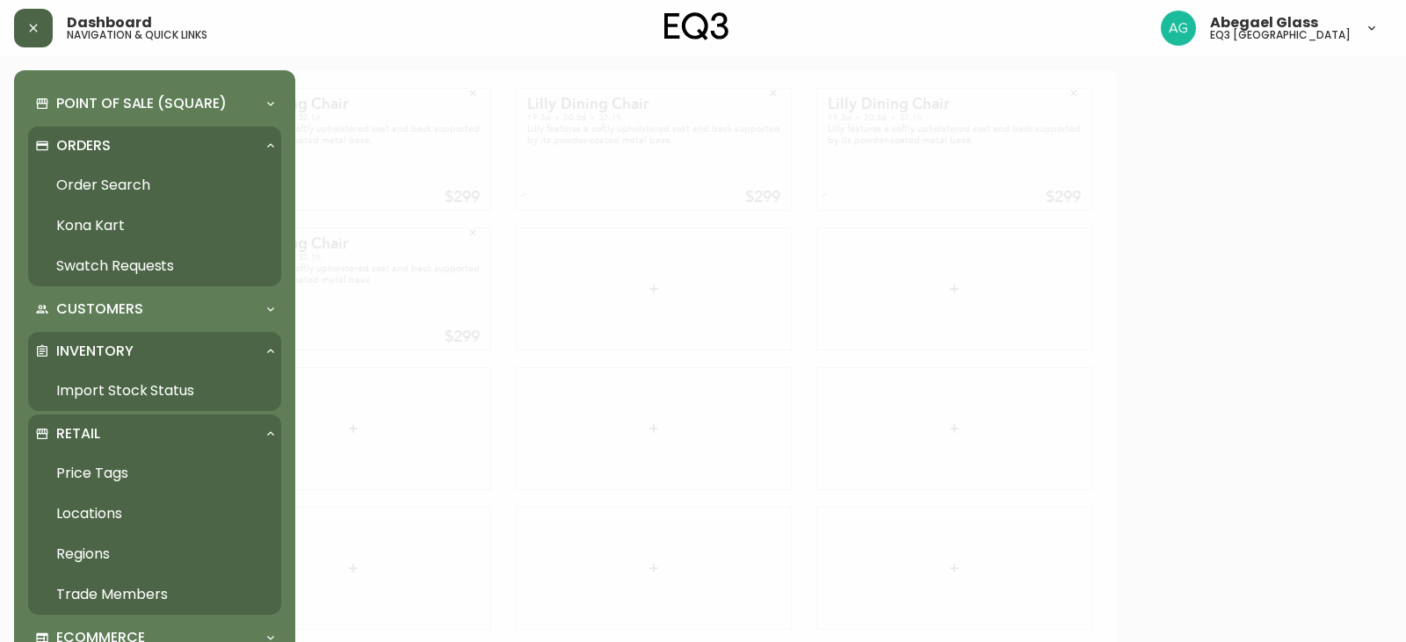
click at [301, 54] on div "Dashboard navigation & quick links Abegael Glass eq3 [GEOGRAPHIC_DATA]" at bounding box center [696, 28] width 1365 height 56
click at [36, 35] on button "button" at bounding box center [33, 28] width 39 height 39
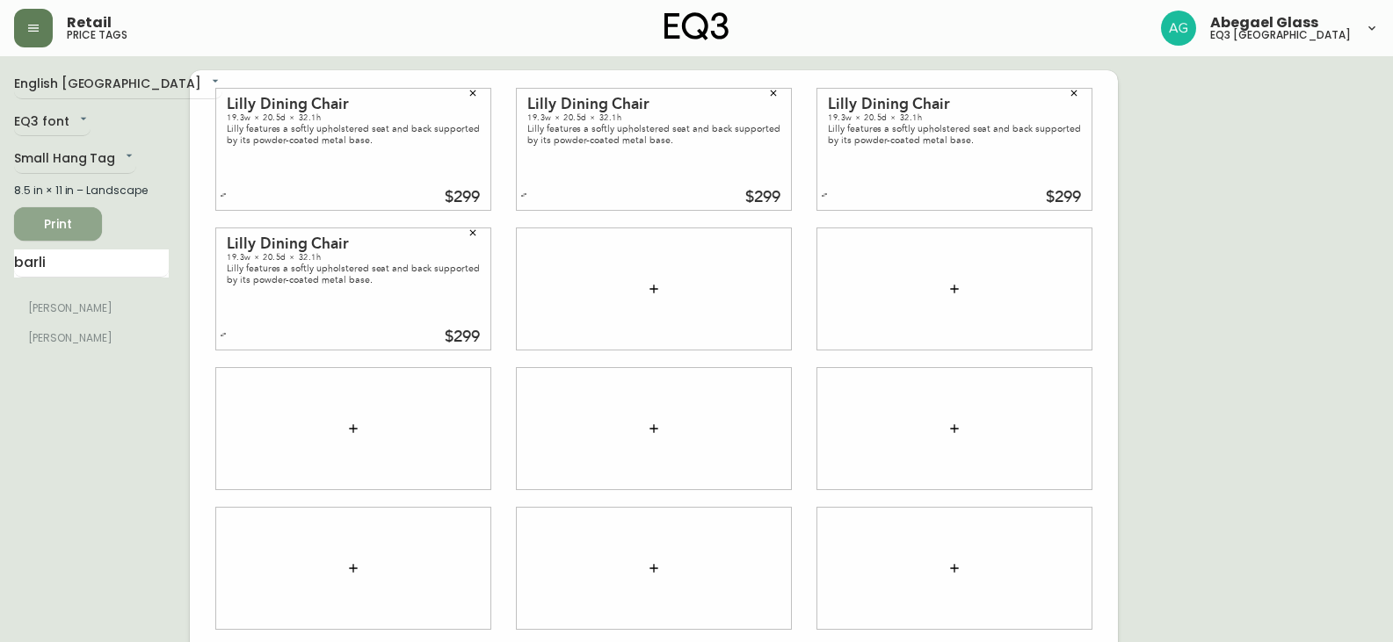
click at [88, 216] on button "Print" at bounding box center [58, 223] width 88 height 33
click at [482, 234] on button "button" at bounding box center [473, 233] width 26 height 26
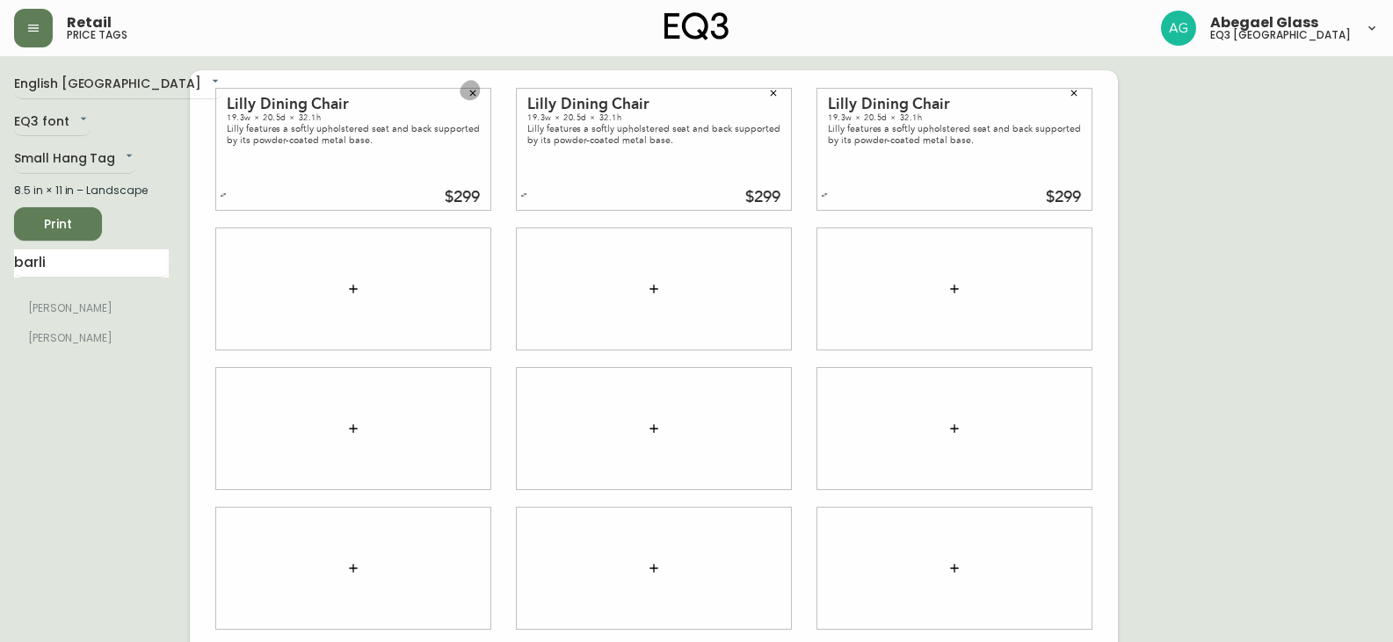
click at [467, 96] on button "button" at bounding box center [473, 93] width 26 height 26
click at [776, 96] on icon "button" at bounding box center [774, 94] width 6 height 6
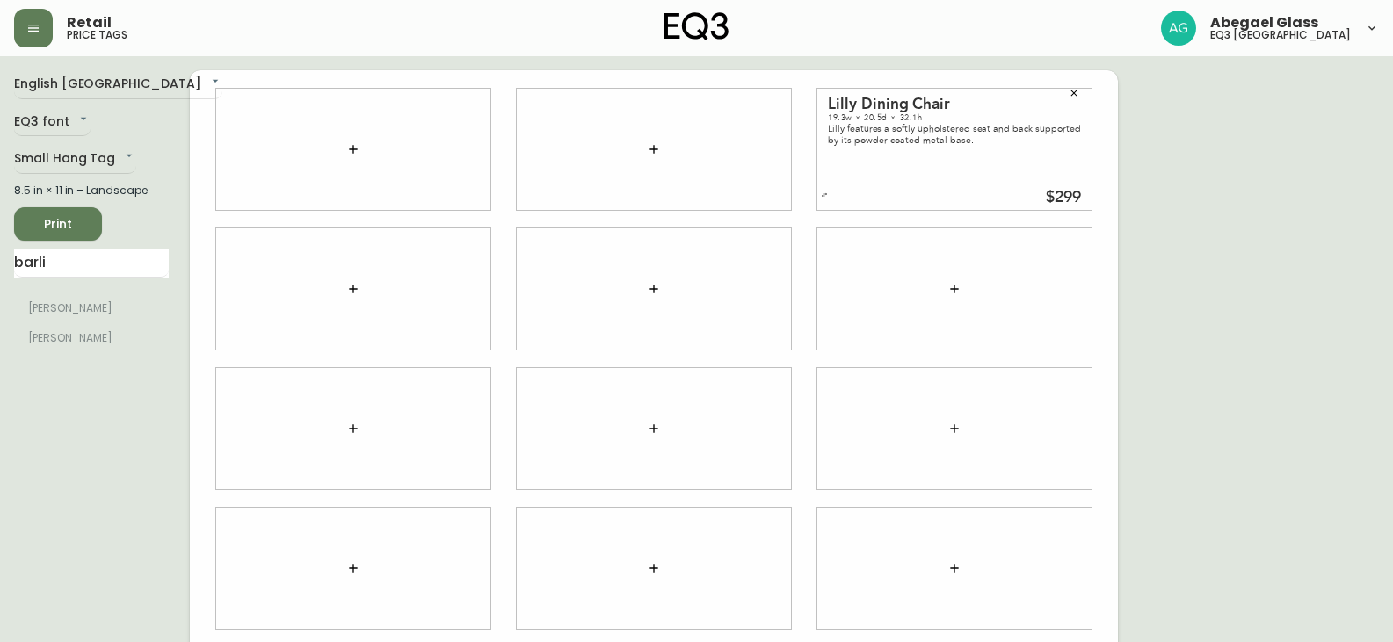
click at [1076, 92] on icon "button" at bounding box center [1073, 93] width 11 height 11
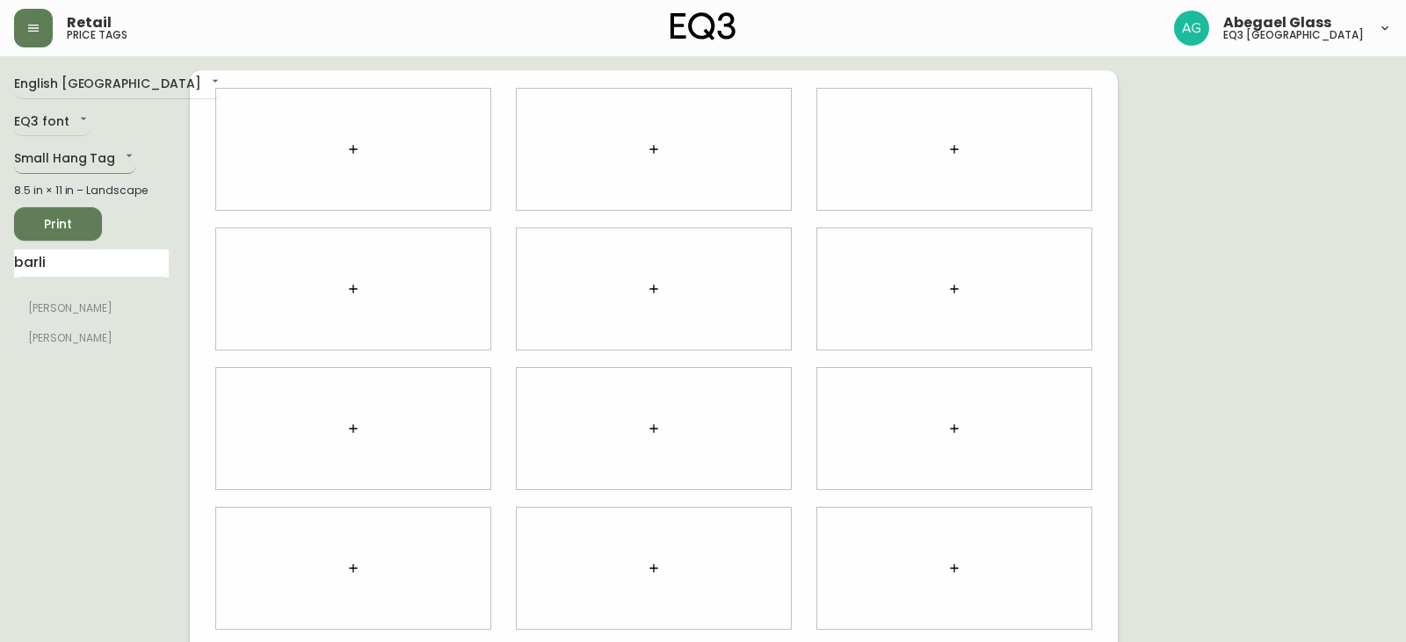
click at [128, 158] on body "Retail price tags Abegael Glass eq3 [GEOGRAPHIC_DATA] English [GEOGRAPHIC_DATA]…" at bounding box center [703, 393] width 1406 height 787
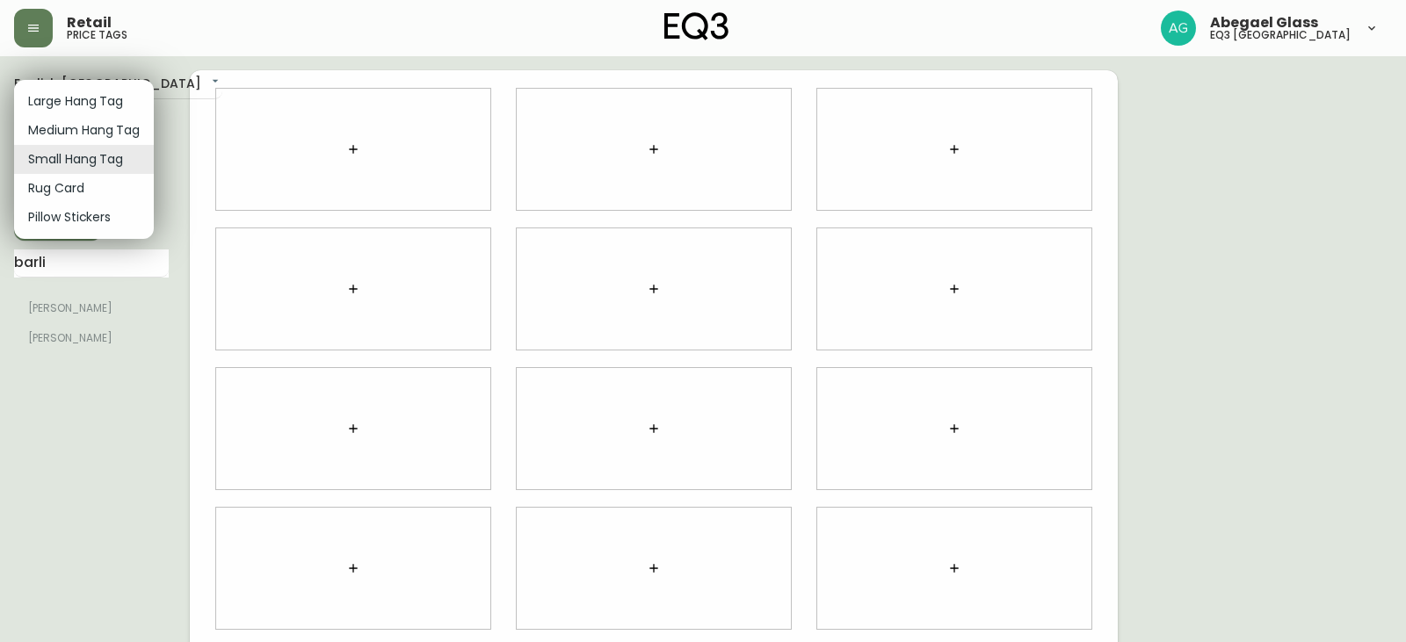
click at [74, 132] on li "Medium Hang Tag" at bounding box center [84, 130] width 140 height 29
type input "medium"
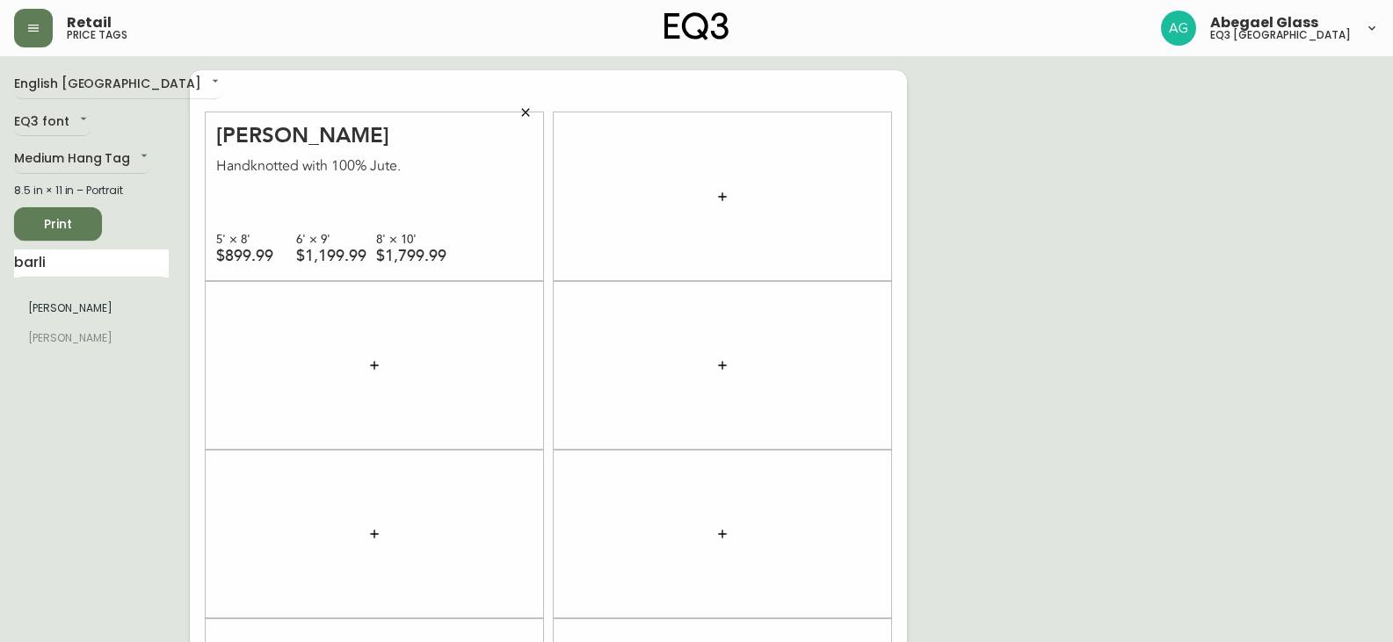
click at [74, 221] on span "Print" at bounding box center [58, 225] width 60 height 22
click at [529, 117] on icon "button" at bounding box center [525, 112] width 14 height 14
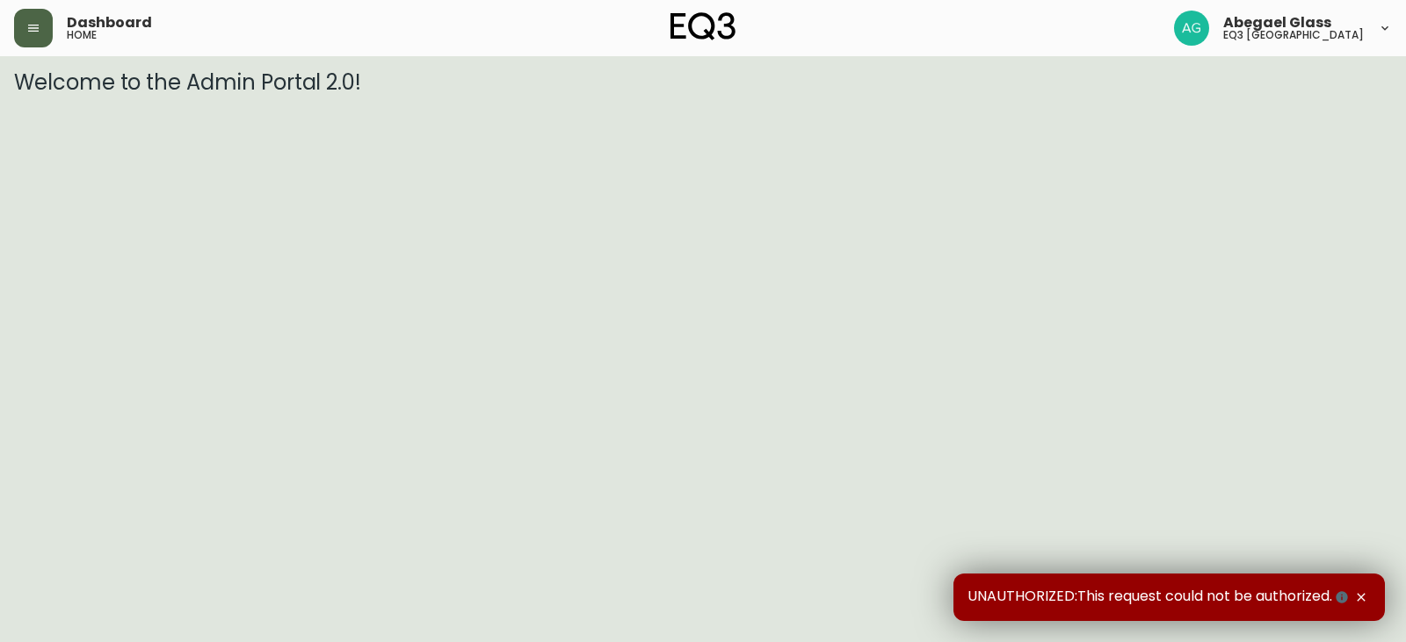
click at [27, 37] on button "button" at bounding box center [33, 28] width 39 height 39
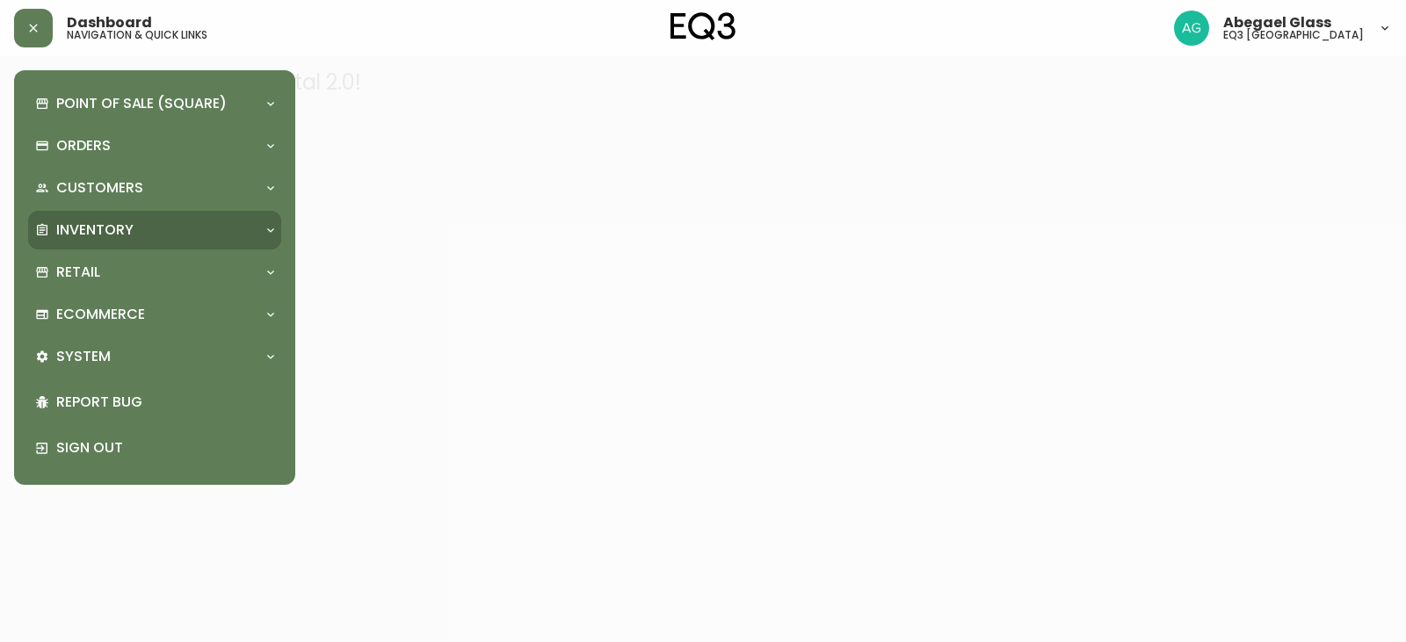
click at [106, 226] on p "Inventory" at bounding box center [94, 230] width 77 height 19
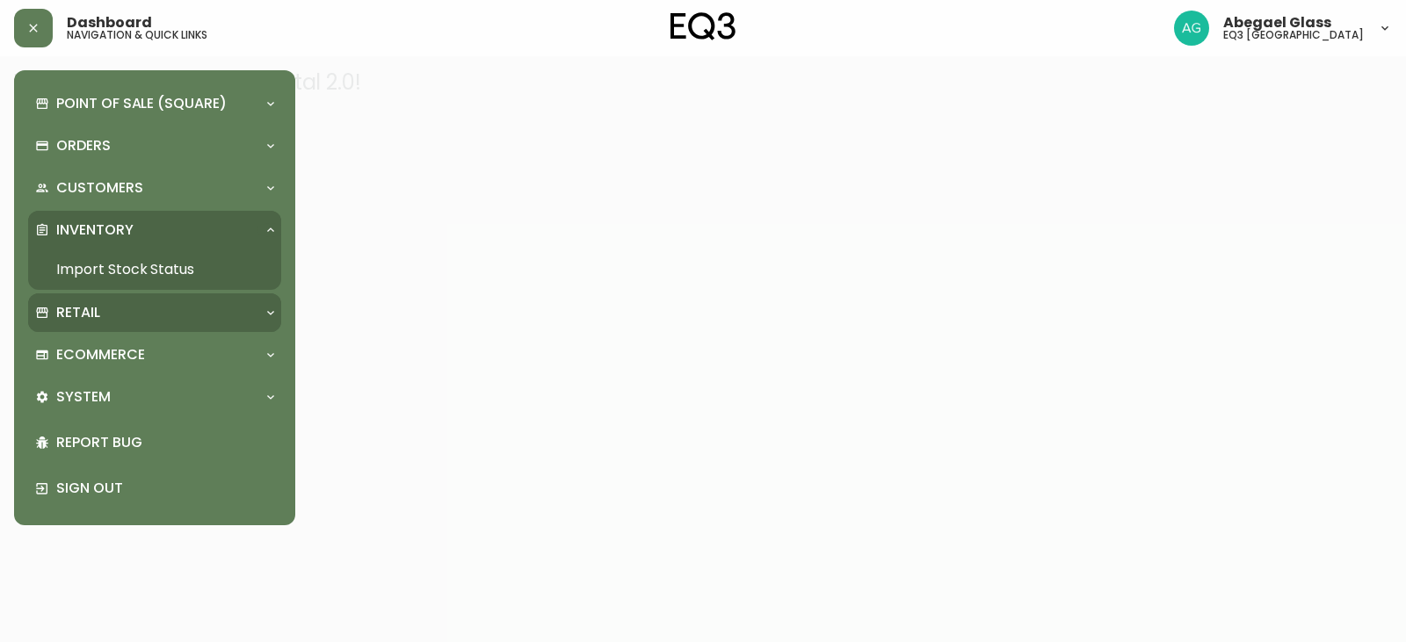
click at [92, 303] on p "Retail" at bounding box center [78, 312] width 44 height 19
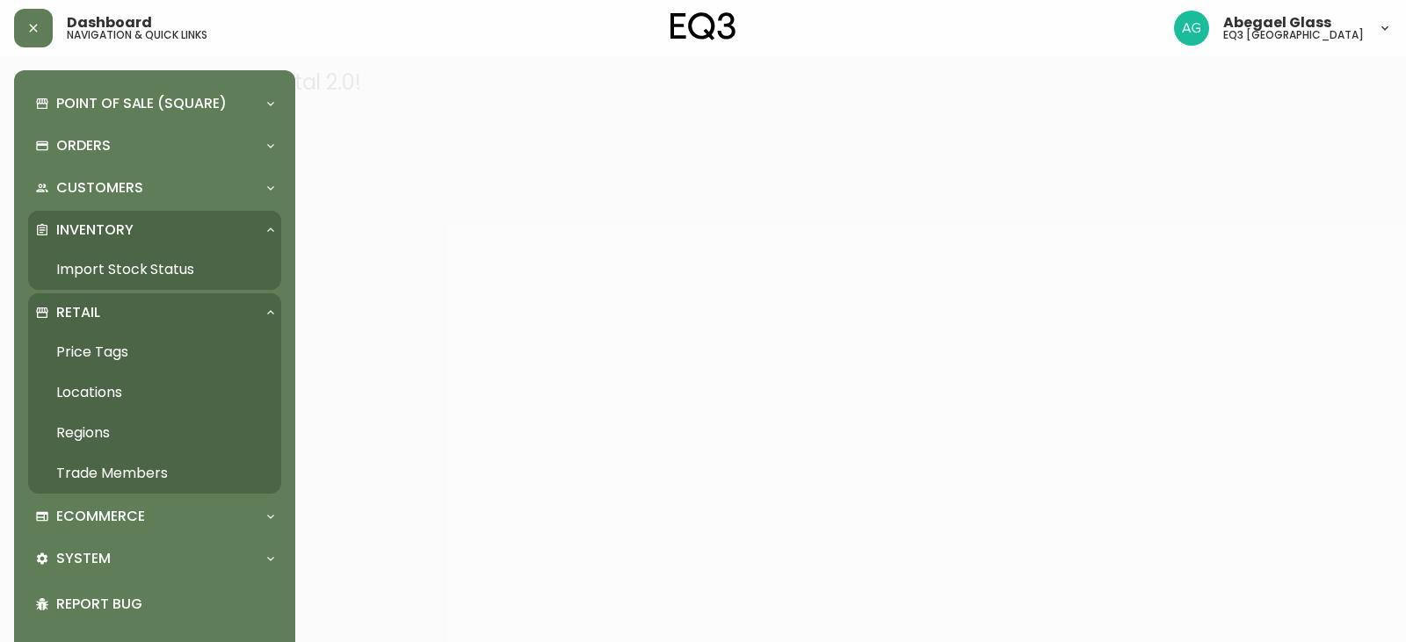
click at [106, 360] on link "Price Tags" at bounding box center [154, 352] width 253 height 40
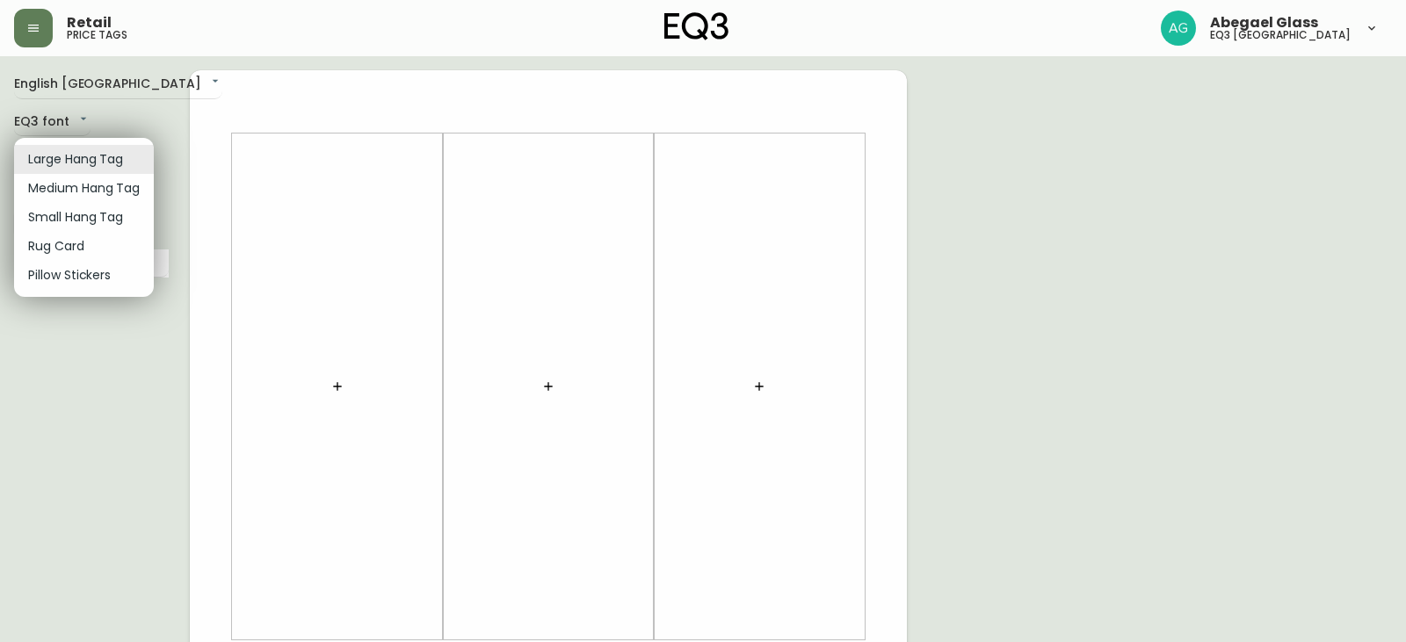
click at [77, 164] on body "Retail price tags Abegael Glass eq3 winnipeg English Canada en_CA EQ3 font EQ3 …" at bounding box center [703, 625] width 1406 height 1251
click at [87, 217] on li "Small Hang Tag" at bounding box center [84, 217] width 140 height 29
type input "small"
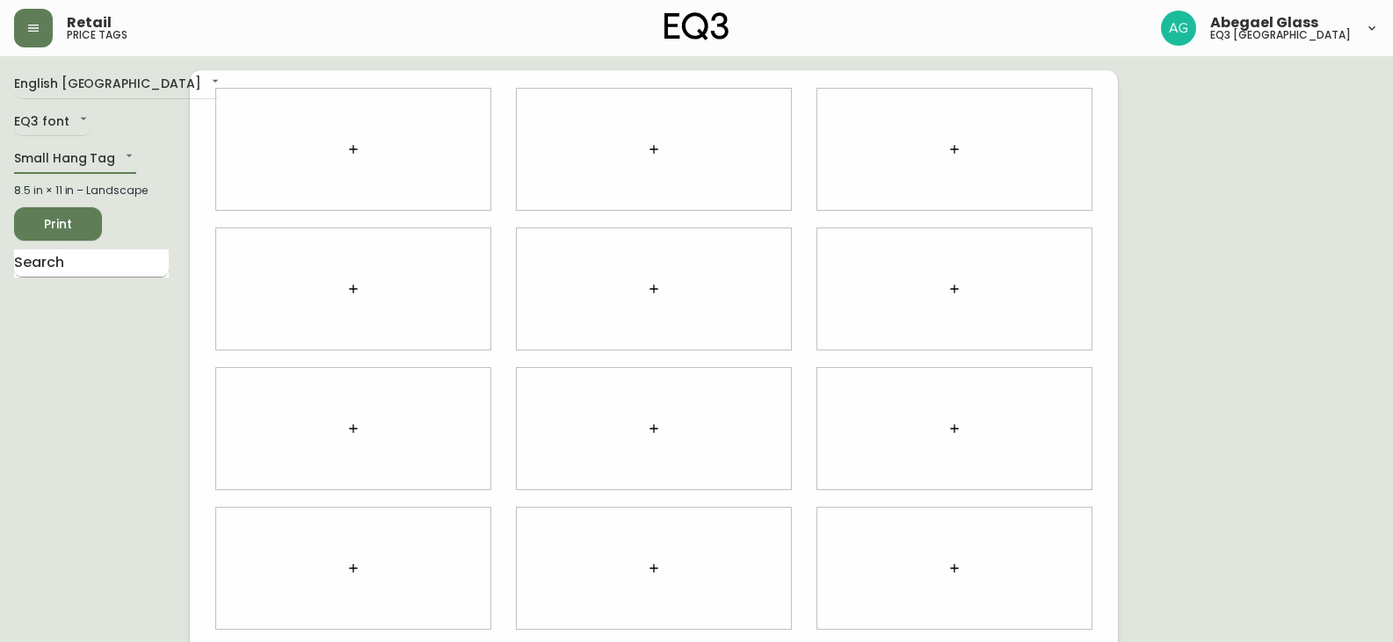
click at [105, 269] on input "text" at bounding box center [91, 264] width 155 height 28
type input "lill"
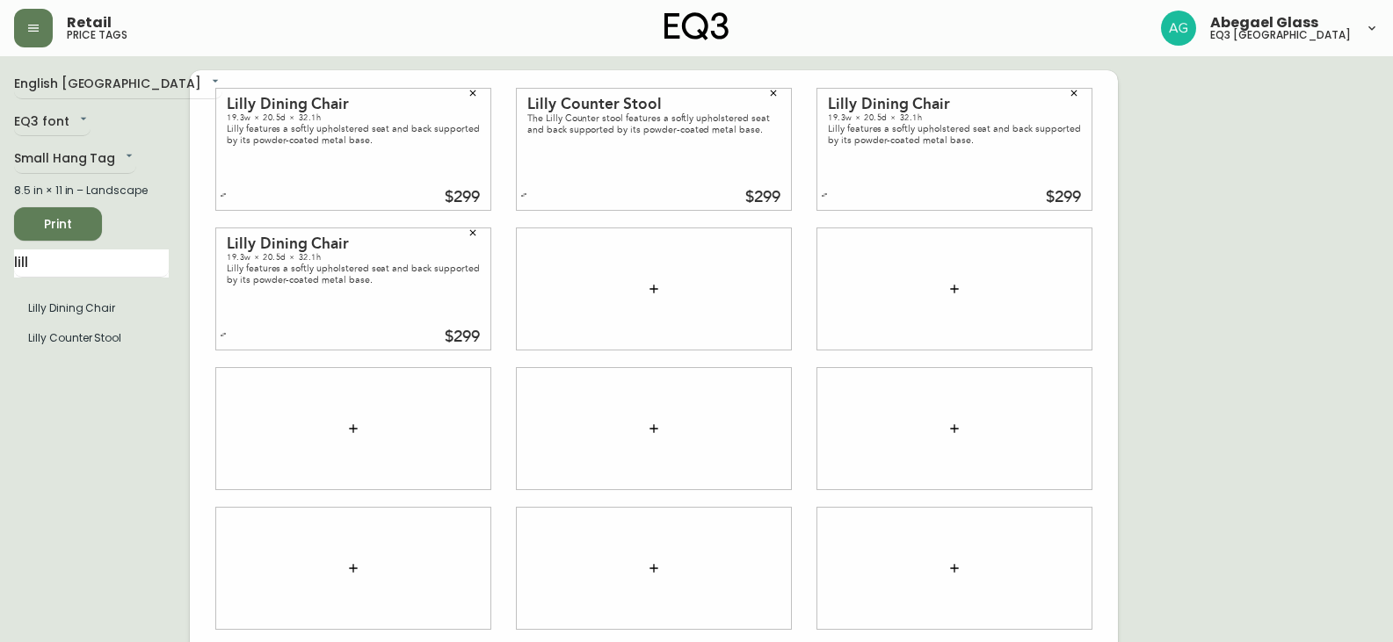
click at [33, 214] on span "Print" at bounding box center [58, 225] width 60 height 22
click at [475, 239] on button "button" at bounding box center [473, 233] width 26 height 26
click at [480, 94] on button "button" at bounding box center [473, 93] width 26 height 26
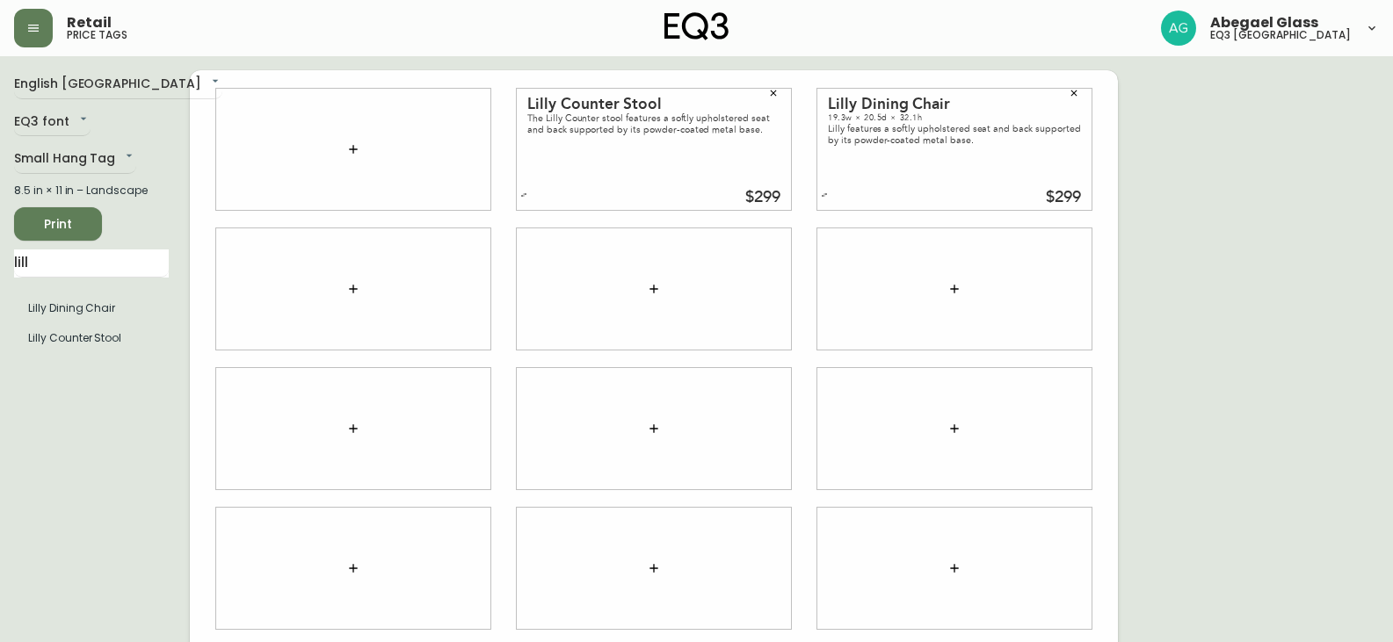
click at [768, 85] on button "button" at bounding box center [773, 93] width 26 height 26
click at [1087, 96] on div "Lilly Dining Chair 19.3w × 20.5d × 32.1h Lilly features a softly upholstered se…" at bounding box center [954, 149] width 274 height 121
click at [1073, 95] on icon "button" at bounding box center [1073, 93] width 11 height 11
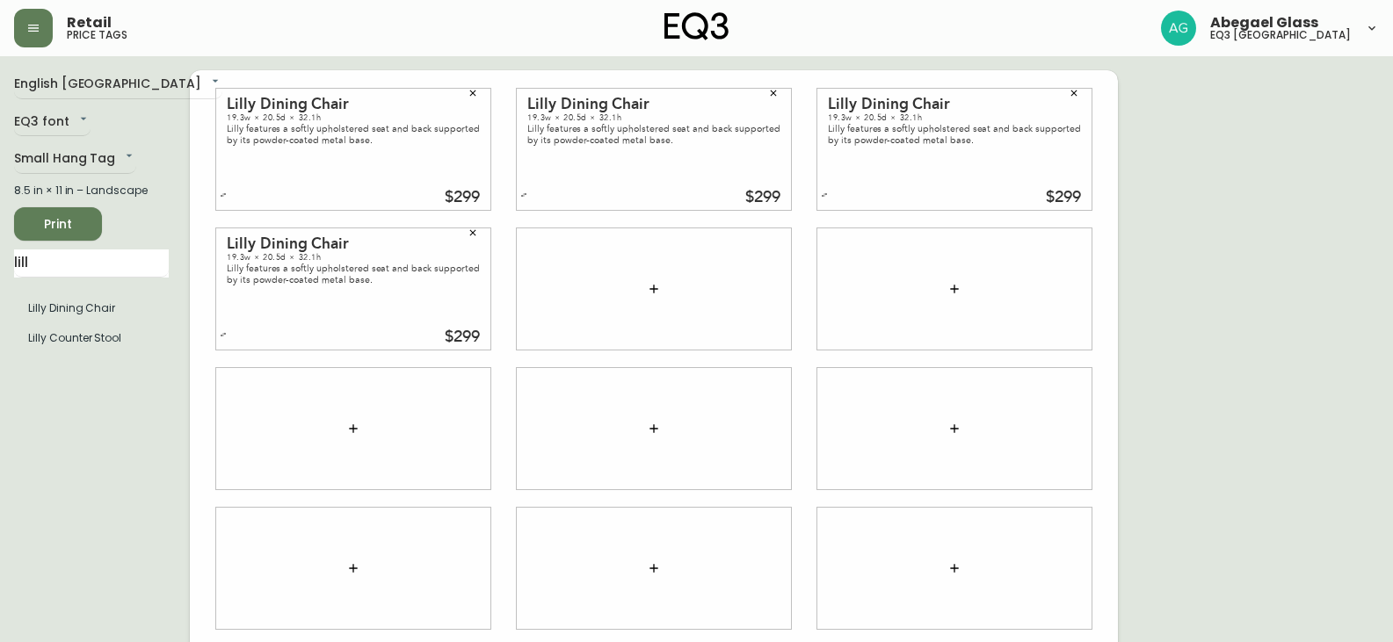
click at [92, 221] on button "Print" at bounding box center [58, 223] width 88 height 33
